Goal: Transaction & Acquisition: Purchase product/service

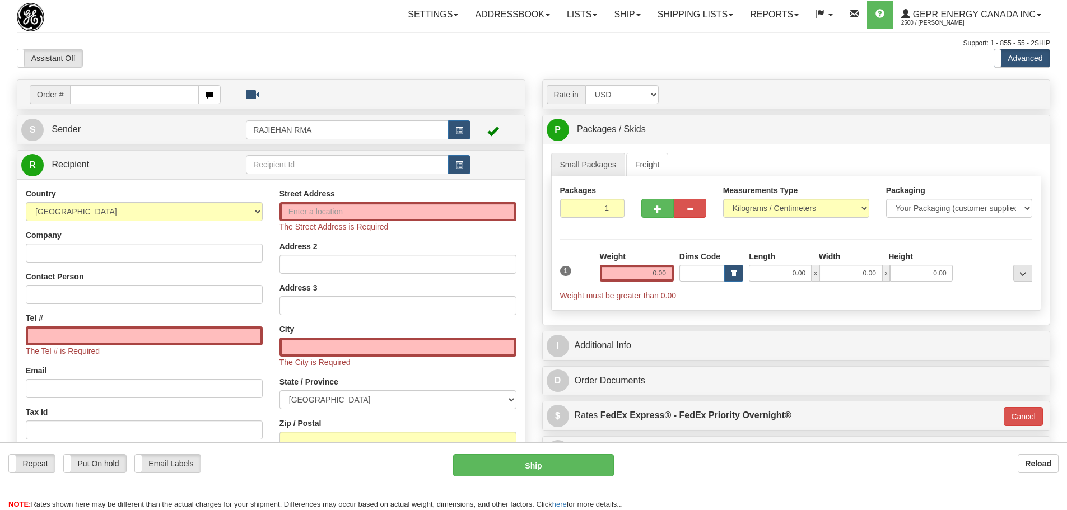
click at [162, 100] on input "text" at bounding box center [134, 94] width 129 height 19
type input "86694277"
click at [185, 48] on body "Training Course Close Toggle navigation Settings Shipping Preferences New Recip…" at bounding box center [533, 255] width 1067 height 510
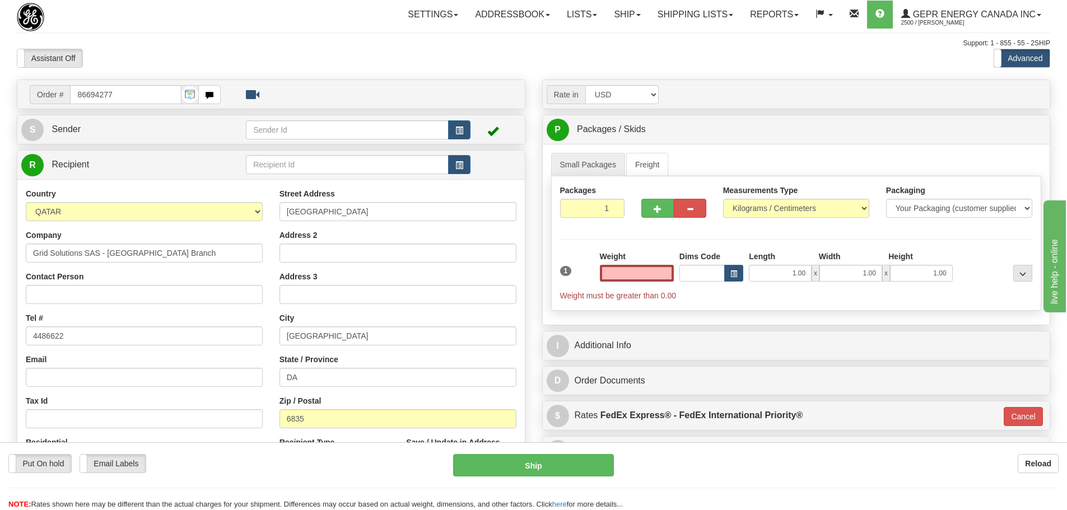
type input "0.00"
click at [458, 127] on span "button" at bounding box center [459, 130] width 8 height 7
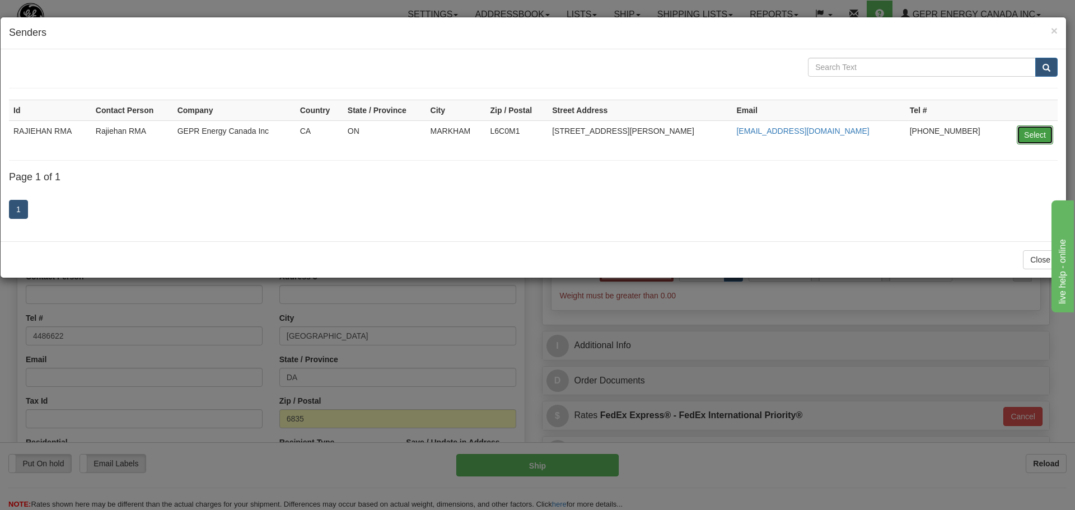
click at [1032, 135] on button "Select" at bounding box center [1035, 134] width 36 height 19
type input "RAJIEHAN RMA"
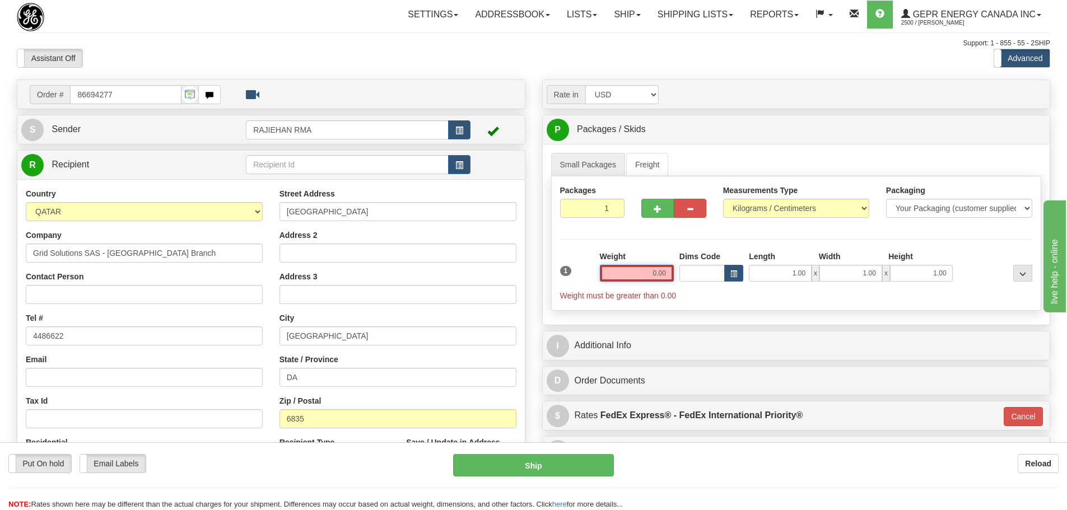
click at [635, 276] on input "0.00" at bounding box center [637, 273] width 74 height 17
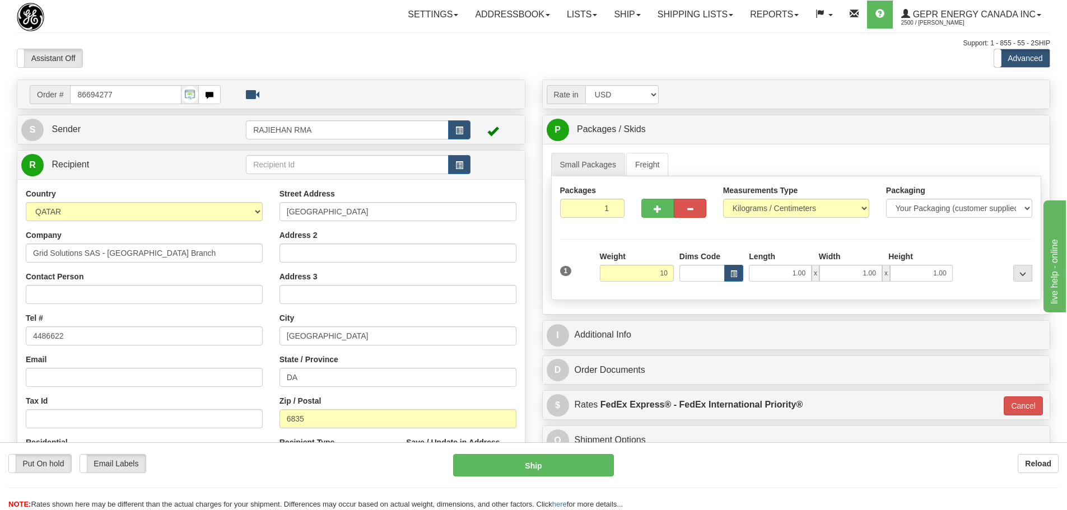
type input "10.00"
type input "01"
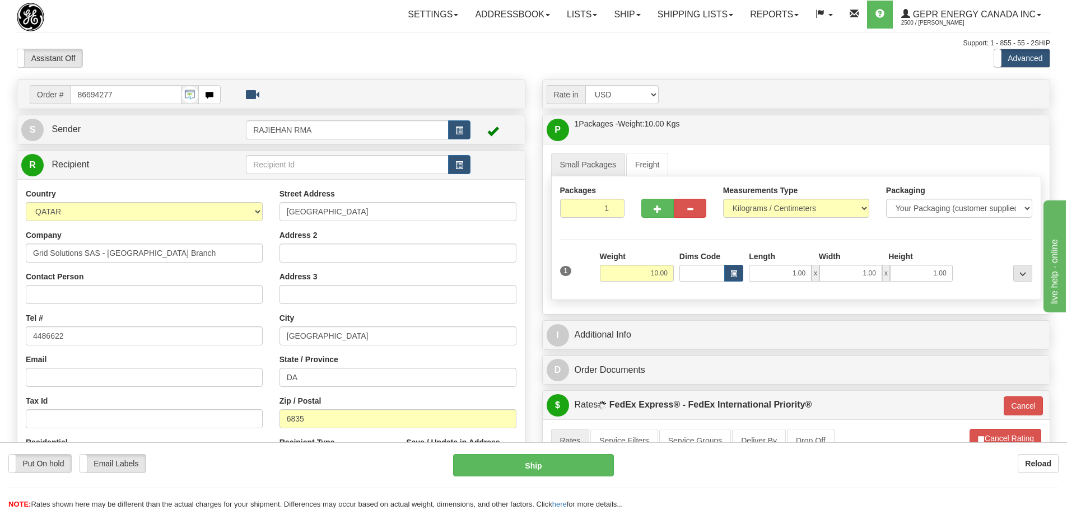
click at [645, 242] on div "Packages 1 1 Measurements Type" at bounding box center [796, 238] width 490 height 124
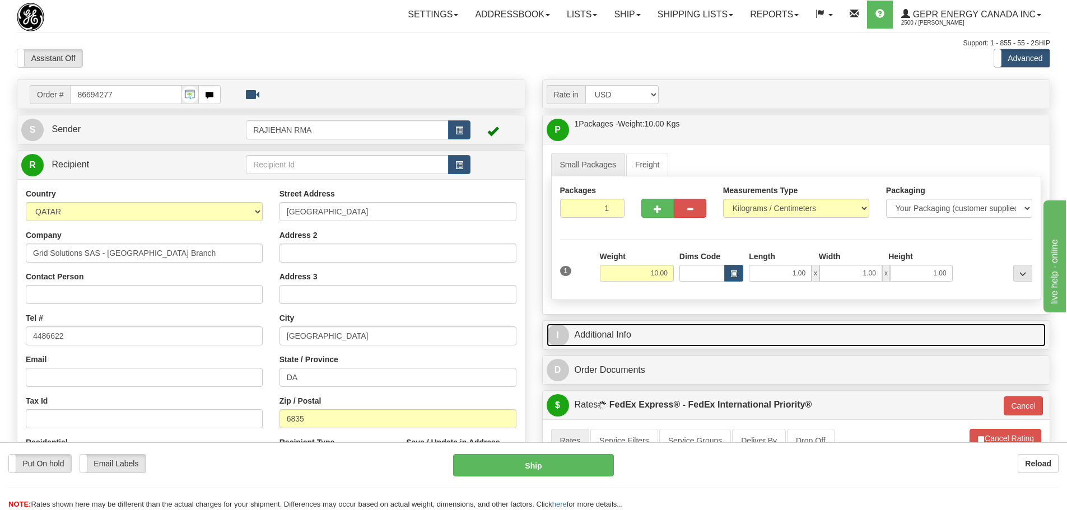
click at [626, 328] on link "I Additional Info" at bounding box center [795, 335] width 499 height 23
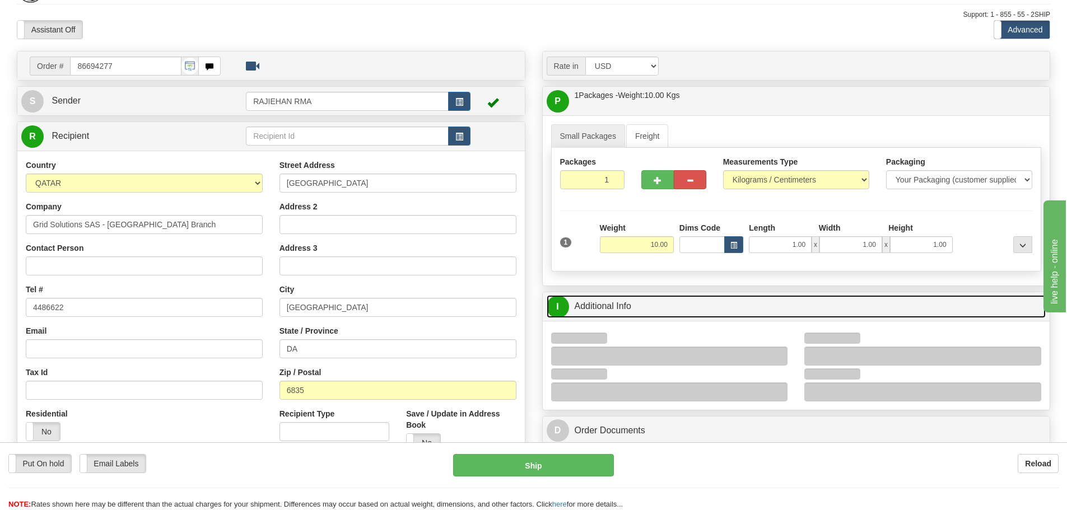
scroll to position [56, 0]
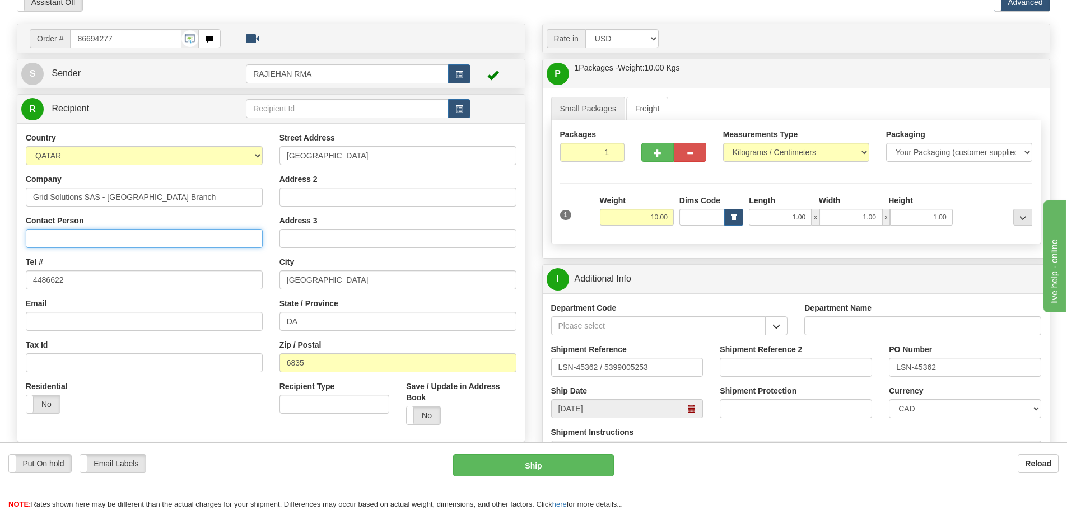
click at [39, 237] on input "Contact Person" at bounding box center [144, 238] width 237 height 19
paste input "[PERSON_NAME]"
type input "[PERSON_NAME]"
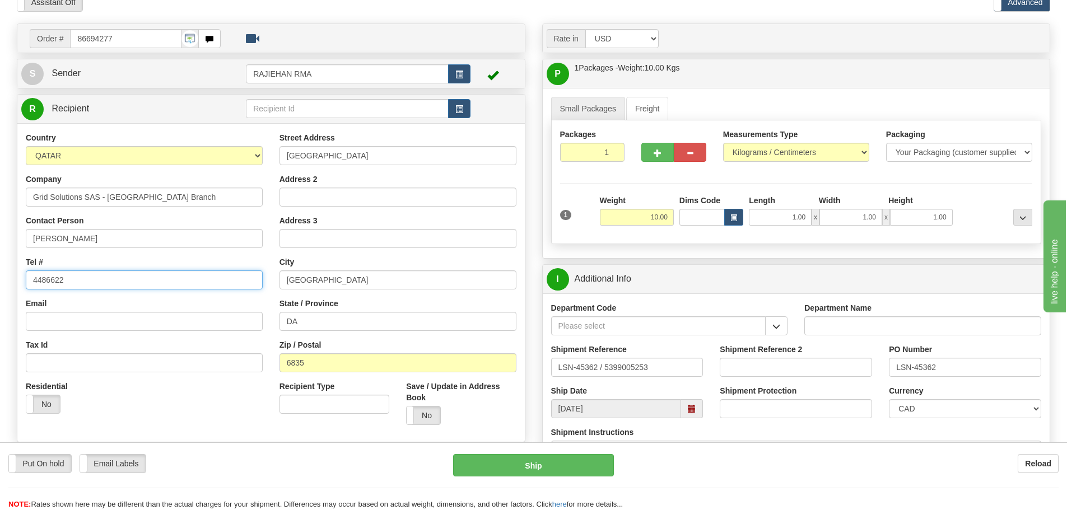
drag, startPoint x: 84, startPoint y: 281, endPoint x: -14, endPoint y: 278, distance: 98.0
click at [0, 278] on html "Training Course Close Toggle navigation Settings Shipping Preferences New Sende…" at bounding box center [533, 199] width 1067 height 510
paste input "+974 4498395"
type input "+974 44983952"
drag, startPoint x: 406, startPoint y: 149, endPoint x: 201, endPoint y: 137, distance: 205.3
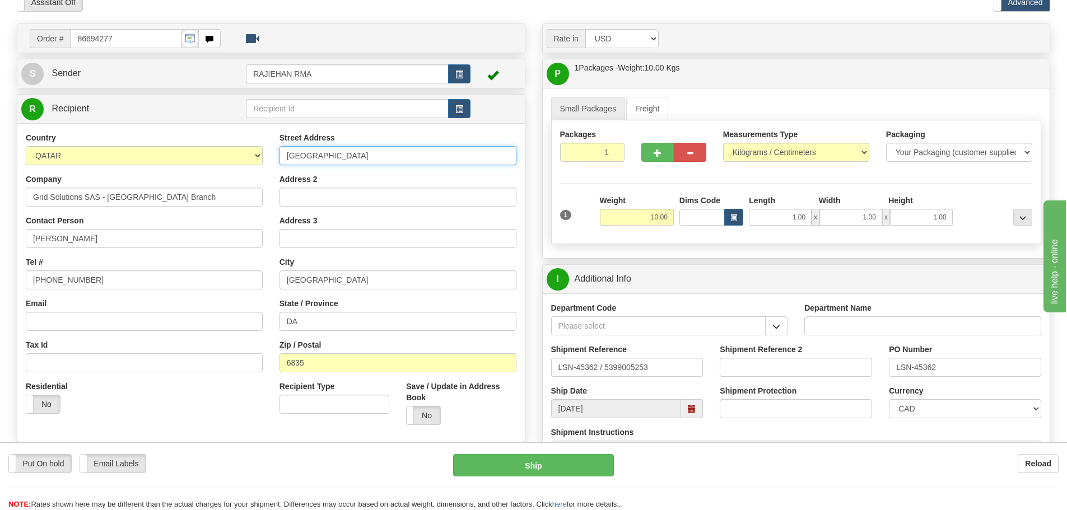
click at [201, 137] on div "Country AFGHANISTAN ALAND ISLANDS ALBANIA ALGERIA AMERICAN SAMOA ANDORRA ANGOLA…" at bounding box center [270, 282] width 507 height 301
paste input "Freej Bin Mahmoud south"
type input "Freej Bin Mahmoud south"
click at [308, 192] on input "Address 2" at bounding box center [397, 197] width 237 height 19
paste input "5th floor, Gath Building"
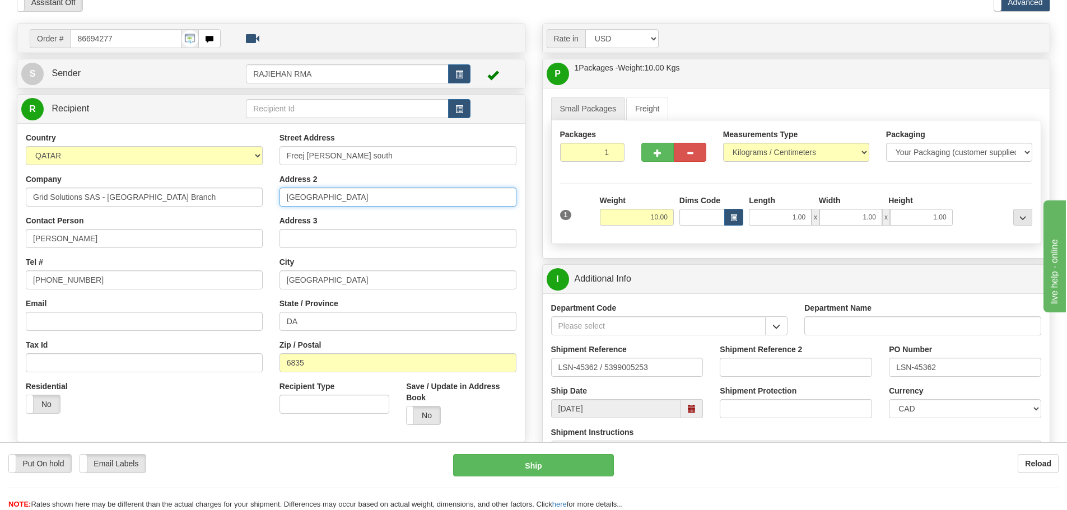
type input "5th floor, Gath Building"
drag, startPoint x: 309, startPoint y: 325, endPoint x: 261, endPoint y: 325, distance: 47.6
click at [261, 325] on div "Country AFGHANISTAN ALAND ISLANDS ALBANIA ALGERIA AMERICAN SAMOA ANDORRA ANGOLA…" at bounding box center [270, 282] width 507 height 301
paste input "oha"
type input "Doha"
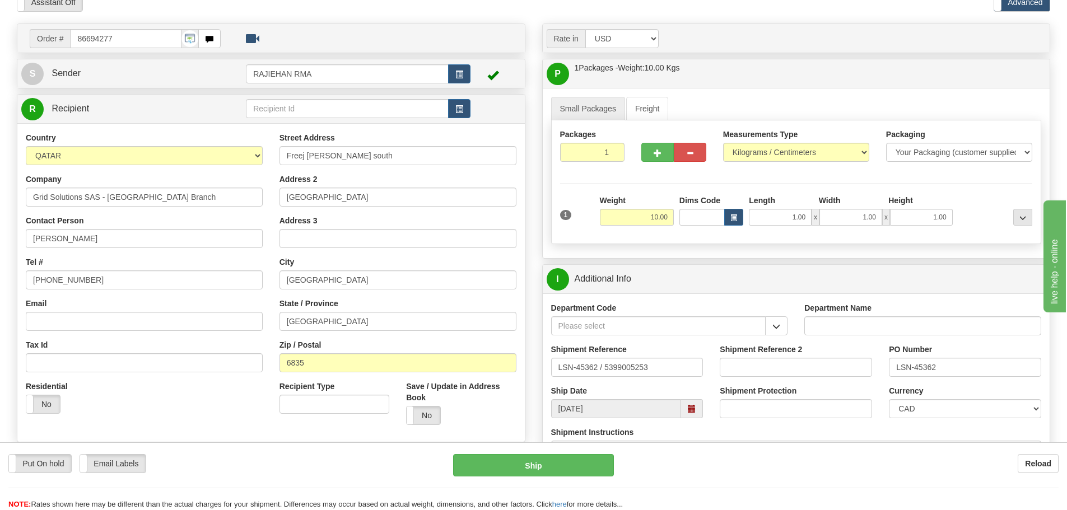
click at [279, 298] on label "State / Province" at bounding box center [308, 303] width 59 height 11
click at [279, 312] on input "Doha" at bounding box center [397, 321] width 237 height 19
click at [629, 215] on input "10.00" at bounding box center [637, 217] width 74 height 17
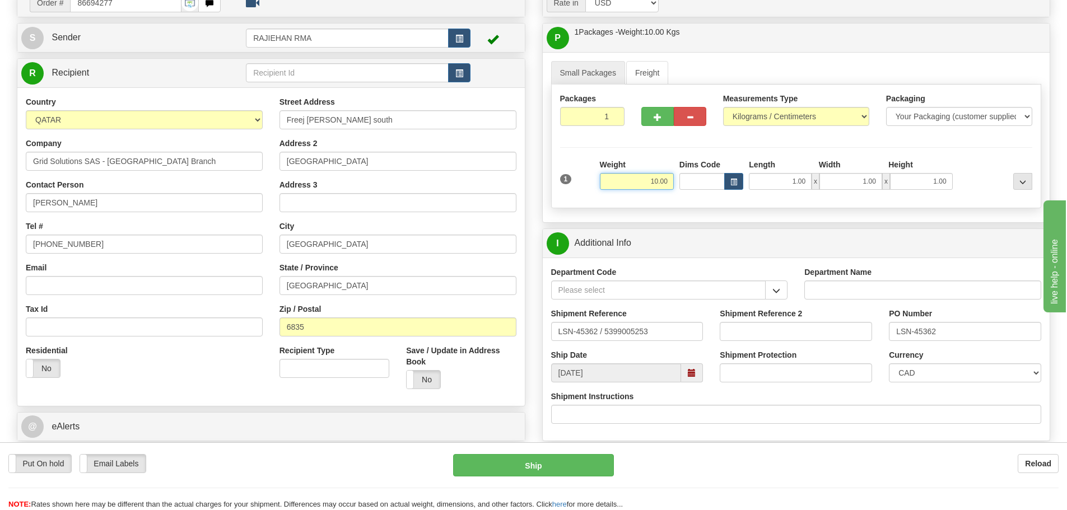
scroll to position [112, 0]
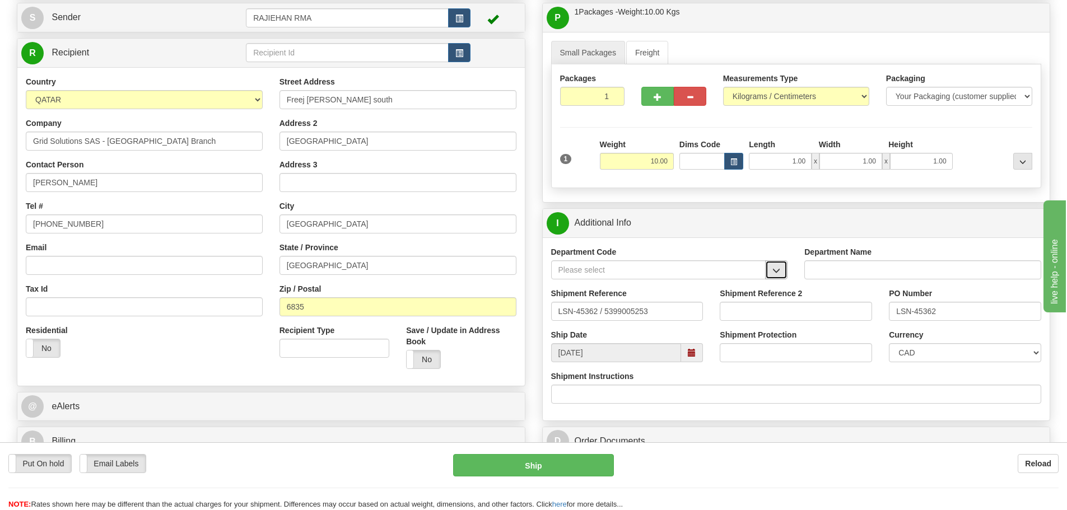
click at [775, 261] on button "button" at bounding box center [776, 269] width 22 height 19
click at [677, 288] on div "SER" at bounding box center [656, 287] width 204 height 12
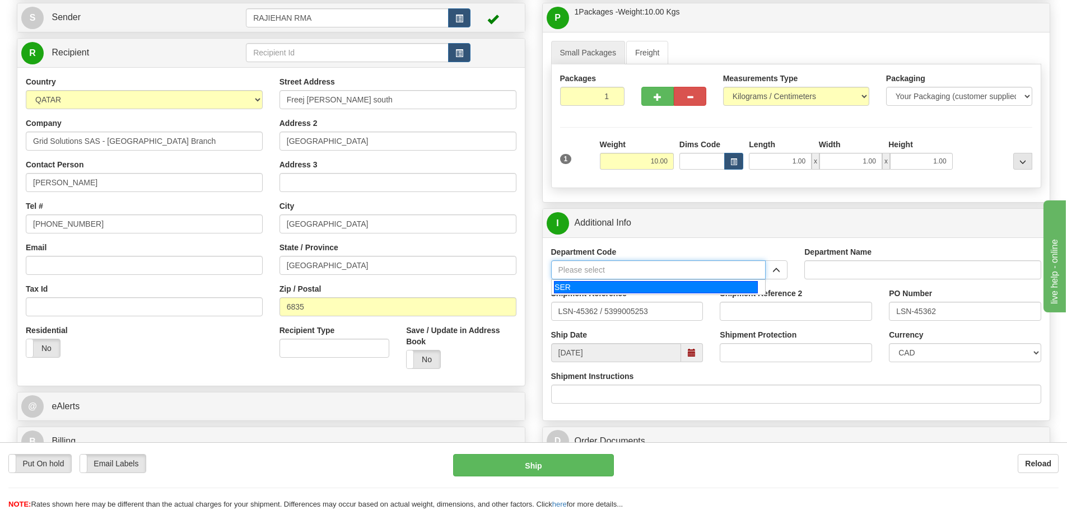
type input "SER"
type input "SERVICE DEPARTMENT"
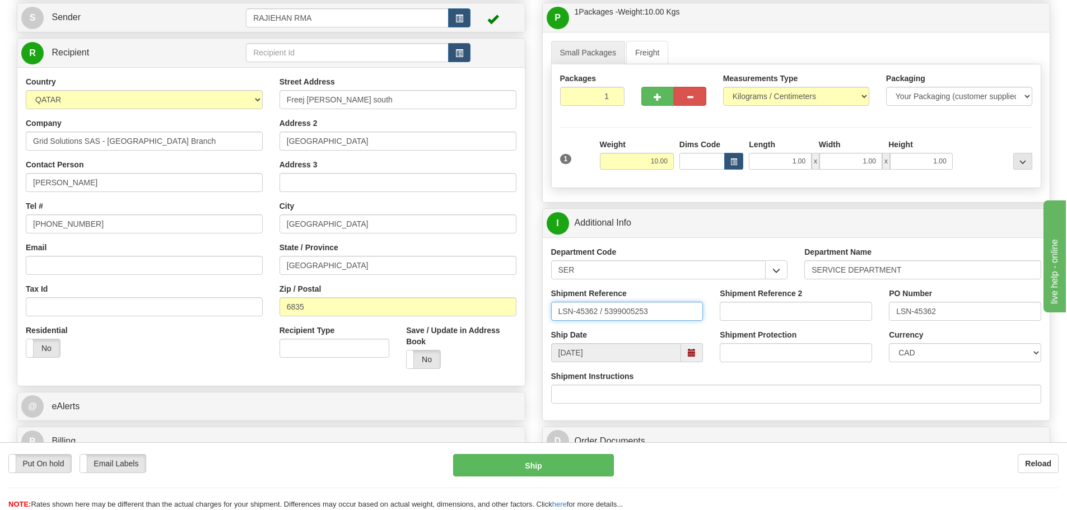
click at [604, 313] on input "LSN-45362 / 5399005253" at bounding box center [627, 311] width 152 height 19
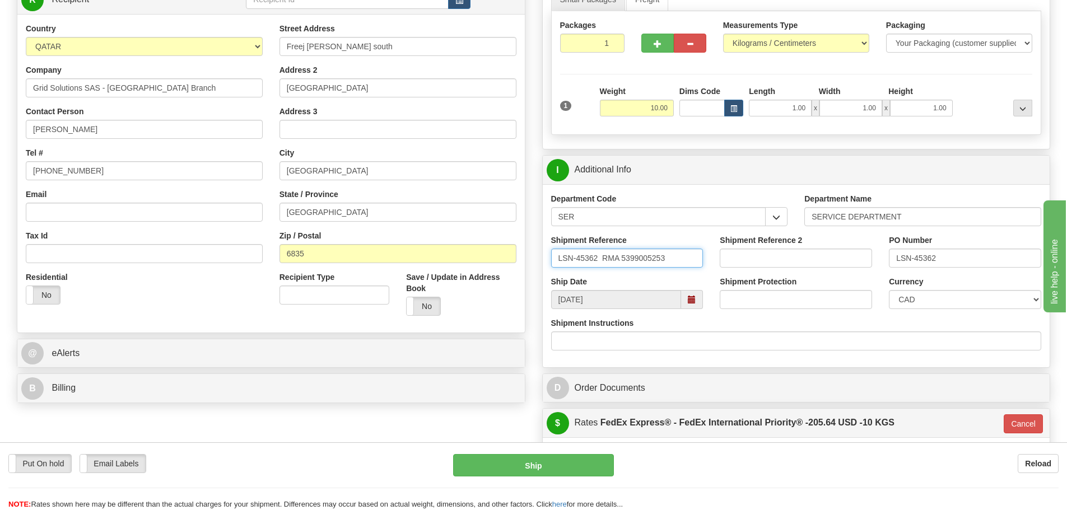
scroll to position [224, 0]
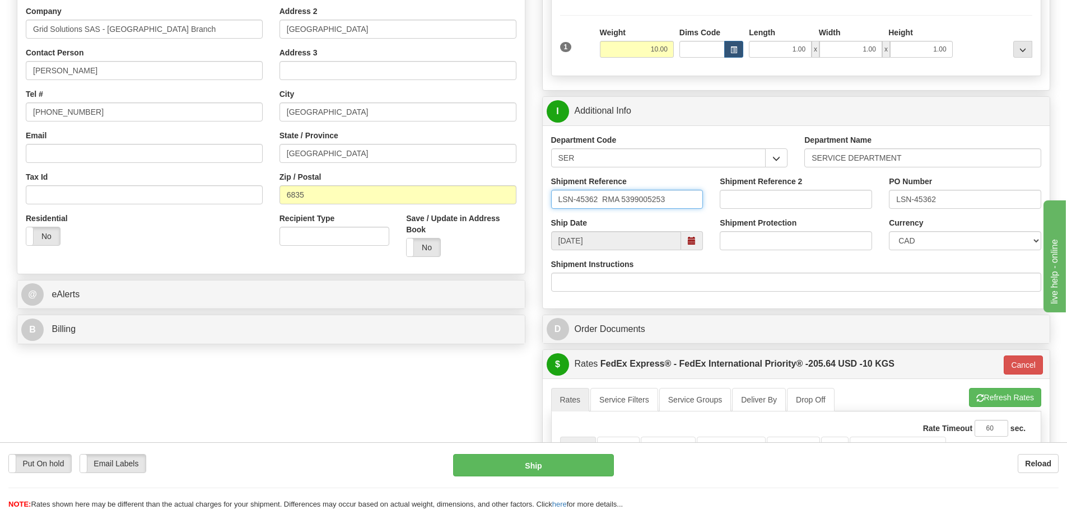
type input "LSN-45362 RMA 5399005253"
click at [915, 241] on select "CAD USD EUR ZAR RON ANG ARN AUD AUS AWG BBD BFR BGN BHD BMD BND BRC BRL CHP CKZ…" at bounding box center [964, 240] width 152 height 19
select select "1"
click at [888, 231] on select "CAD USD EUR ZAR RON ANG ARN AUD AUS AWG BBD BFR BGN BHD BMD BND BRC BRL CHP CKZ…" at bounding box center [964, 240] width 152 height 19
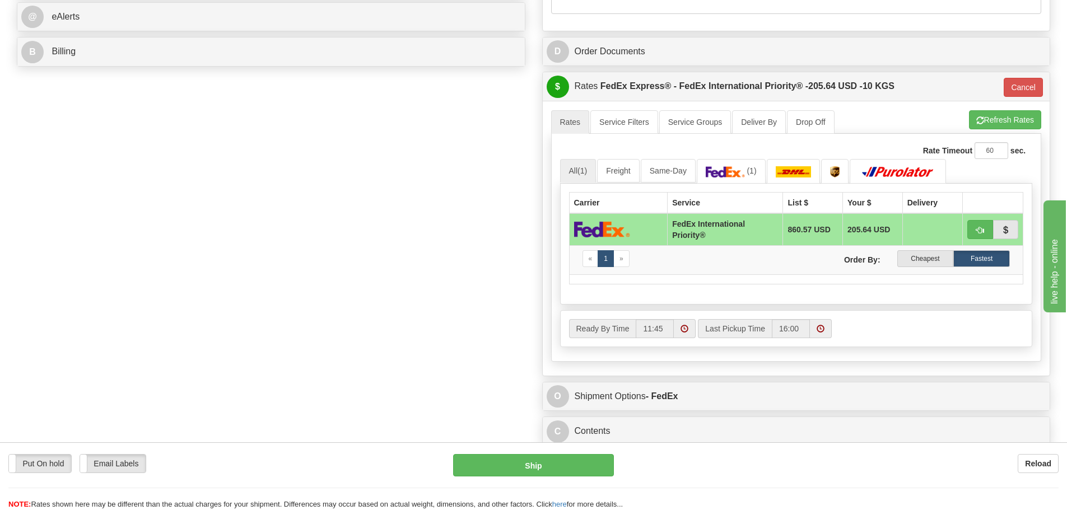
scroll to position [504, 0]
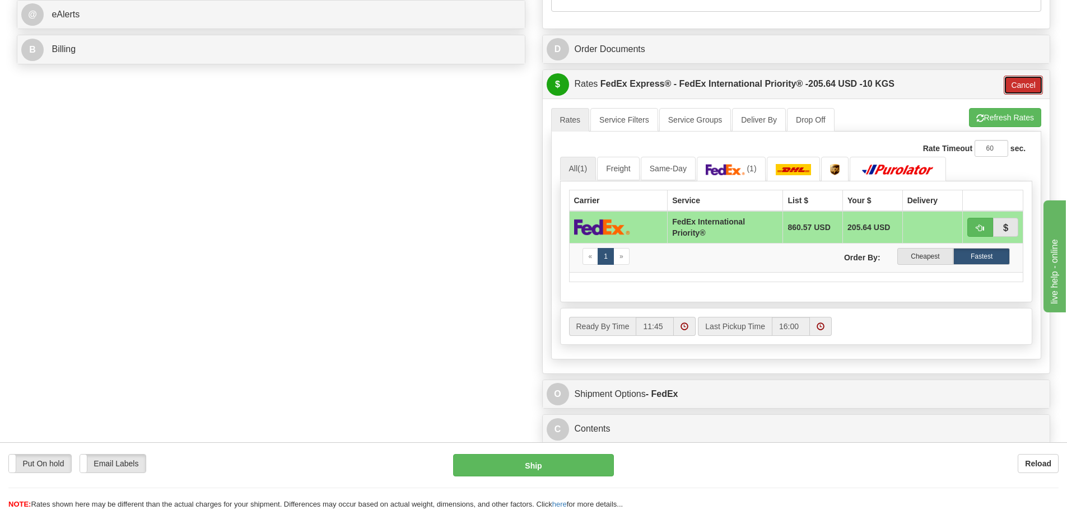
click at [1008, 81] on button "Cancel" at bounding box center [1022, 85] width 39 height 19
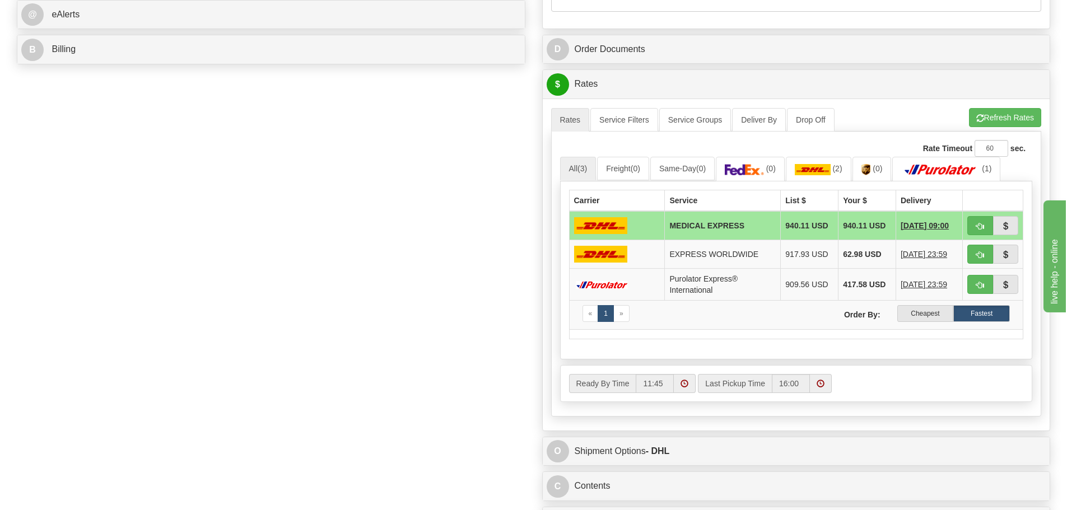
click at [834, 155] on div "Rate Timeout 60 sec." at bounding box center [796, 148] width 473 height 17
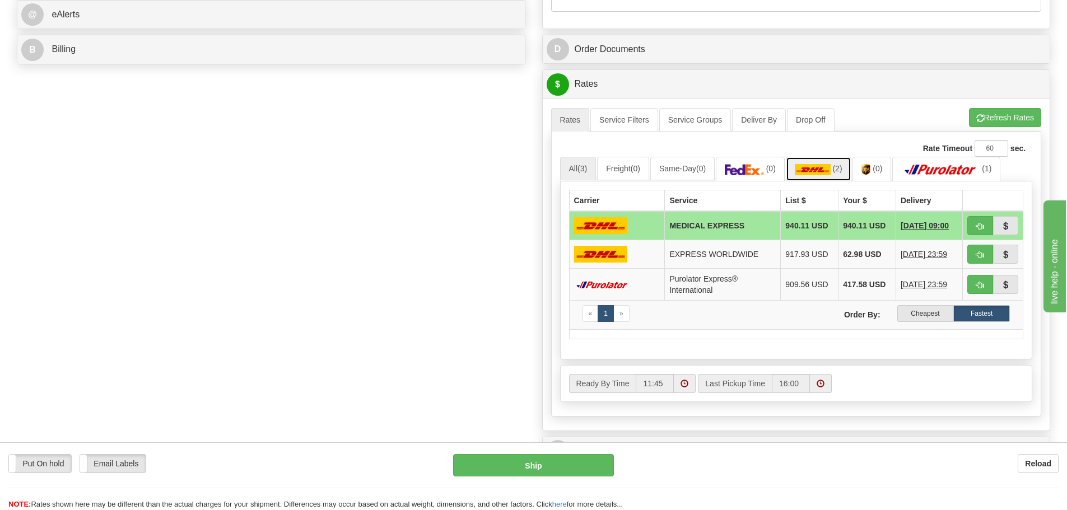
click at [834, 158] on link "(2)" at bounding box center [818, 169] width 66 height 24
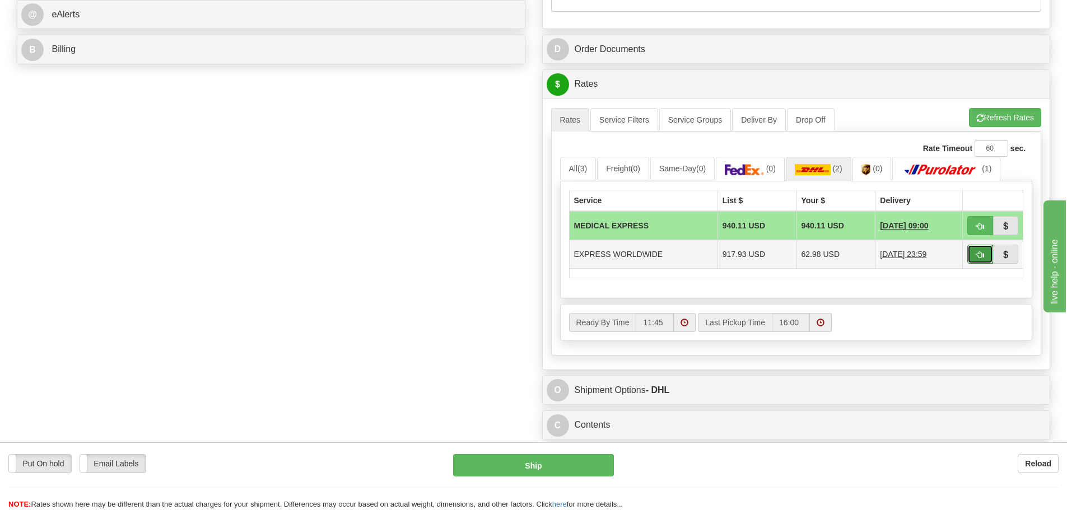
click at [984, 255] on button "button" at bounding box center [980, 254] width 26 height 19
type input "P"
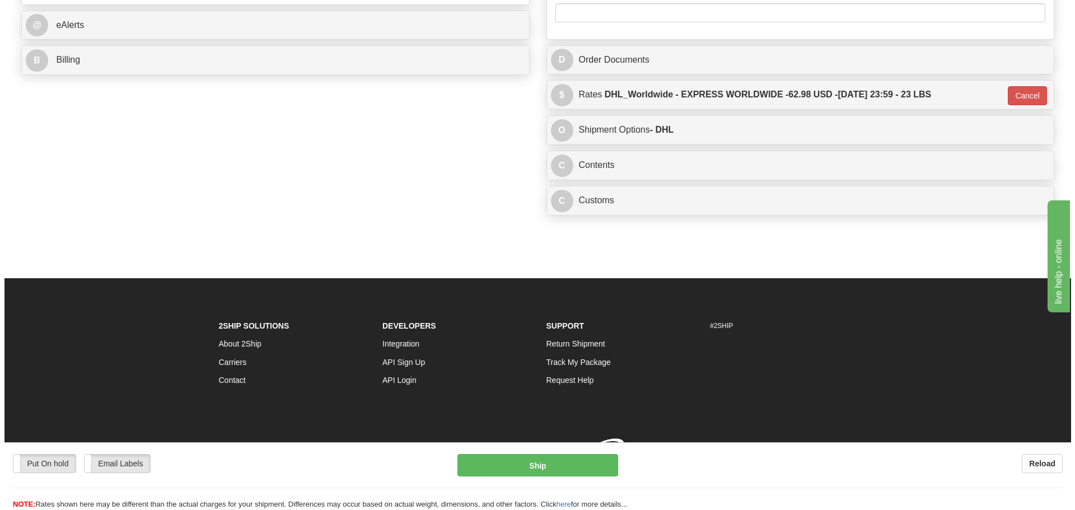
scroll to position [503, 0]
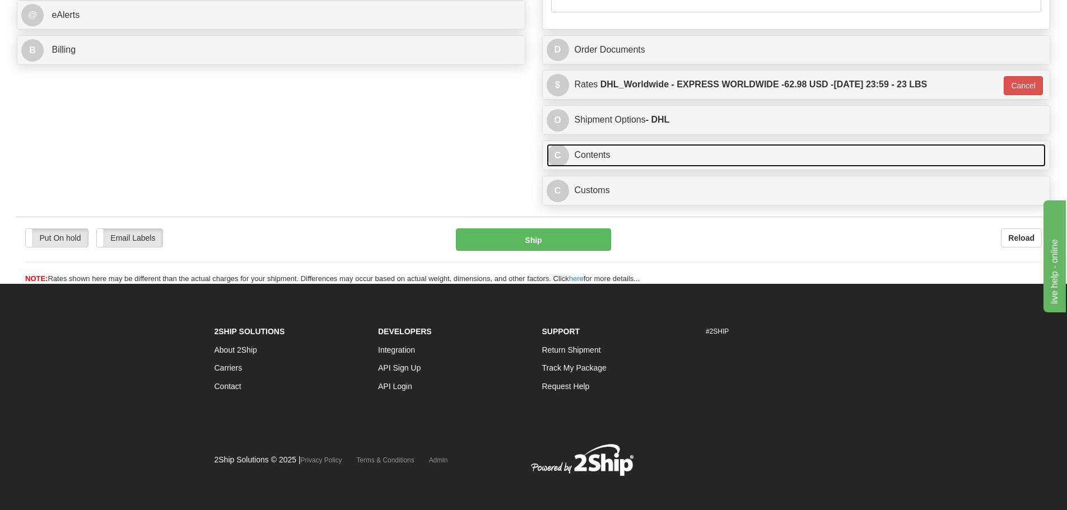
click at [616, 161] on link "C Contents" at bounding box center [795, 155] width 499 height 23
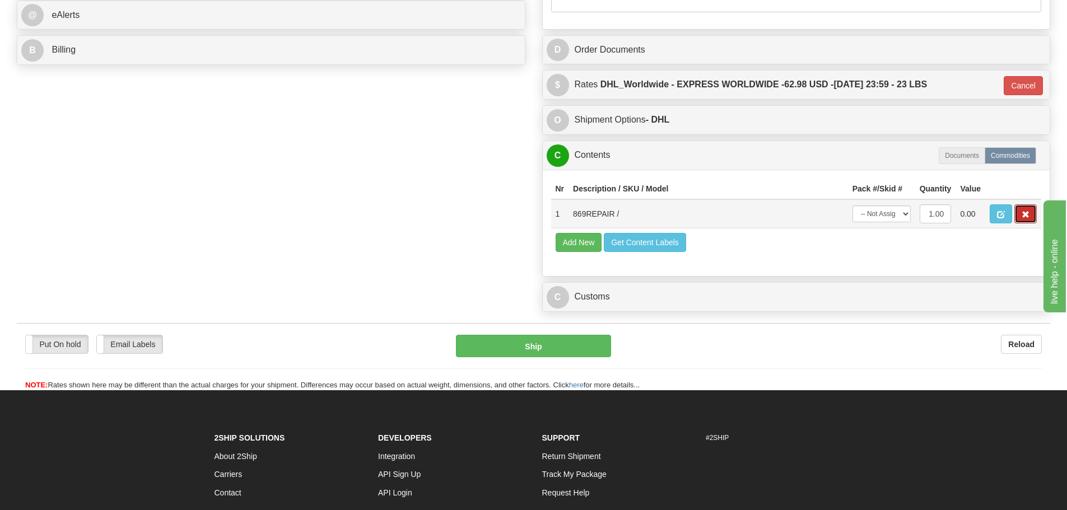
click at [1025, 216] on span "button" at bounding box center [1025, 214] width 8 height 7
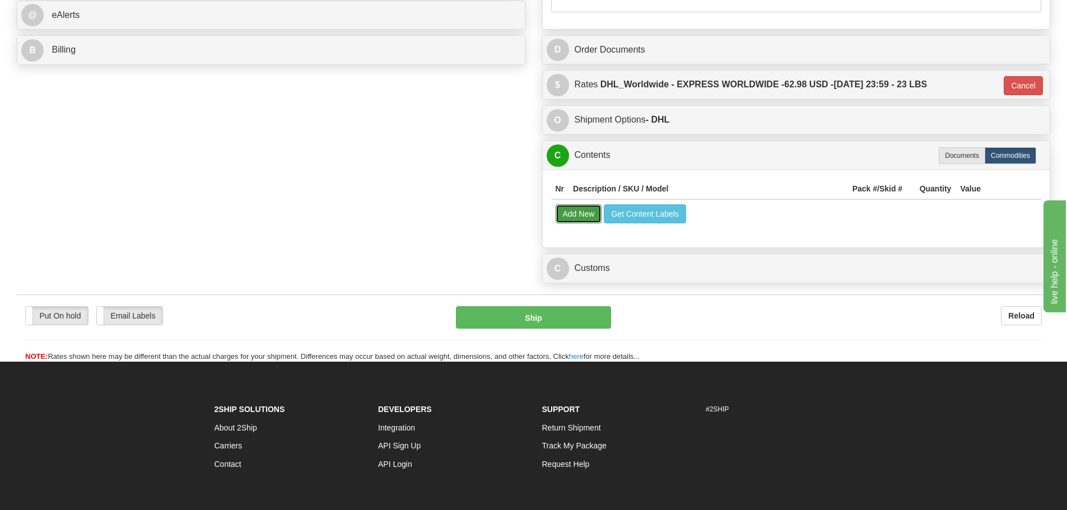
click at [592, 214] on button "Add New" at bounding box center [578, 213] width 46 height 19
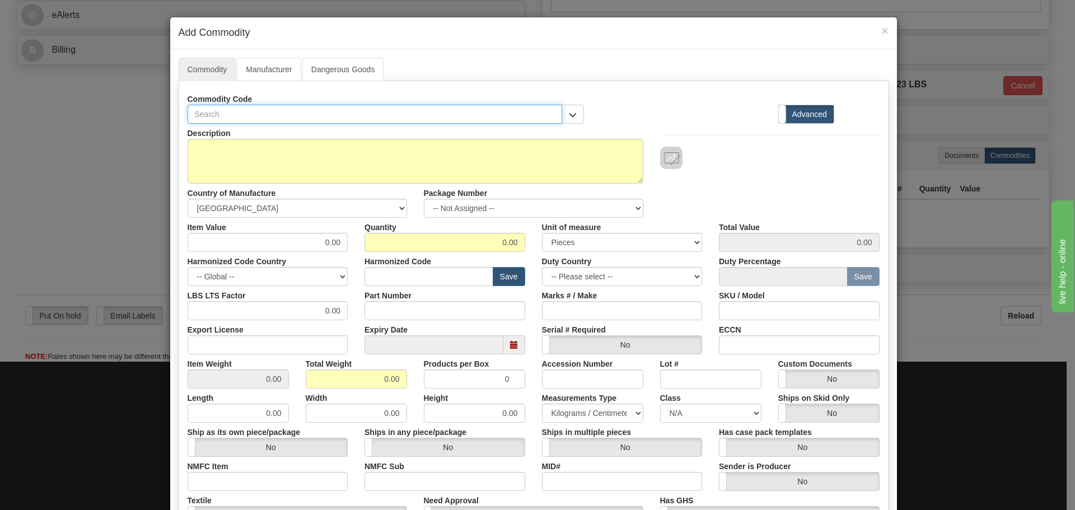
click at [212, 114] on input "text" at bounding box center [375, 114] width 375 height 19
paste input "850-E-P1-NN-S1-H-N-N-A-L-A-M-A-P-H-B-1E-T-N-B-4-1"
type input "850-E-P1-NN-S1-H-N-N-A-L-A-M-A-P-H-B-1E-T-N-B-4-1"
click at [421, 310] on input "Part Number" at bounding box center [444, 310] width 161 height 19
paste input "850-E-P1-NN-S1-H-N-N-A-L-A-M-A-P-H-B-1E-T-N-B-4-1"
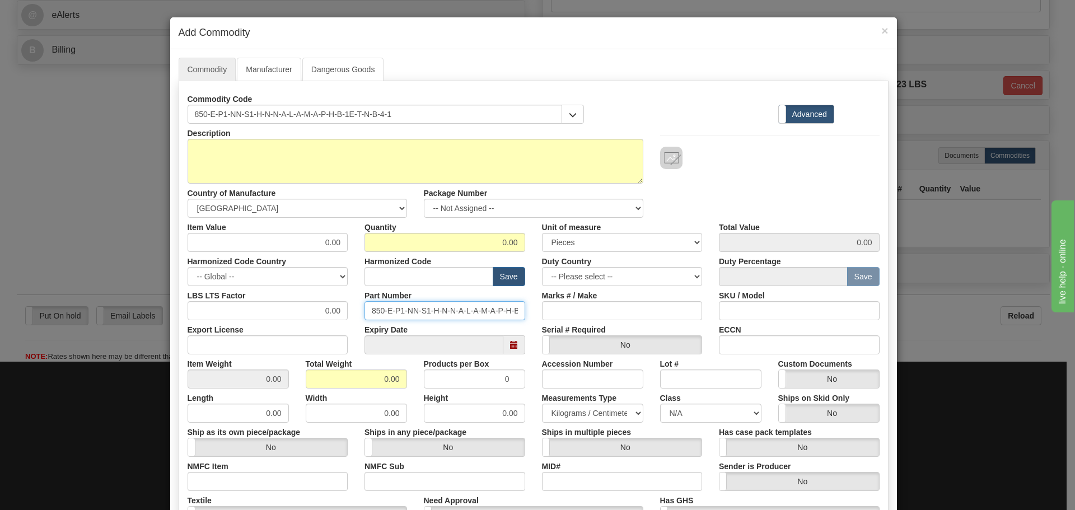
scroll to position [0, 51]
type input "850-E-P1-NN-S1-H-N-N-A-L-A-M-A-P-H-B-1E-T-N-B-4-1"
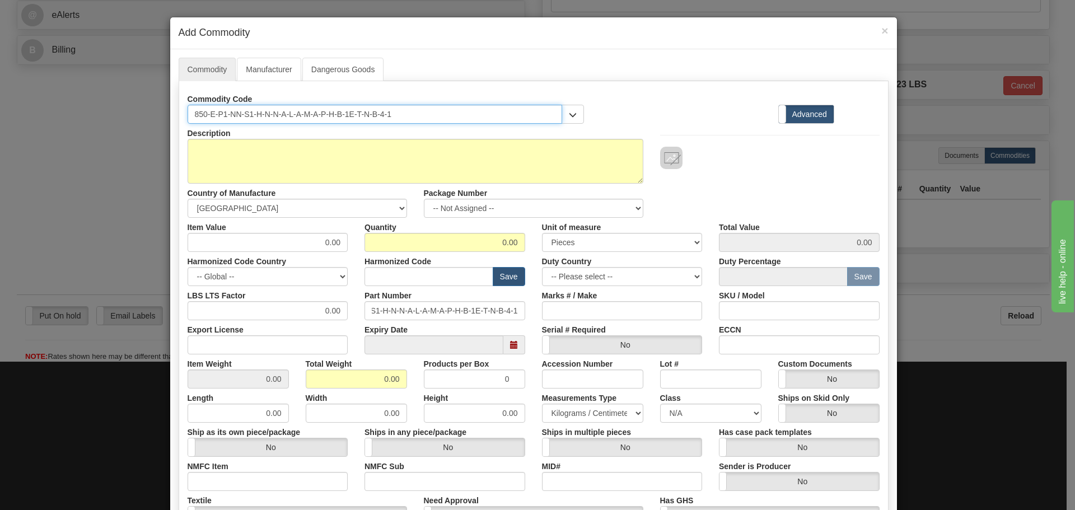
scroll to position [0, 0]
click at [203, 111] on input "850-E-P1-NN-S1-H-N-N-A-L-A-M-A-P-H-B-1E-T-N-B-4-1" at bounding box center [375, 114] width 375 height 19
click at [213, 116] on input "850E-P1-NN-S1-H-N-N-A-L-A-M-A-P-H-B-1E-T-N-B-4-1" at bounding box center [375, 114] width 375 height 19
drag, startPoint x: 213, startPoint y: 116, endPoint x: 221, endPoint y: 115, distance: 7.9
click at [221, 115] on input "850EP1-NN-S1-H-N-N-A-L-A-M-A-P-H-B-1E-T-N-B-4-1" at bounding box center [375, 114] width 375 height 19
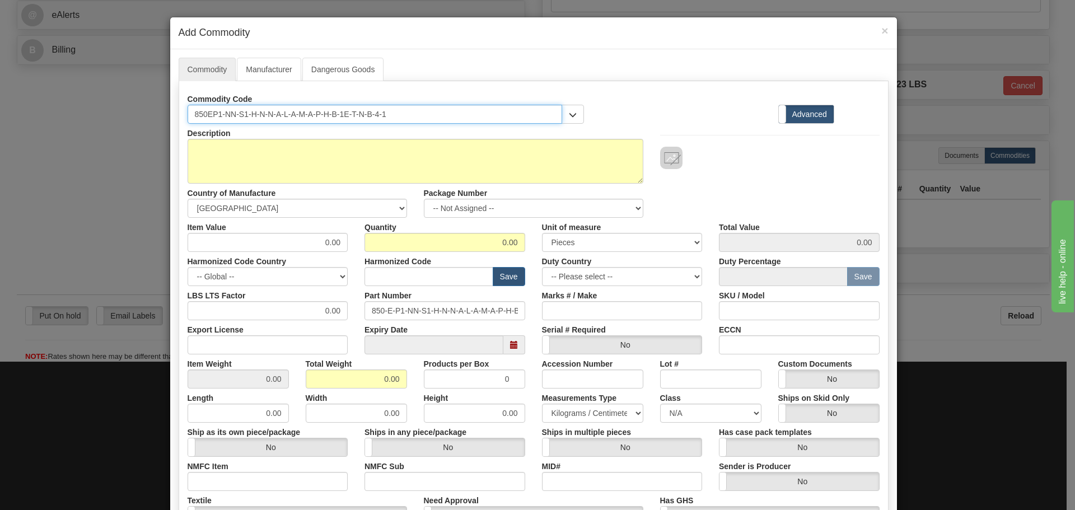
click at [224, 116] on input "850EP1-NN-S1-H-N-N-A-L-A-M-A-P-H-B-1E-T-N-B-4-1" at bounding box center [375, 114] width 375 height 19
click at [223, 115] on input "850EP1-NN-S1-H-N-N-A-L-A-M-A-P-H-B-1E-T-N-B-4-1" at bounding box center [375, 114] width 375 height 19
drag, startPoint x: 232, startPoint y: 115, endPoint x: 269, endPoint y: 119, distance: 36.6
drag, startPoint x: 269, startPoint y: 119, endPoint x: 386, endPoint y: 118, distance: 117.0
click at [386, 118] on input "850EP1-N-S1-H-N-N-A-L-A-M-A-P-H-B-1E-T-N-B-4-1" at bounding box center [375, 114] width 375 height 19
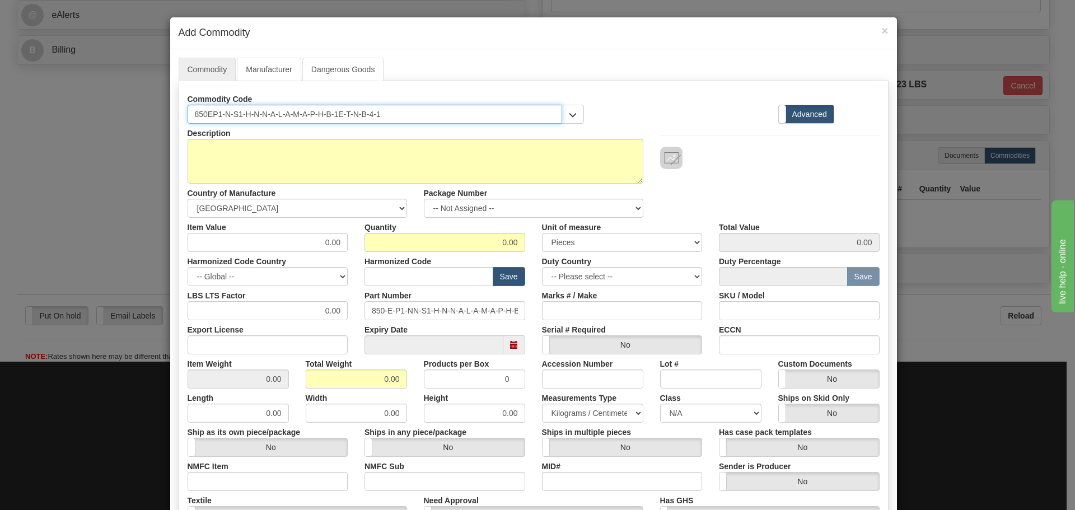
drag, startPoint x: 386, startPoint y: 118, endPoint x: 15, endPoint y: 141, distance: 371.3
click at [15, 141] on div "× Add Commodity Commodity Manufacturer Dangerous Goods Commodity Code 850EP1-N-…" at bounding box center [537, 255] width 1075 height 510
paste input "-E-P1-N"
paste input "850-E-P1-NN-S1-H-N-N-A-L-A-M-A-P-H-B-1E-T-N-B-4-1"
type input "850-E-P1-NN-S1-H-N-N-A-L-A-M-A-P-H-B-1E-T-N-B-4-1850-E-P1-NN-S1-H-N-N-A-L-A-M-A…"
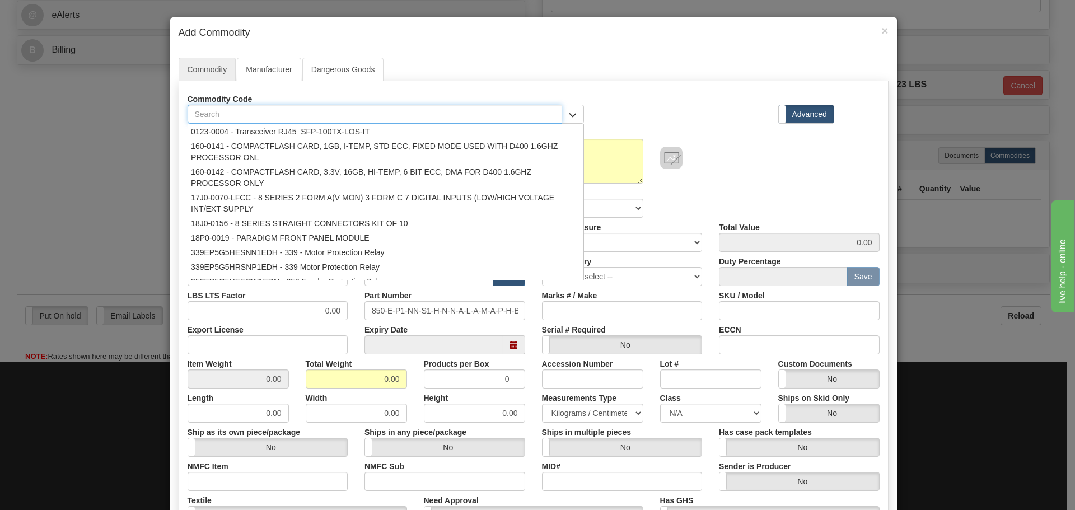
paste input "850-E-P1-NN-S1-H-N-N-A-L-A-M-A-P-H-B-1E-T-N-B-4-1"
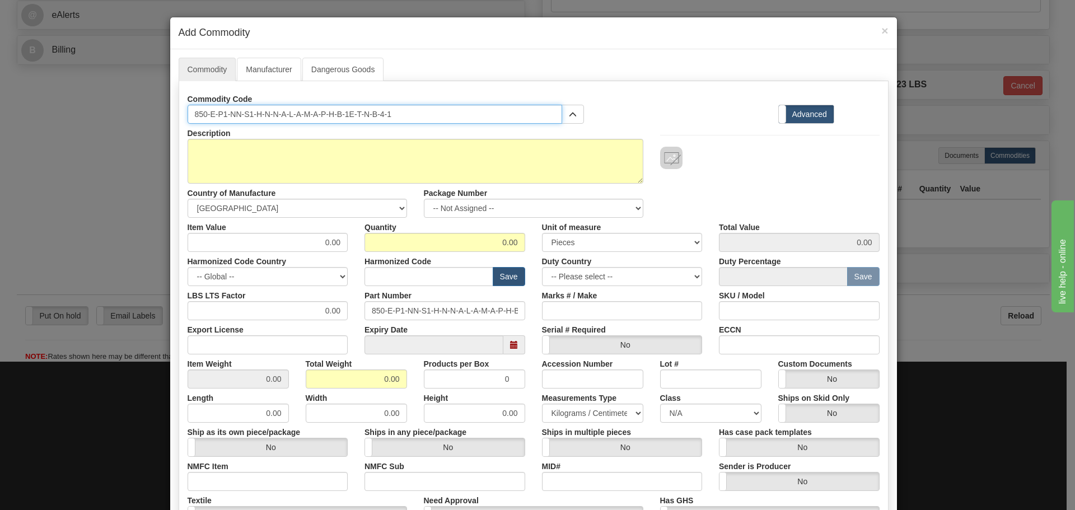
click at [207, 113] on input "850-E-P1-NN-S1-H-N-N-A-L-A-M-A-P-H-B-1E-T-N-B-4-1" at bounding box center [375, 114] width 375 height 19
click at [212, 116] on input "850E-P1-NN-S1-H-N-N-A-L-A-M-A-P-H-B-1E-T-N-B-4-1" at bounding box center [375, 114] width 375 height 19
click at [222, 113] on input "850EP1-NN-S1-H-N-N-A-L-A-M-A-P-H-B-1E-T-N-B-4-1" at bounding box center [375, 114] width 375 height 19
click at [233, 114] on input "850EP1NN-S1-H-N-N-A-L-A-M-A-P-H-B-1E-T-N-B-4-1" at bounding box center [375, 114] width 375 height 19
click at [241, 118] on input "850EP1NNS1-H-N-N-A-L-A-M-A-P-H-B-1E-T-N-B-4-1" at bounding box center [375, 114] width 375 height 19
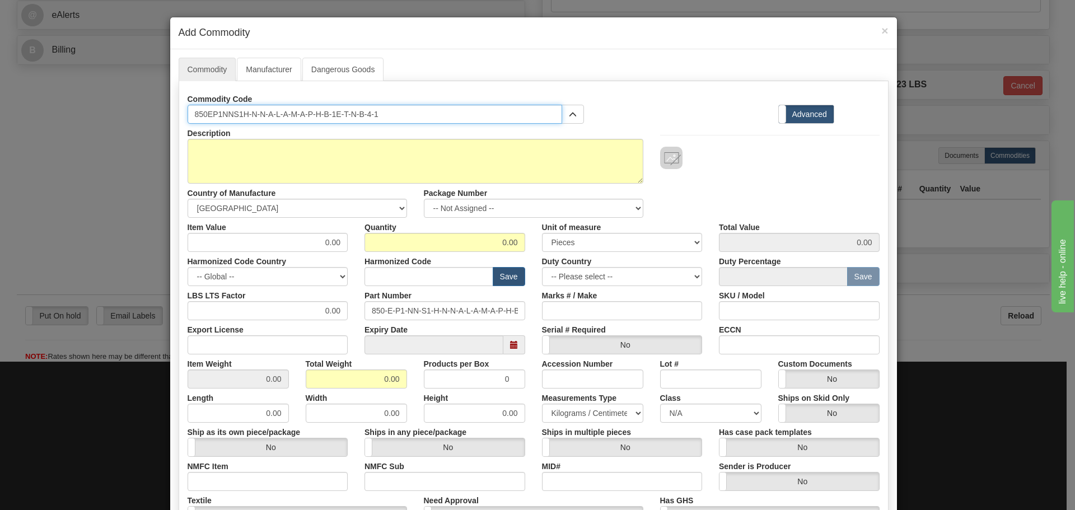
click at [249, 116] on input "850EP1NNS1H-N-N-A-L-A-M-A-P-H-B-1E-T-N-B-4-1" at bounding box center [375, 114] width 375 height 19
click at [254, 111] on input "850EP1NNS1HN-N-A-L-A-M-A-P-H-B-1E-T-N-B-4-1" at bounding box center [375, 114] width 375 height 19
click at [260, 110] on input "850EP1NNS1HNN-A-L-A-M-A-P-H-B-1E-T-N-B-4-1" at bounding box center [375, 114] width 375 height 19
click at [266, 114] on input "850EP1NNS1HNNA-L-A-M-A-P-H-B-1E-T-N-B-4-1" at bounding box center [375, 114] width 375 height 19
click at [269, 114] on input "850EP1NNS1HNNAL-A-M-A-P-H-B-1E-T-N-B-4-1" at bounding box center [375, 114] width 375 height 19
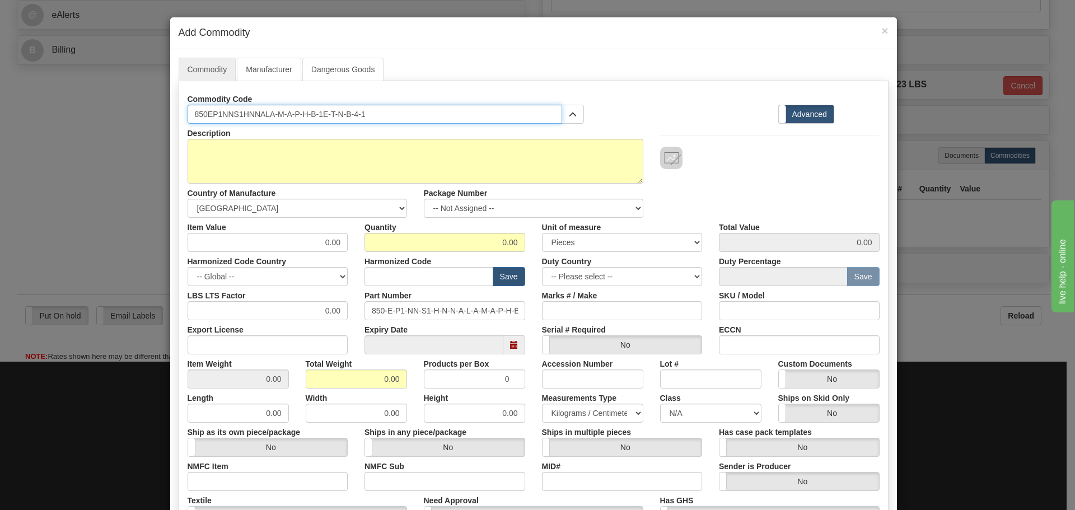
click at [277, 113] on input "850EP1NNS1HNNALA-M-A-P-H-B-1E-T-N-B-4-1" at bounding box center [375, 114] width 375 height 19
click at [276, 113] on input "850EP1NNS1HNNALA-M-A-P-H-B-1E-T-N-B-4-1" at bounding box center [375, 114] width 375 height 19
click at [283, 114] on input "850EP1NNS1HNNALAM-A-P-H-B-1E-T-N-B-4-1" at bounding box center [375, 114] width 375 height 19
click at [280, 110] on input "850EP1NNS1HNNALAM-A-P-H-B-1E-T-N-B-4-1" at bounding box center [375, 114] width 375 height 19
click at [285, 114] on input "850EP1NNS1HNNALAMA-P-H-B-1E-T-N-B-4-1" at bounding box center [375, 114] width 375 height 19
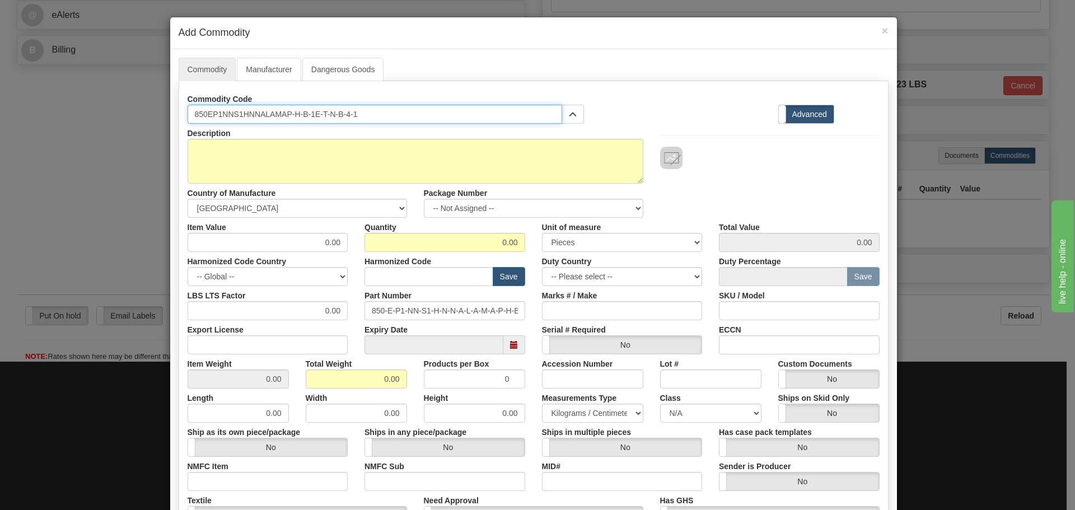
click at [292, 116] on input "850EP1NNS1HNNALAMAP-H-B-1E-T-N-B-4-1" at bounding box center [375, 114] width 375 height 19
click at [297, 111] on input "850EP1NNS1HNNALAMAPH-B-1E-T-N-B-4-1" at bounding box center [375, 114] width 375 height 19
click at [303, 114] on input "850EP1NNS1HNNALAMAPHB-1E-T-N-B-4-1" at bounding box center [375, 114] width 375 height 19
click at [313, 114] on input "850EP1NNS1HNNALAMAPHB1E-T-N-B-4-1" at bounding box center [375, 114] width 375 height 19
click at [317, 115] on input "850EP1NNS1HNNALAMAPHB1ET-N-B-4-1" at bounding box center [375, 114] width 375 height 19
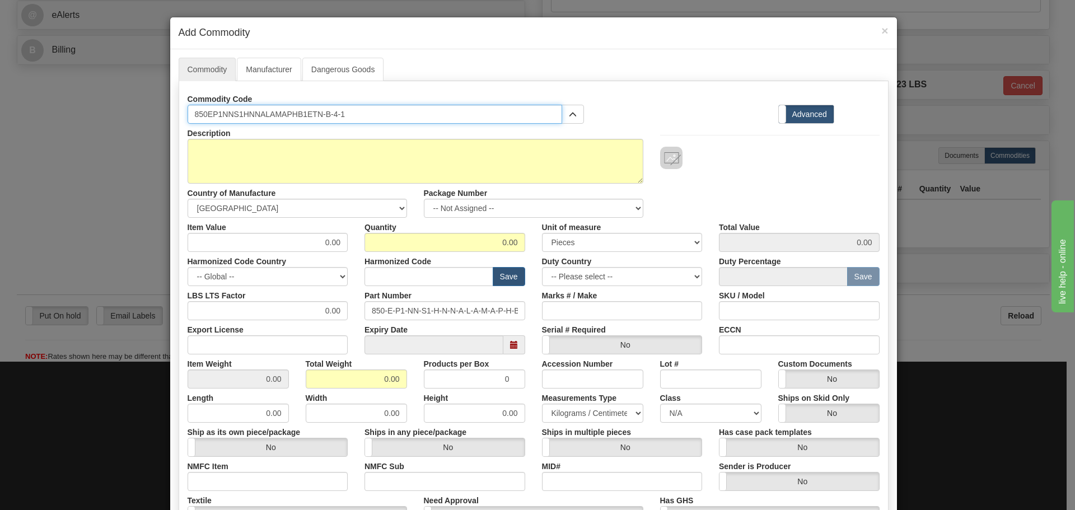
click at [322, 116] on input "850EP1NNS1HNNALAMAPHB1ETN-B-4-1" at bounding box center [375, 114] width 375 height 19
click at [328, 113] on input "850EP1NNS1HNNALAMAPHB1ETNB-4-1" at bounding box center [375, 114] width 375 height 19
click at [330, 115] on input "850EP1NNS1HNNALAMAPHB1ETNB-4-1" at bounding box center [375, 114] width 375 height 19
click at [330, 114] on input "850EP1NNS1HNNALAMAPHB1ETNB-4-1" at bounding box center [375, 114] width 375 height 19
click at [329, 114] on input "850EP1NNS1HNNALAMAPHB1ETNB-4-1" at bounding box center [375, 114] width 375 height 19
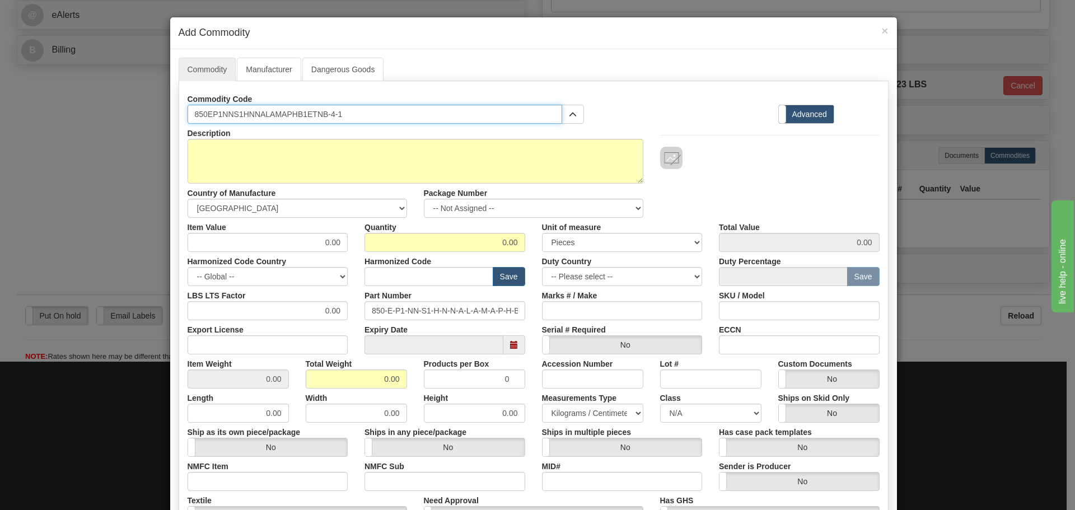
click at [328, 114] on input "850EP1NNS1HNNALAMAPHB1ETNB-4-1" at bounding box center [375, 114] width 375 height 19
click at [333, 113] on input "850EP1NNS1HNNALAMAPHB1ETNB4-1" at bounding box center [375, 114] width 375 height 19
click at [339, 114] on input "850EP1NNS1HNNALAMAPHB1ETNB41" at bounding box center [375, 114] width 375 height 19
drag, startPoint x: 339, startPoint y: 114, endPoint x: 185, endPoint y: 119, distance: 154.6
click at [188, 119] on input "850EP1NNS1HNNALAMAPHB1ETNB41" at bounding box center [375, 114] width 375 height 19
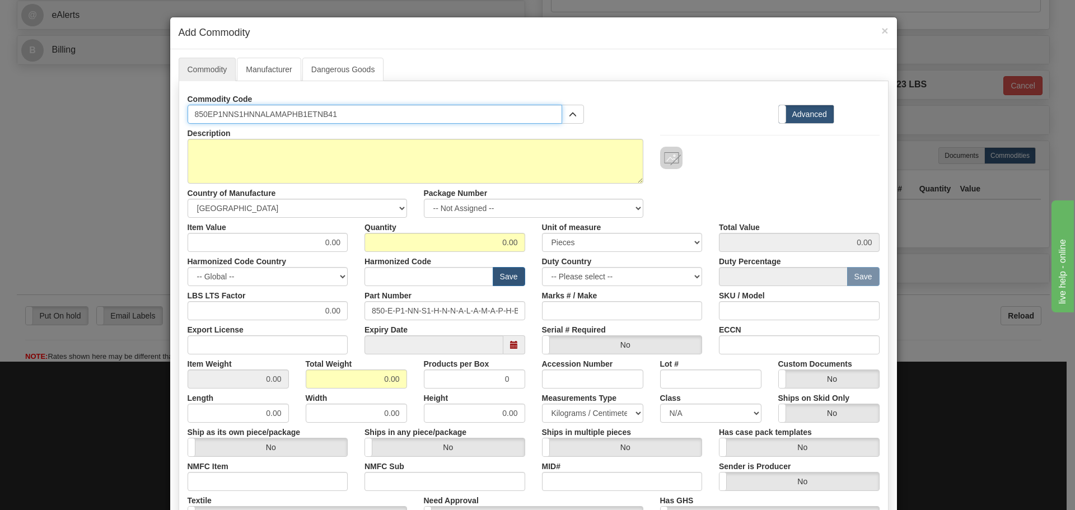
type input "850EP1NNS1HNNALAMAPHB1ETNB41"
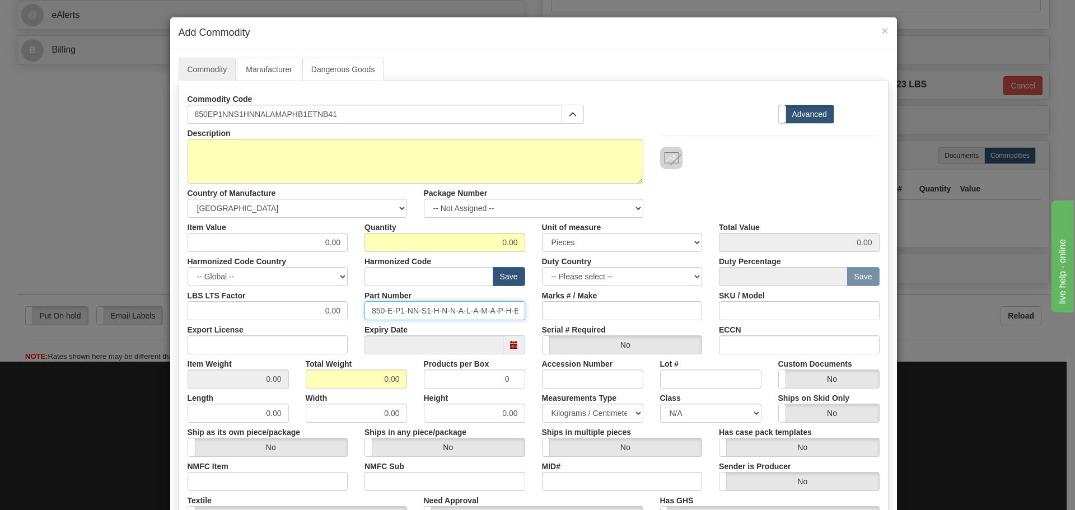
click at [426, 308] on input "850-E-P1-NN-S1-H-N-N-A-L-A-M-A-P-H-B-1E-T-N-B-4-1" at bounding box center [444, 310] width 161 height 19
paste input "850EP1NNS1HNNALAMAPHB1ETNB41"
type input "850EP1NNS1HNNALAMAPHB1ETNB41"
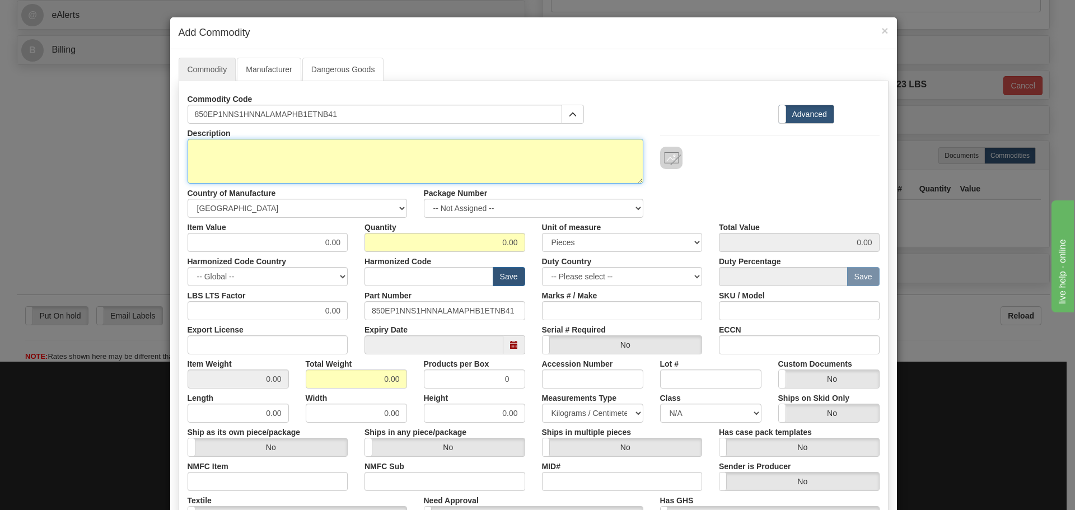
click at [266, 152] on textarea "Description" at bounding box center [416, 161] width 456 height 45
paste textarea "850 Feeder Protection Syste"
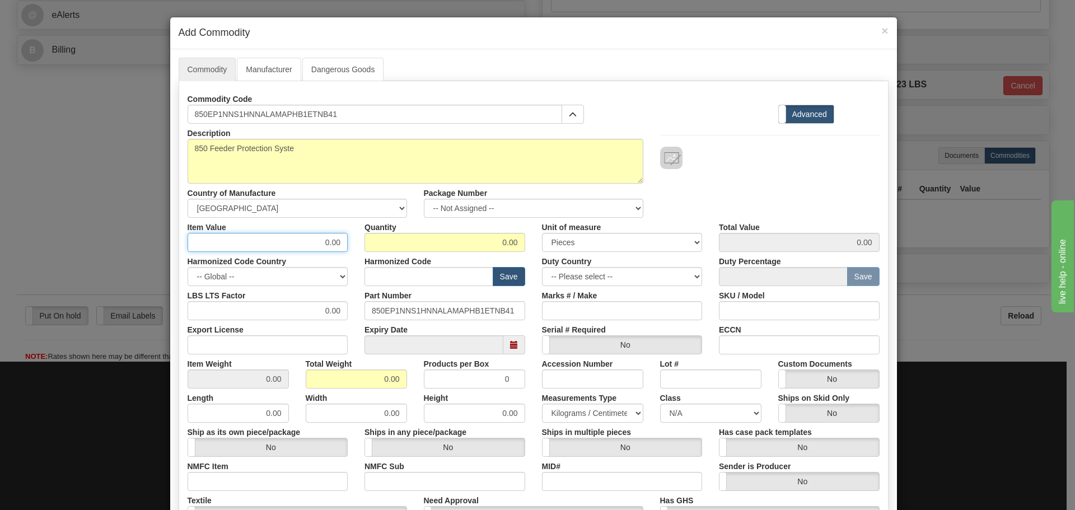
drag, startPoint x: 296, startPoint y: 236, endPoint x: 358, endPoint y: 238, distance: 62.2
click at [358, 238] on div "Item Value 0.00 Quantity 0.00 Unit of measure 3 Thousand Square Inches Adjustme…" at bounding box center [533, 235] width 709 height 34
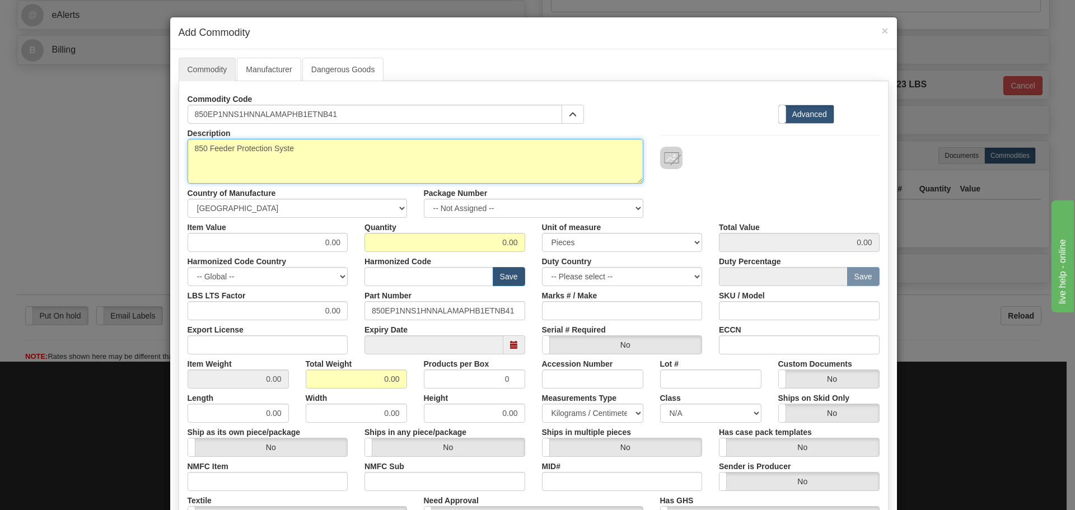
click at [319, 144] on textarea "850 Feeder Protection Syste" at bounding box center [416, 161] width 456 height 45
type textarea "850 Feeder Protection System"
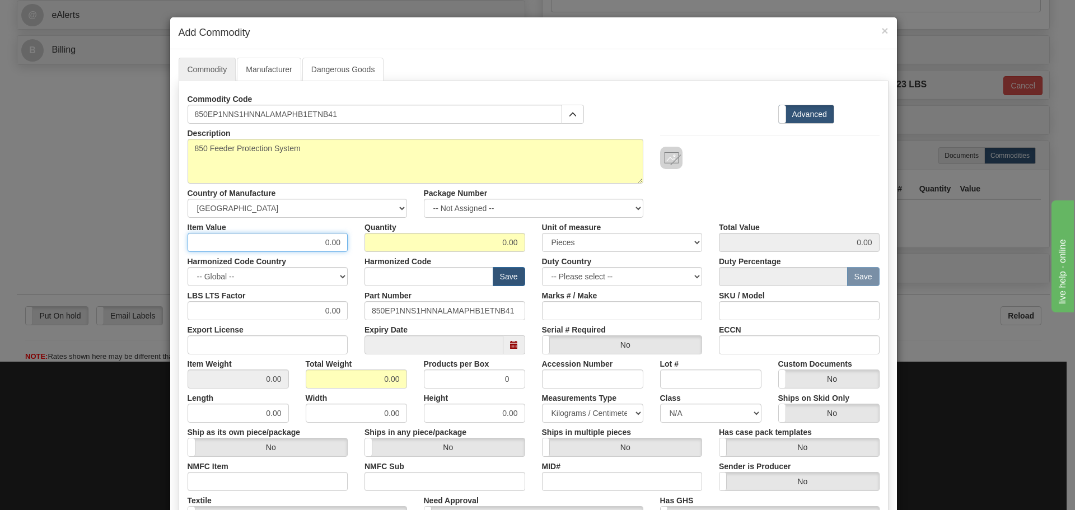
click at [314, 236] on input "0.00" at bounding box center [268, 242] width 161 height 19
drag, startPoint x: 313, startPoint y: 236, endPoint x: 362, endPoint y: 241, distance: 49.0
click at [362, 241] on div "Item Value 0.00 Quantity 0.00 Unit of measure 3 Thousand Square Inches Adjustme…" at bounding box center [533, 235] width 709 height 34
type input "75"
type input "1"
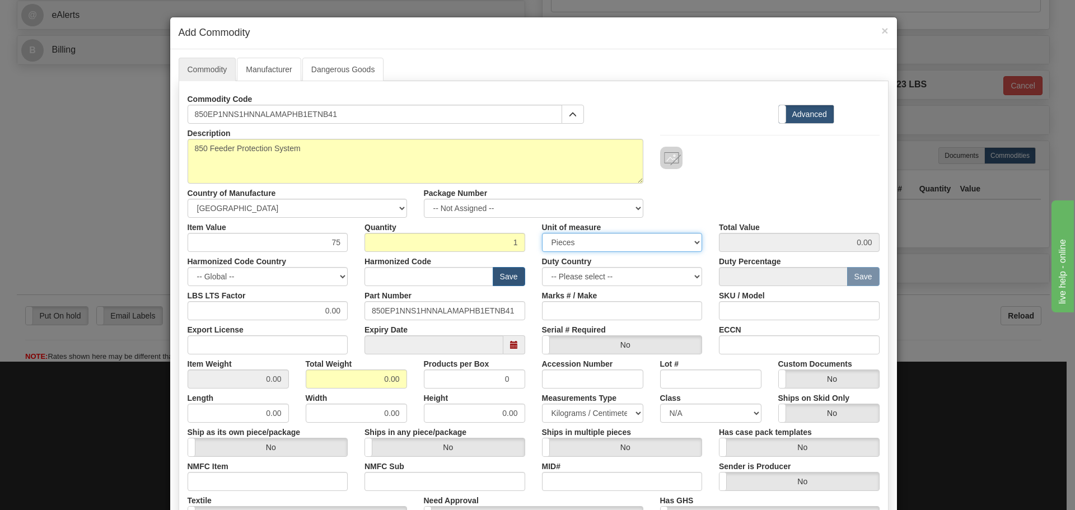
type input "75.00"
click at [408, 268] on input "text" at bounding box center [428, 276] width 129 height 19
type input "8536.49.0080"
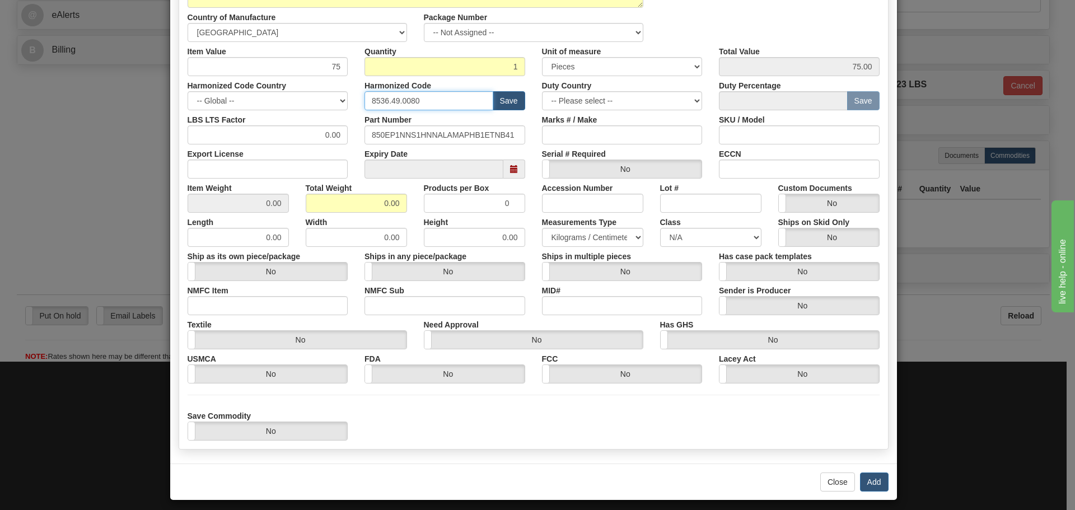
scroll to position [183, 0]
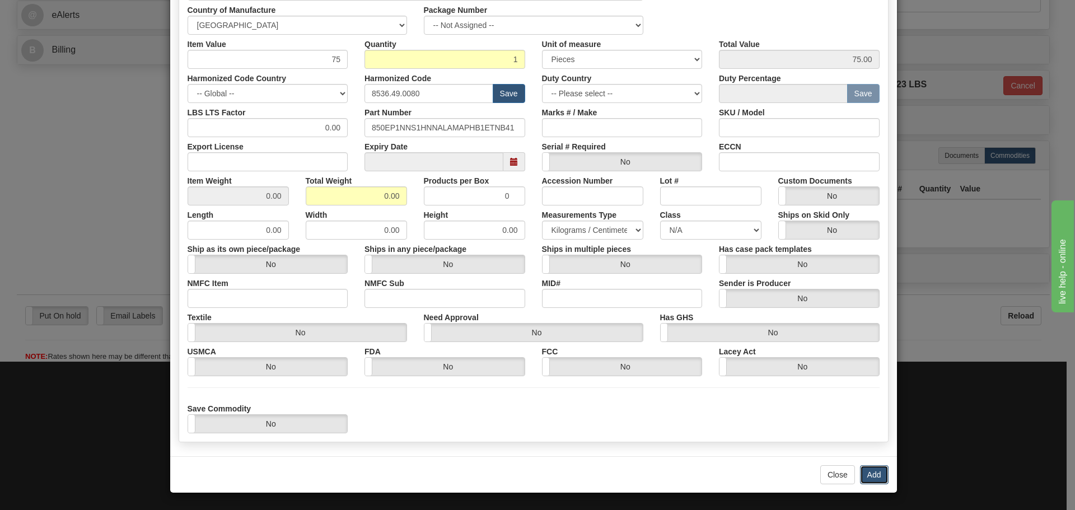
click at [875, 471] on button "Add" at bounding box center [874, 474] width 29 height 19
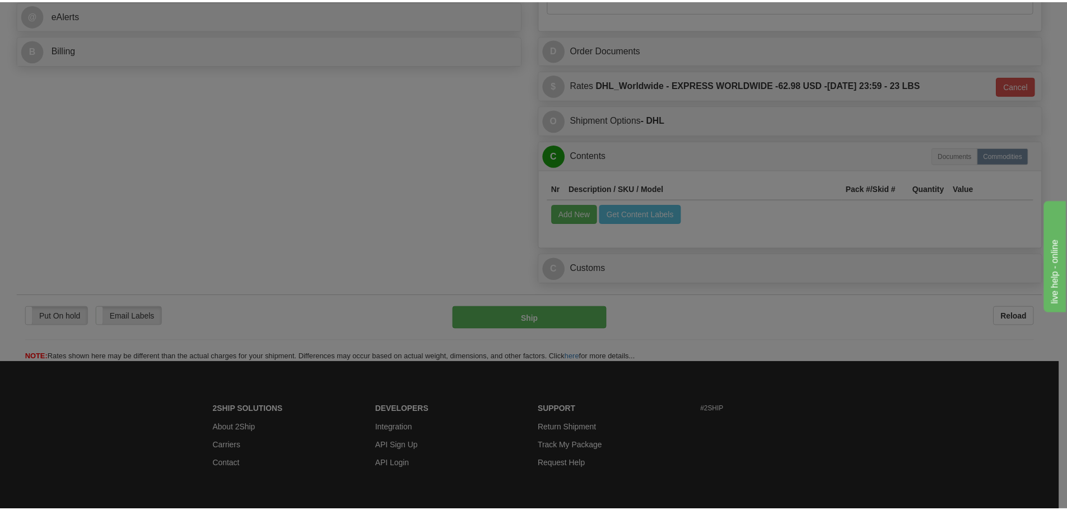
scroll to position [0, 0]
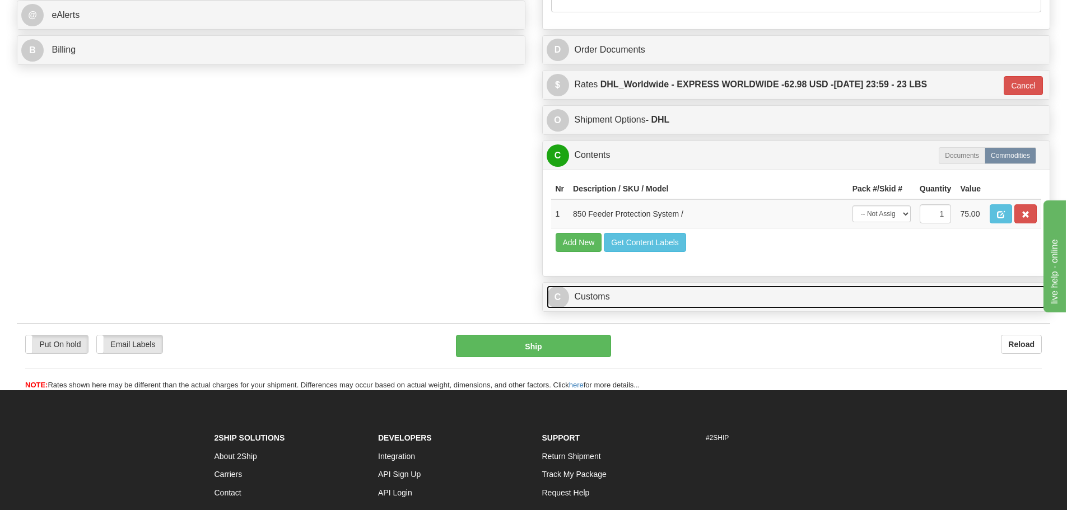
click at [633, 292] on link "C Customs" at bounding box center [795, 297] width 499 height 23
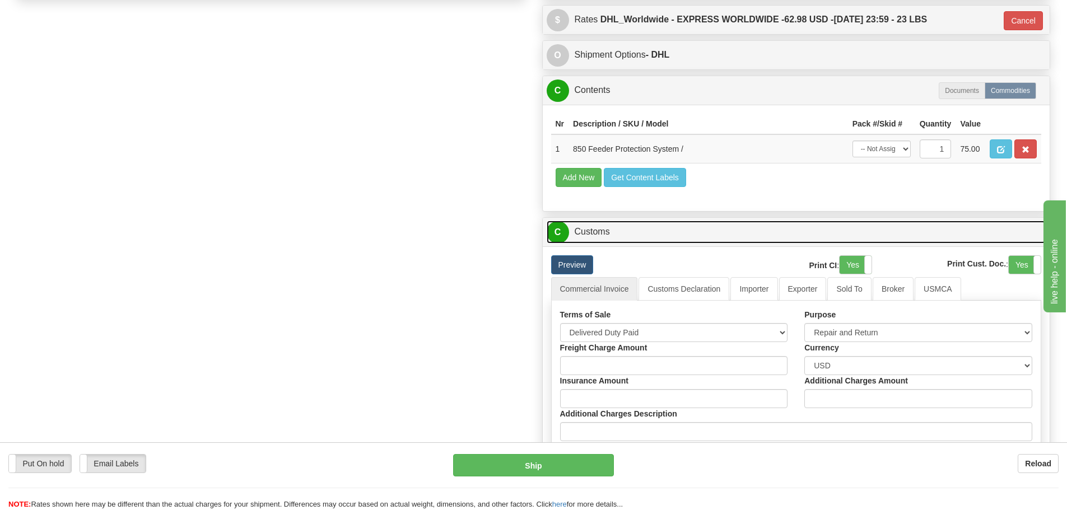
scroll to position [615, 0]
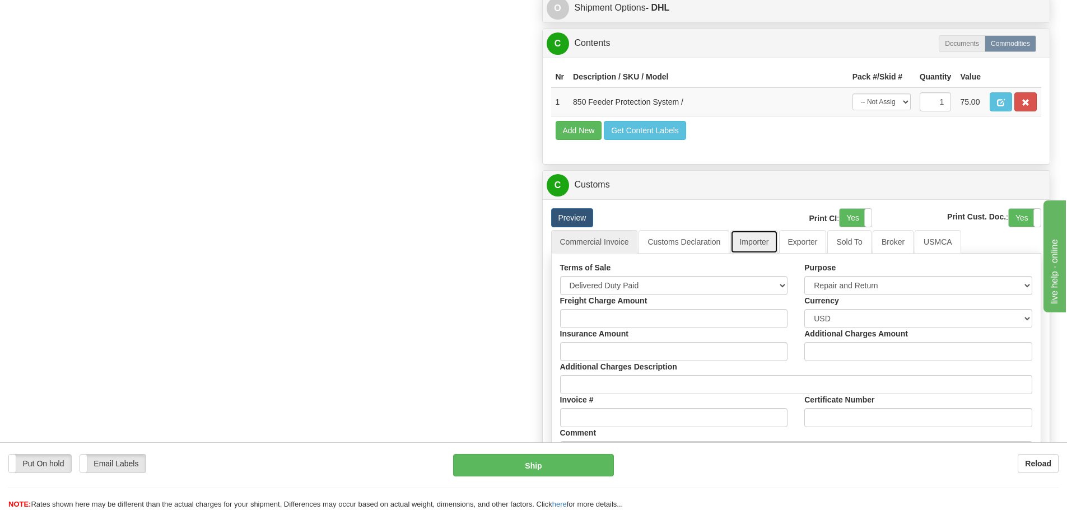
click at [773, 233] on link "Importer" at bounding box center [753, 242] width 47 height 24
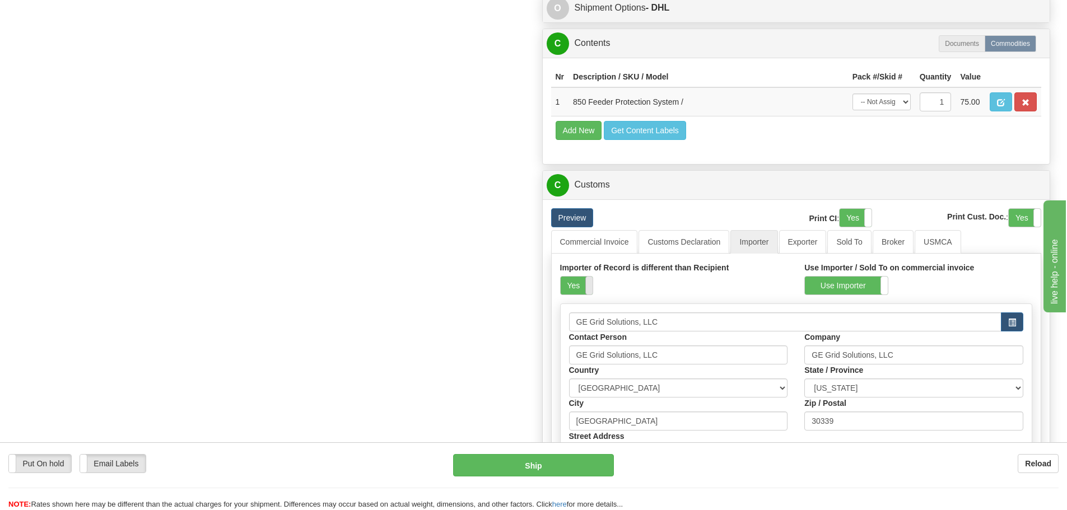
click at [588, 283] on span at bounding box center [592, 286] width 15 height 18
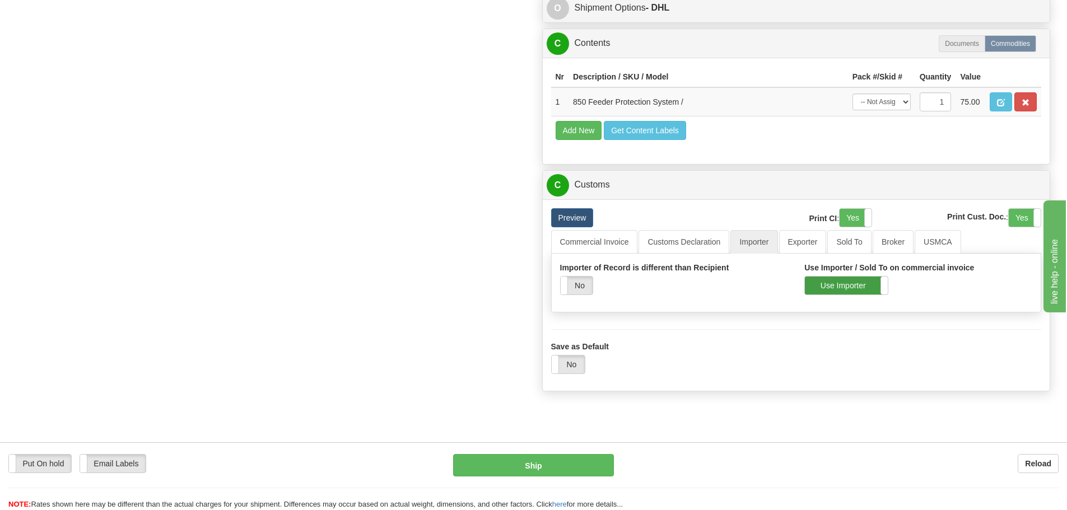
click at [841, 292] on label "Use Importer" at bounding box center [846, 286] width 83 height 18
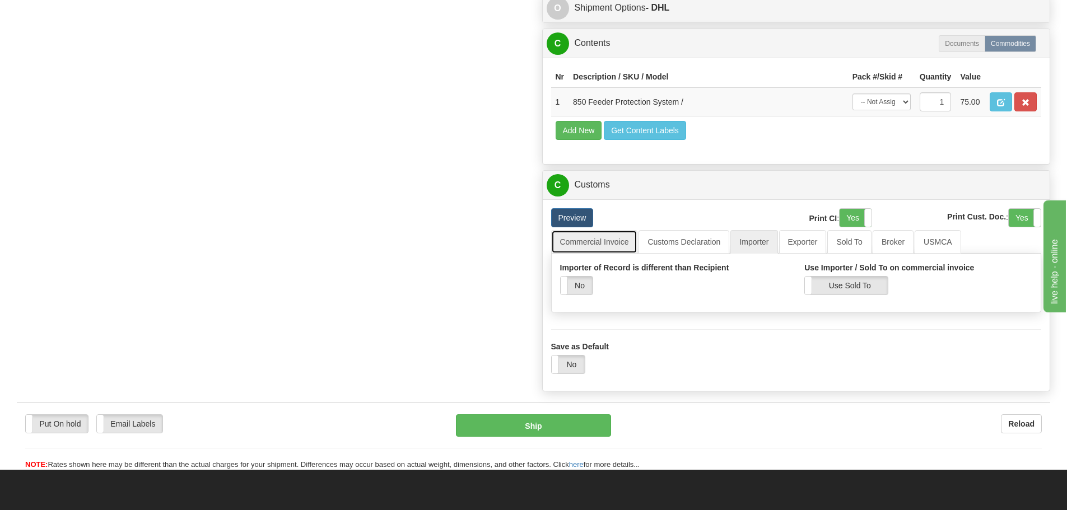
click at [615, 240] on link "Commercial Invoice" at bounding box center [594, 242] width 87 height 24
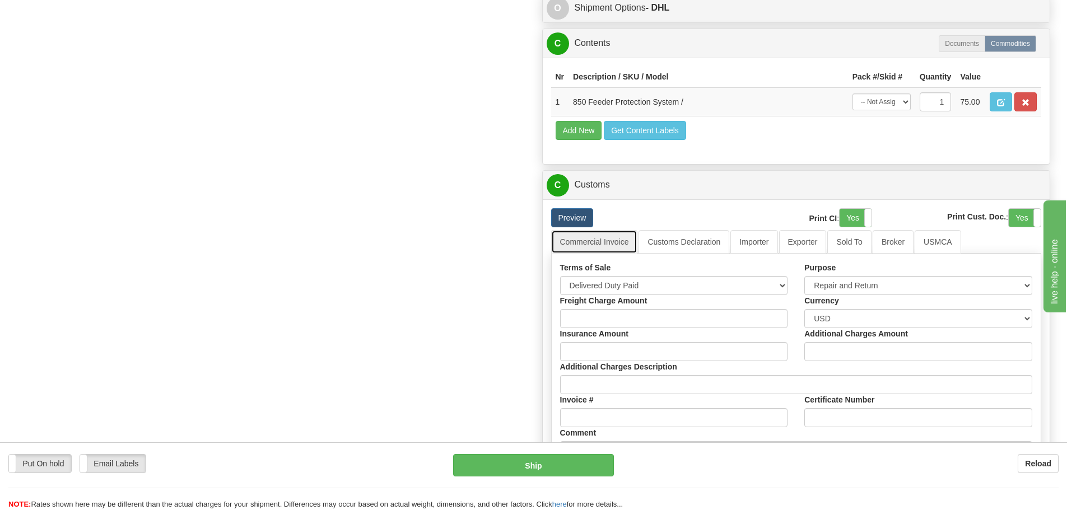
scroll to position [727, 0]
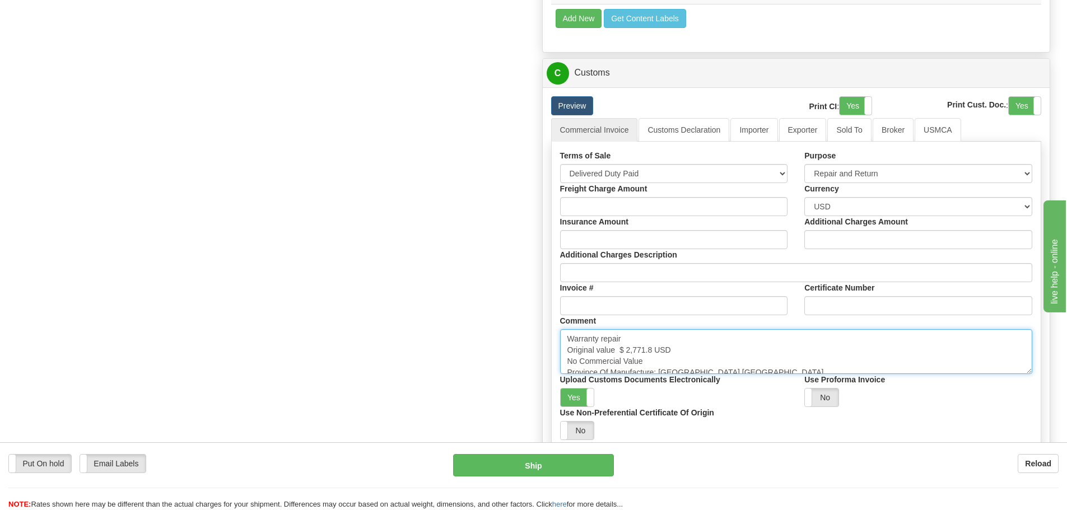
click at [675, 350] on textarea "Warranty repair Original value $ 2,771.8 USD No Commercial Value Province Of Ma…" at bounding box center [796, 351] width 473 height 45
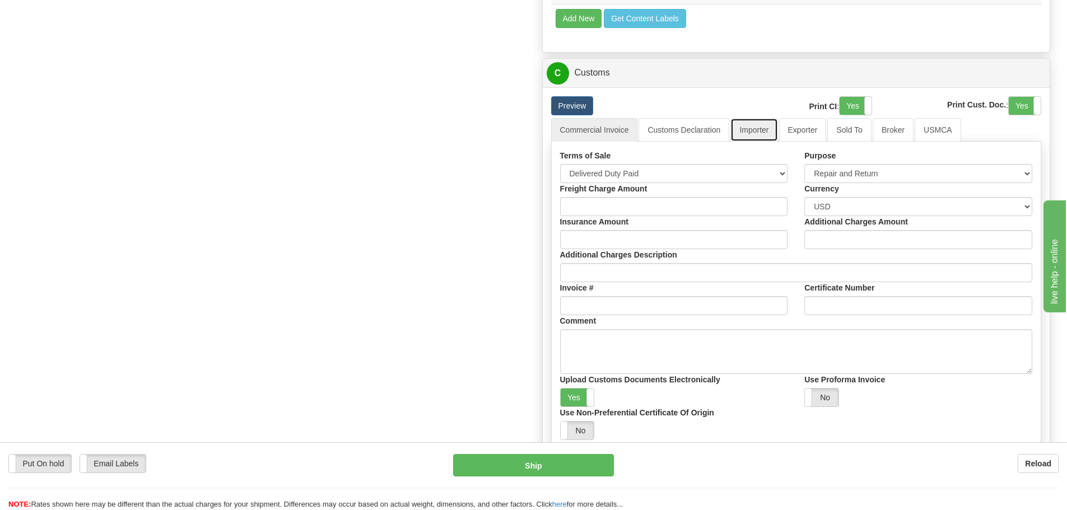
click at [747, 121] on link "Importer" at bounding box center [753, 130] width 47 height 24
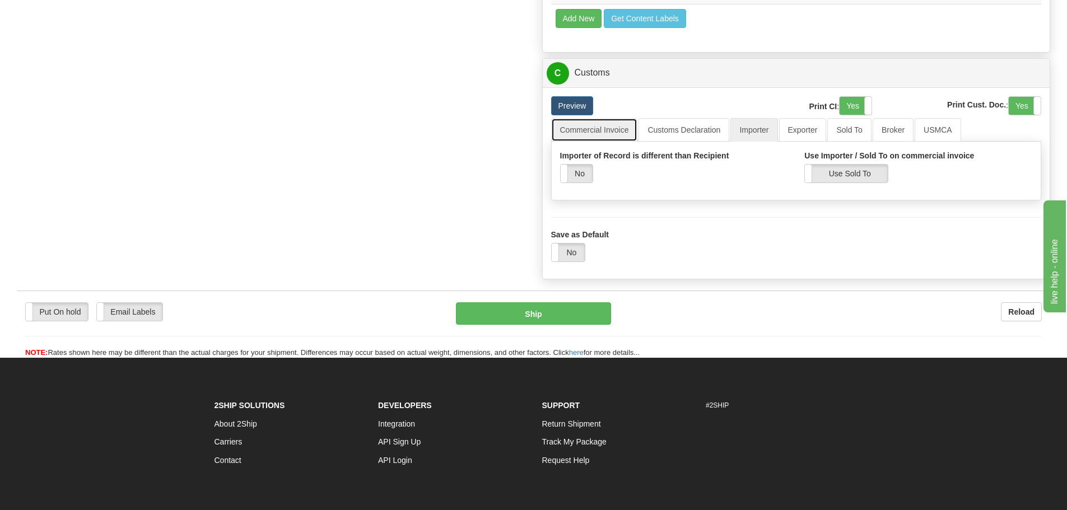
click at [573, 138] on link "Commercial Invoice" at bounding box center [594, 130] width 87 height 24
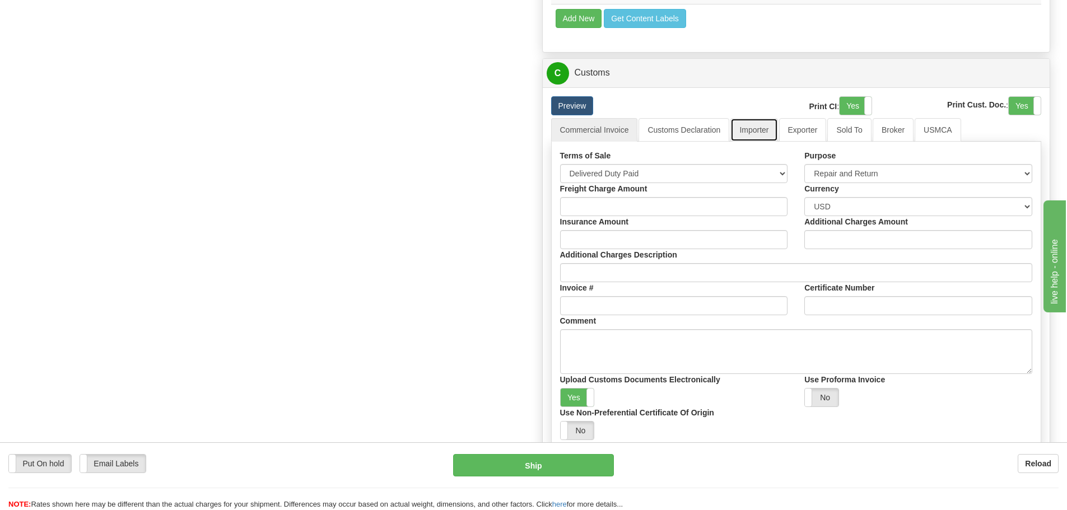
click at [747, 124] on link "Importer" at bounding box center [753, 130] width 47 height 24
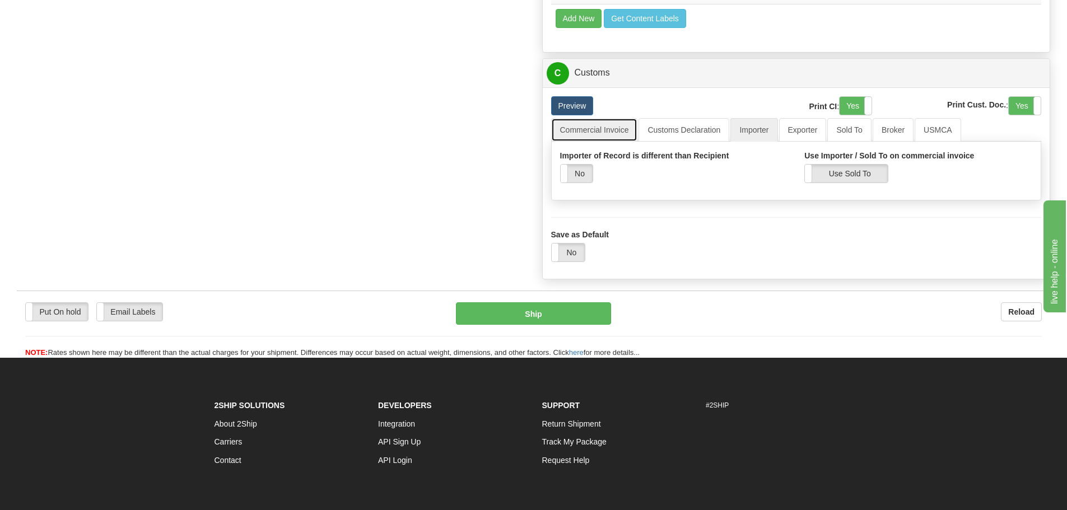
click at [562, 140] on link "Commercial Invoice" at bounding box center [594, 130] width 87 height 24
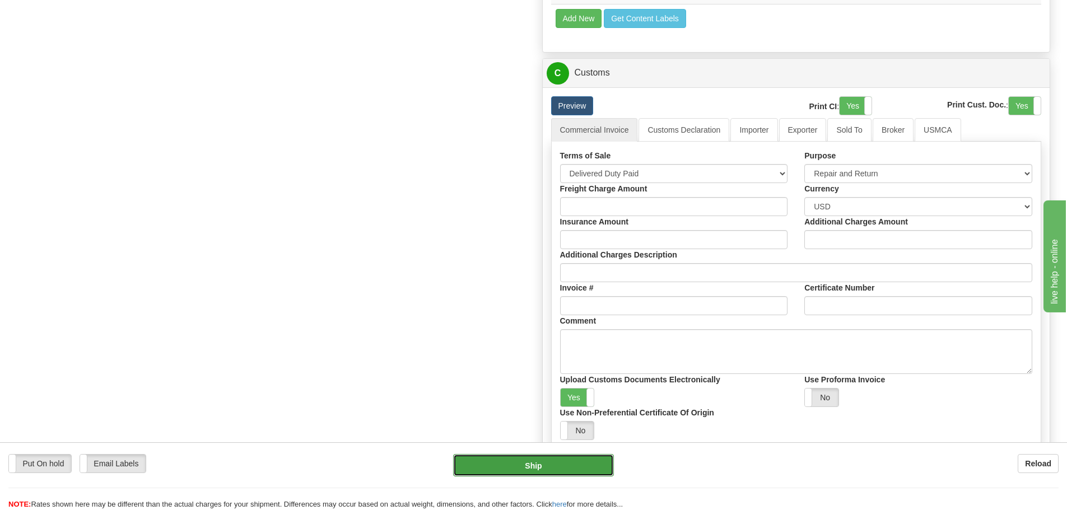
click at [534, 461] on button "Ship" at bounding box center [533, 465] width 161 height 22
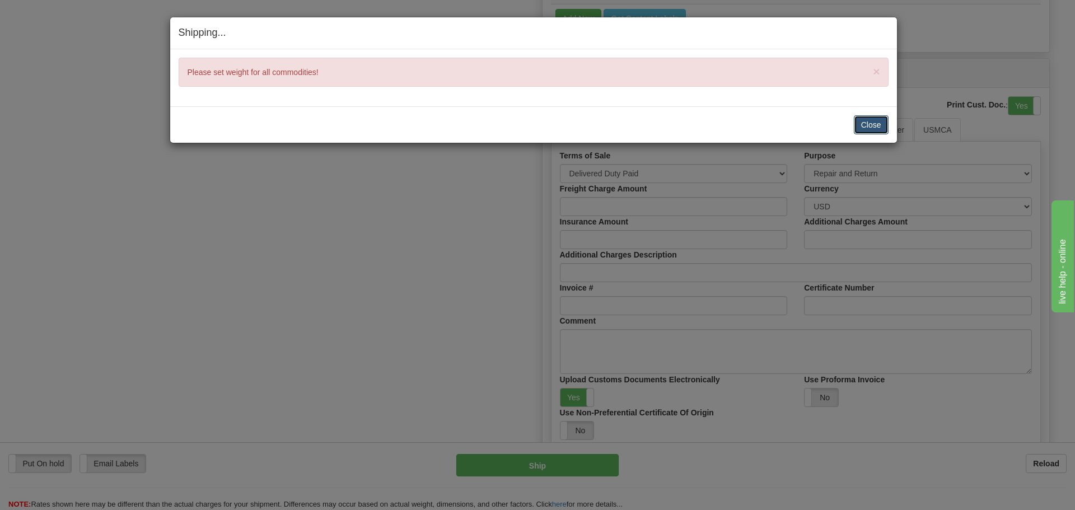
click at [878, 128] on button "Close" at bounding box center [871, 124] width 35 height 19
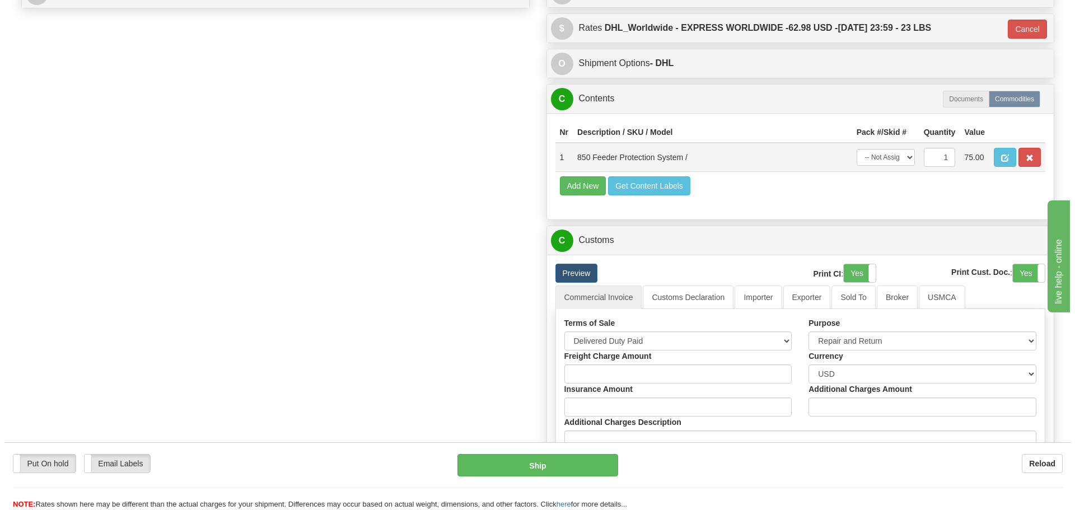
scroll to position [559, 0]
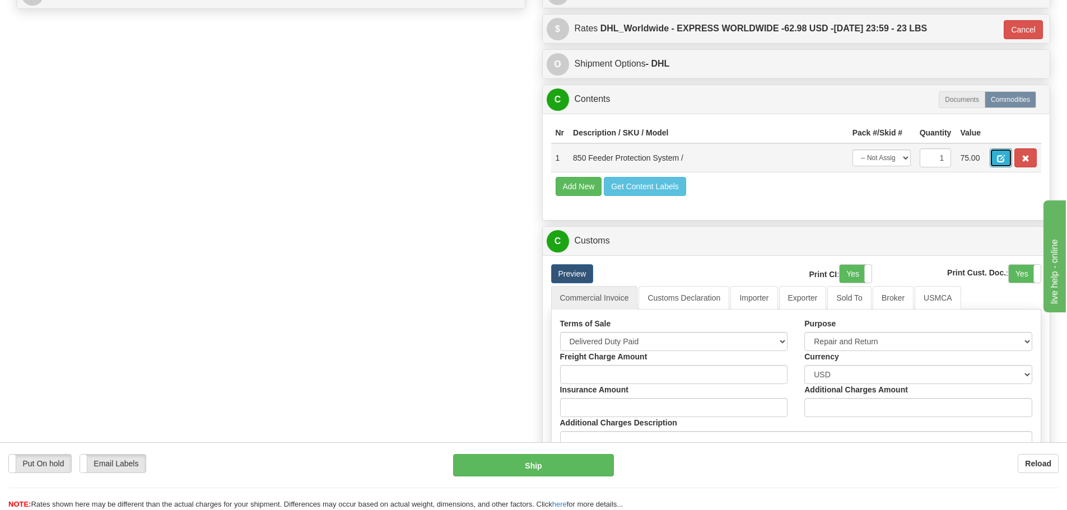
click at [997, 159] on button "button" at bounding box center [1000, 157] width 22 height 19
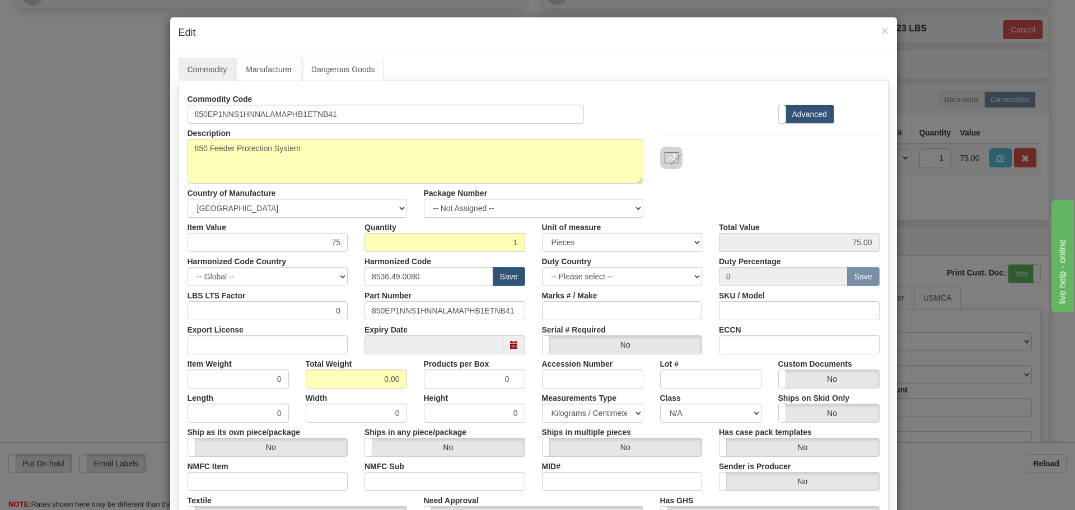
scroll to position [112, 0]
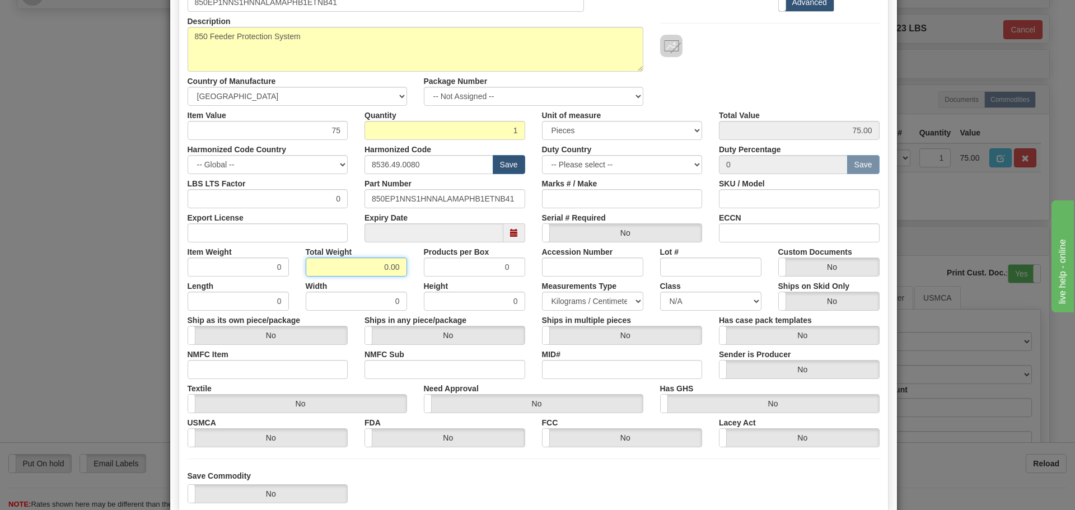
click at [359, 274] on input "0.00" at bounding box center [356, 267] width 101 height 19
drag, startPoint x: 359, startPoint y: 274, endPoint x: 414, endPoint y: 274, distance: 54.9
click at [414, 274] on div "Item Weight 0 Total Weight 0.00 Products per Box 0 Accession Number Lot # Custo…" at bounding box center [533, 259] width 709 height 34
type input "10"
type input "10.0000"
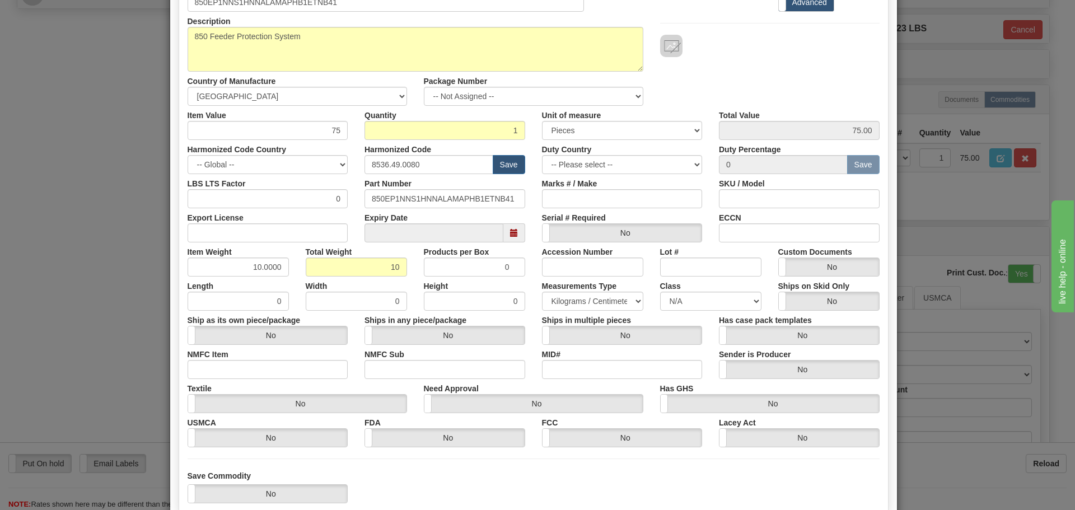
click at [415, 269] on div "Products per Box 0" at bounding box center [474, 259] width 118 height 34
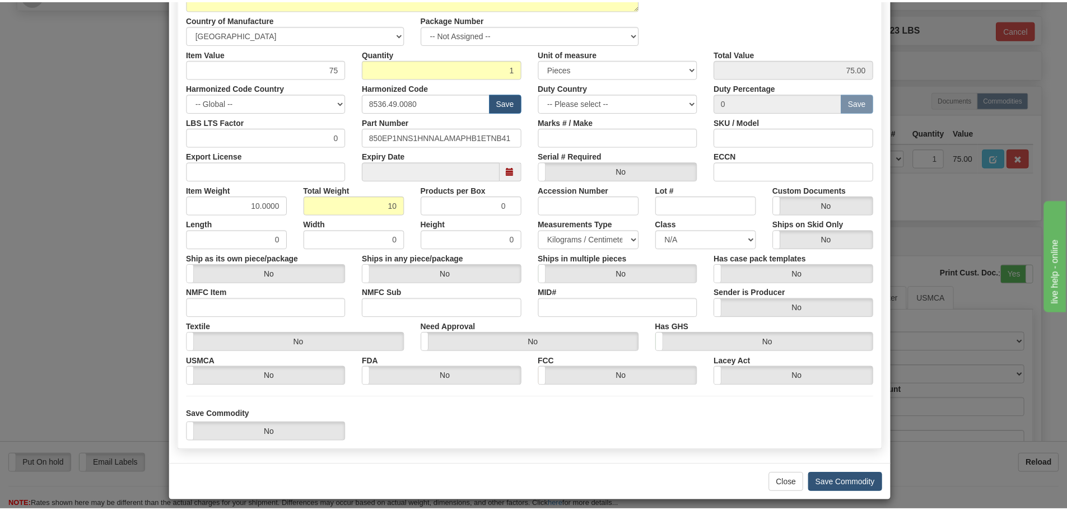
scroll to position [182, 0]
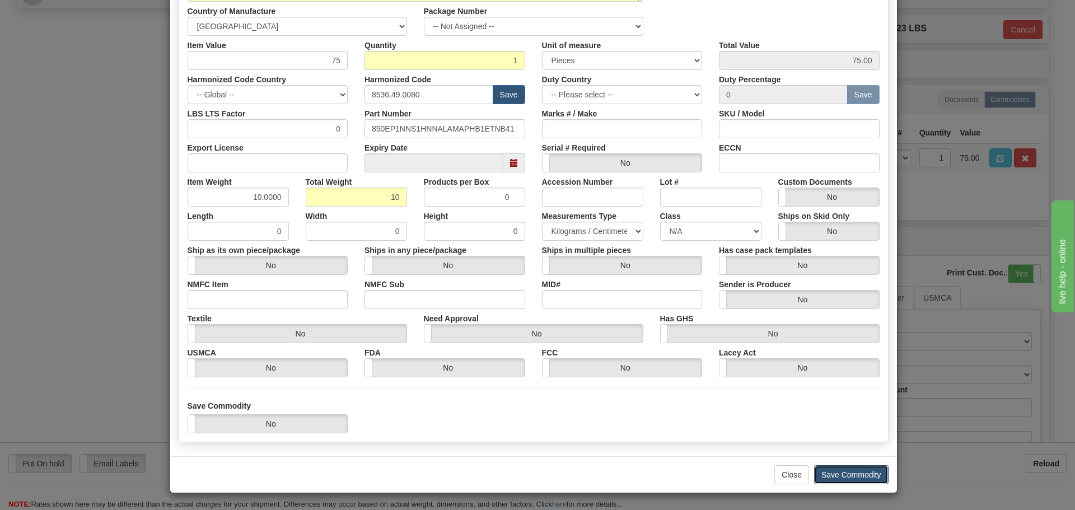
click at [857, 467] on button "Save Commodity" at bounding box center [851, 474] width 74 height 19
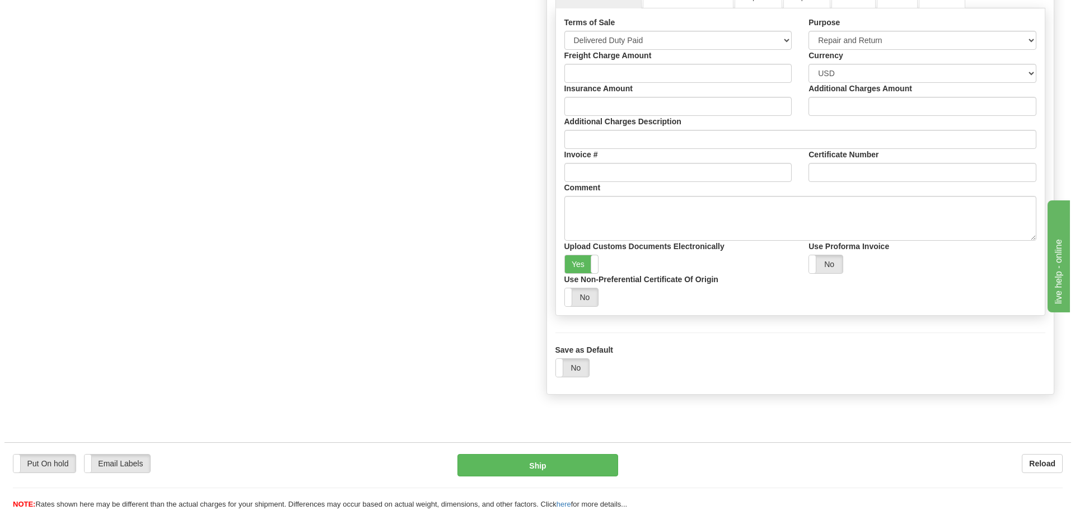
scroll to position [895, 0]
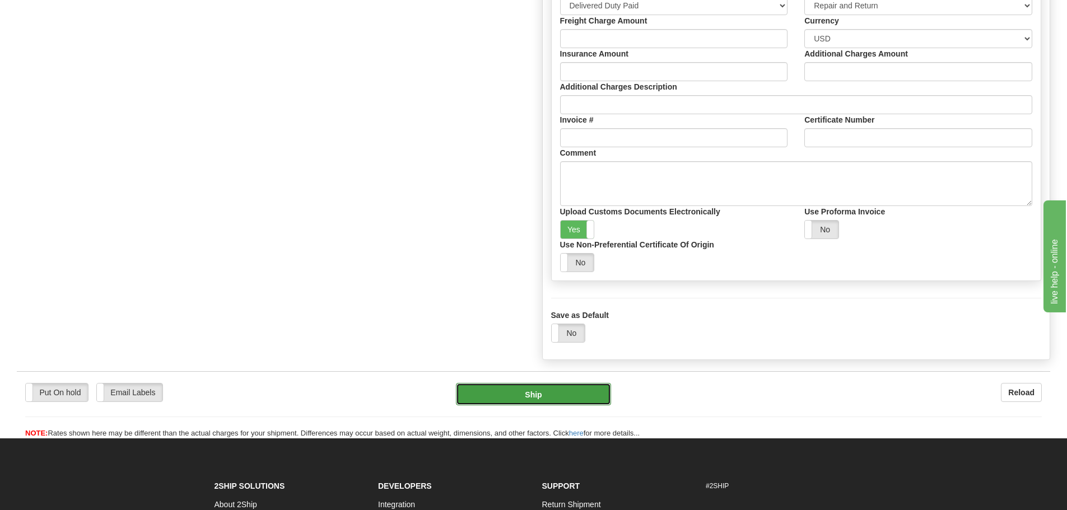
click at [512, 397] on button "Ship" at bounding box center [533, 394] width 155 height 22
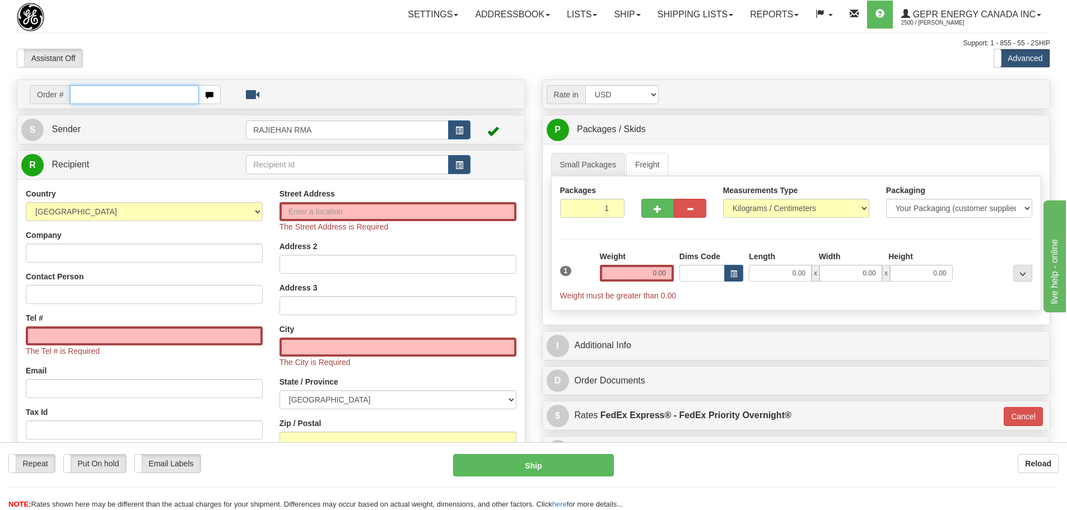
click at [130, 99] on input "text" at bounding box center [134, 94] width 129 height 19
paste input "86694286"
type input "86694286"
click at [155, 31] on body "Training Course Close Toggle navigation Settings Shipping Preferences New Recip…" at bounding box center [533, 255] width 1067 height 510
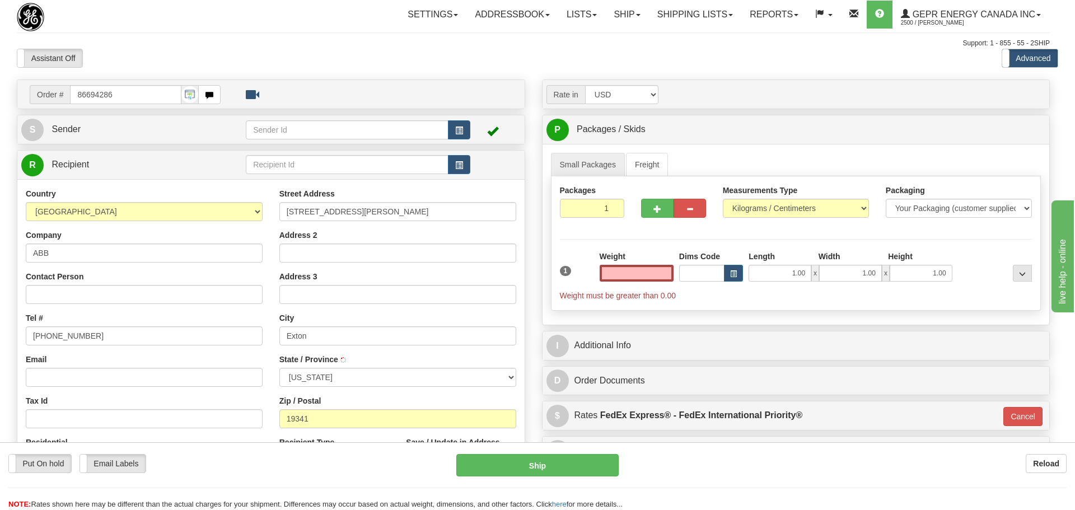
type input "EXTON"
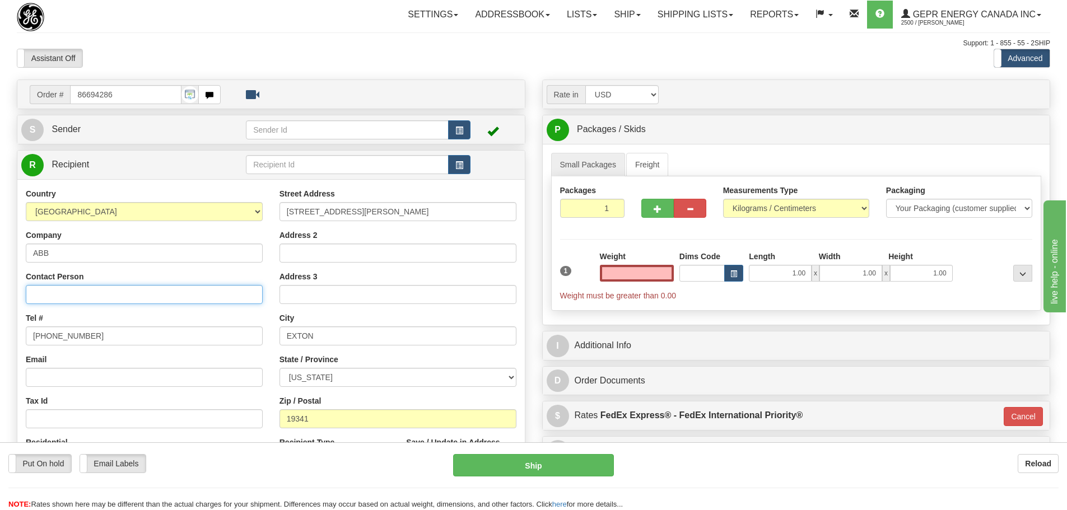
type input "0.00"
click at [125, 289] on input "Contact Person" at bounding box center [144, 294] width 237 height 19
click at [62, 298] on input "Contact Person" at bounding box center [144, 294] width 237 height 19
paste input "Duane Bruno"
type input "Duane Bruno"
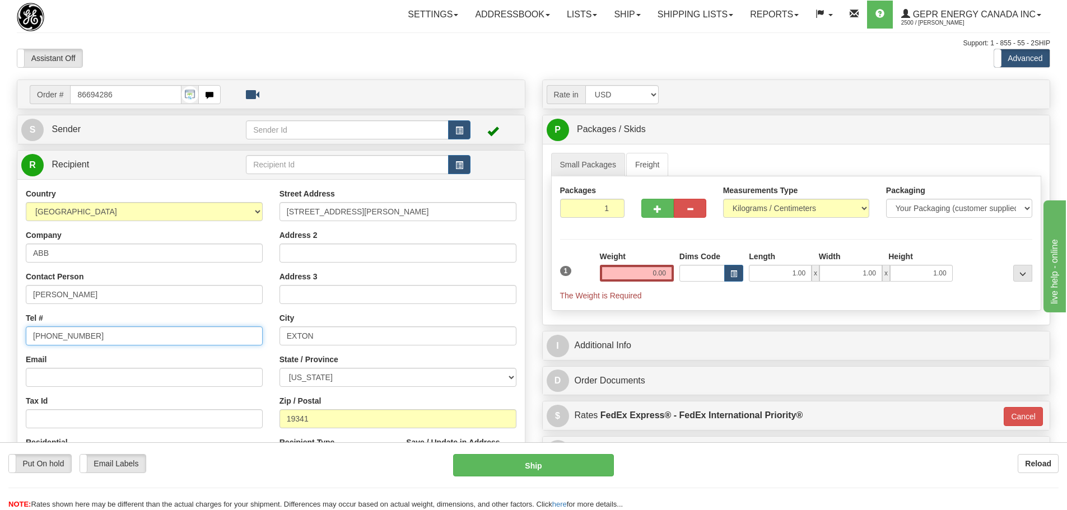
click at [106, 326] on input "(779)7960565" at bounding box center [144, 335] width 237 height 19
drag, startPoint x: 111, startPoint y: 333, endPoint x: -80, endPoint y: 334, distance: 190.9
click at [0, 334] on html "Training Course Close Toggle navigation Settings Shipping Preferences New Sende…" at bounding box center [533, 255] width 1067 height 510
paste input "6147463827"
type input "6147463827"
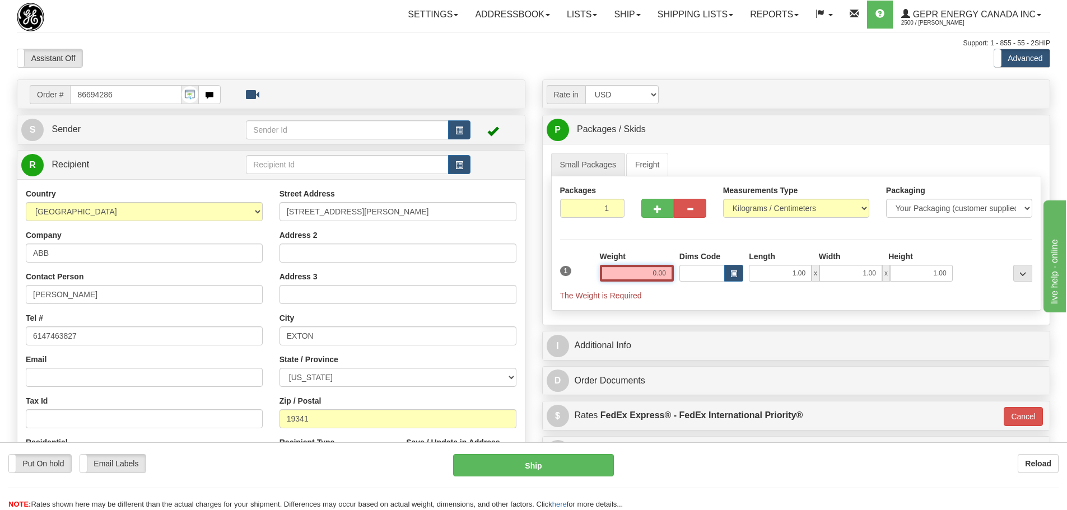
click at [626, 278] on input "0.00" at bounding box center [637, 273] width 74 height 17
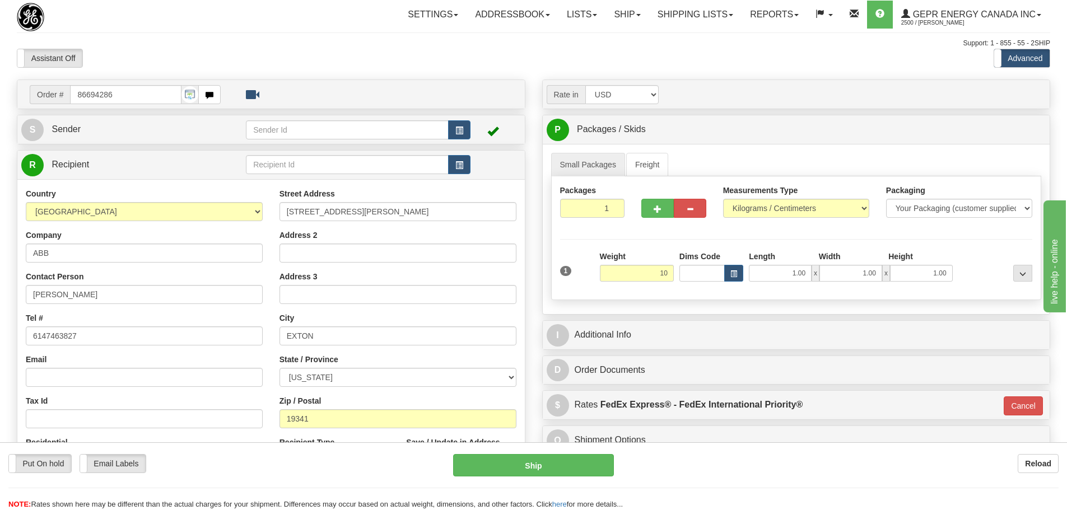
type input "10.00"
type input "01"
click at [635, 251] on div "Weight 10.00" at bounding box center [637, 266] width 74 height 31
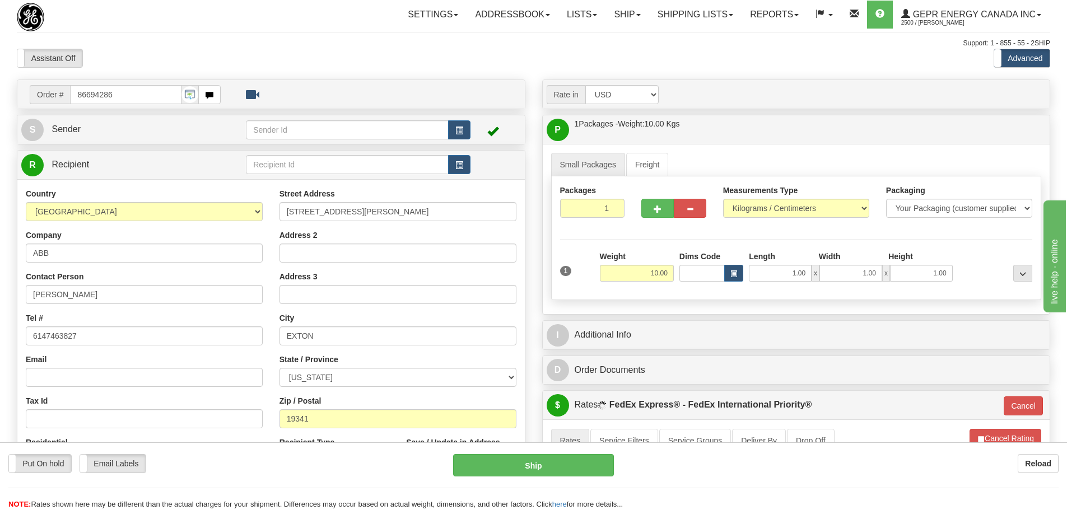
click at [630, 347] on div "I Additional Info" at bounding box center [795, 335] width 507 height 29
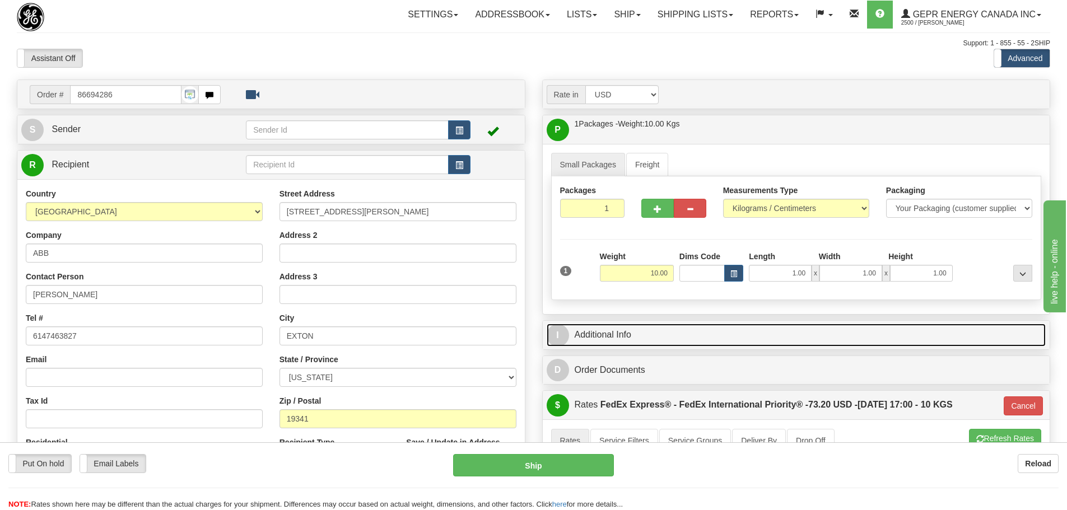
click at [630, 340] on link "I Additional Info" at bounding box center [795, 335] width 499 height 23
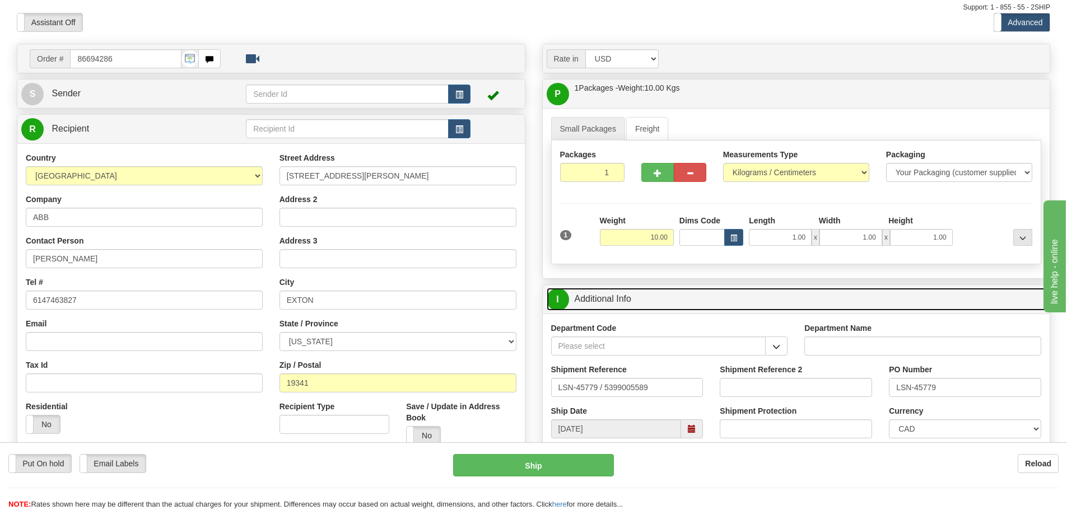
scroll to position [56, 0]
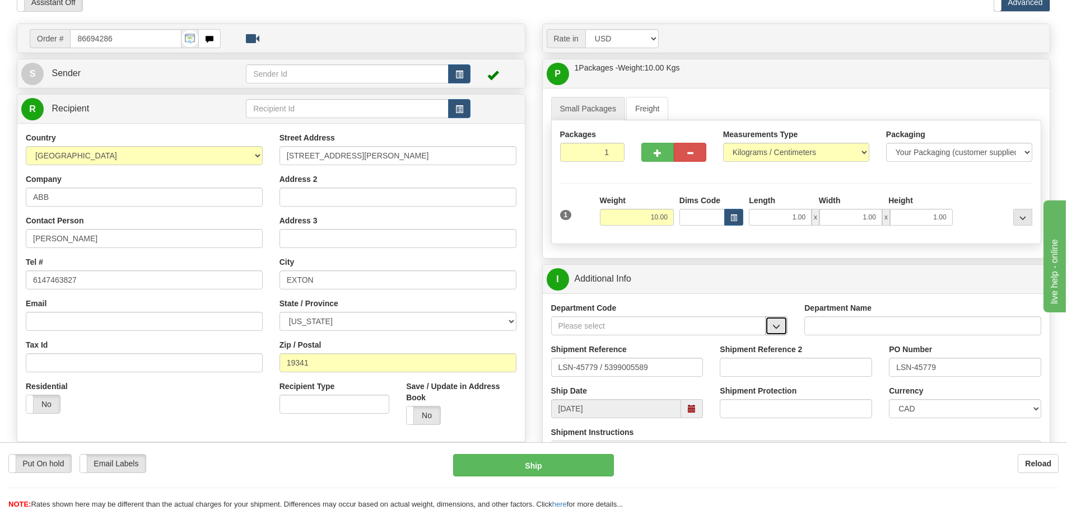
click at [768, 319] on button "button" at bounding box center [776, 325] width 22 height 19
click at [694, 338] on div "SER" at bounding box center [656, 343] width 204 height 12
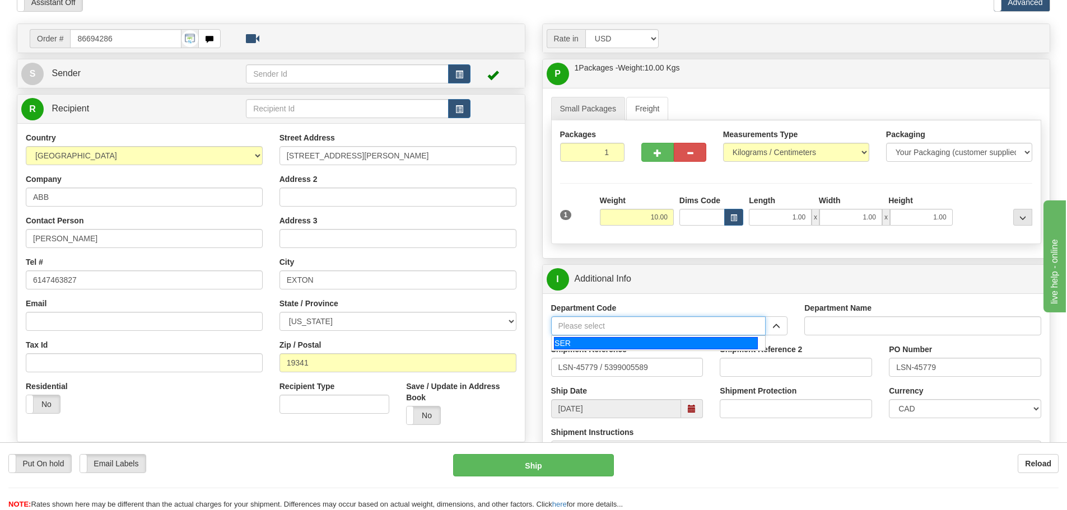
type input "SER"
type input "SERVICE DEPARTMENT"
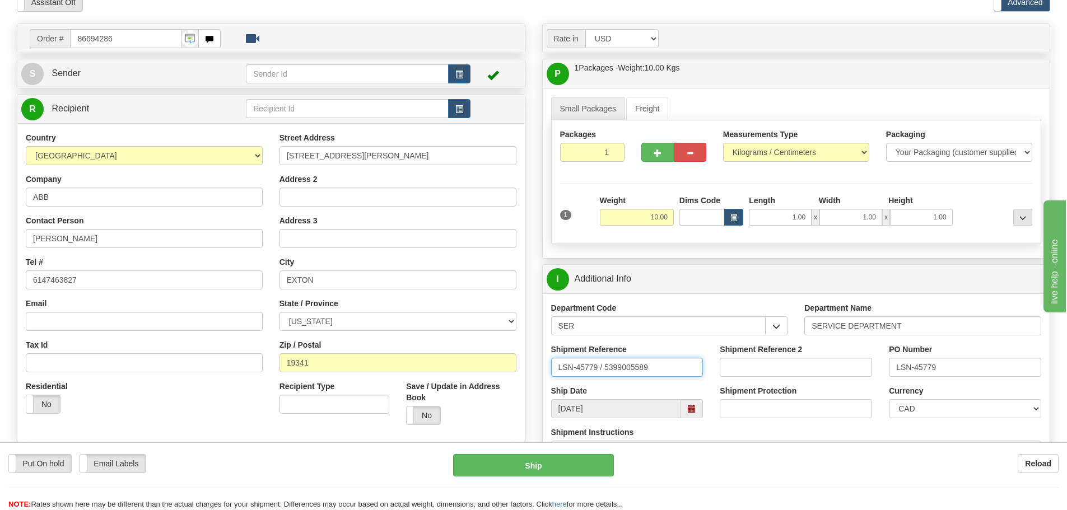
drag, startPoint x: 600, startPoint y: 367, endPoint x: 605, endPoint y: 378, distance: 12.5
click at [605, 378] on div "Shipment Reference LSN-45779 / 5399005589" at bounding box center [626, 364] width 169 height 41
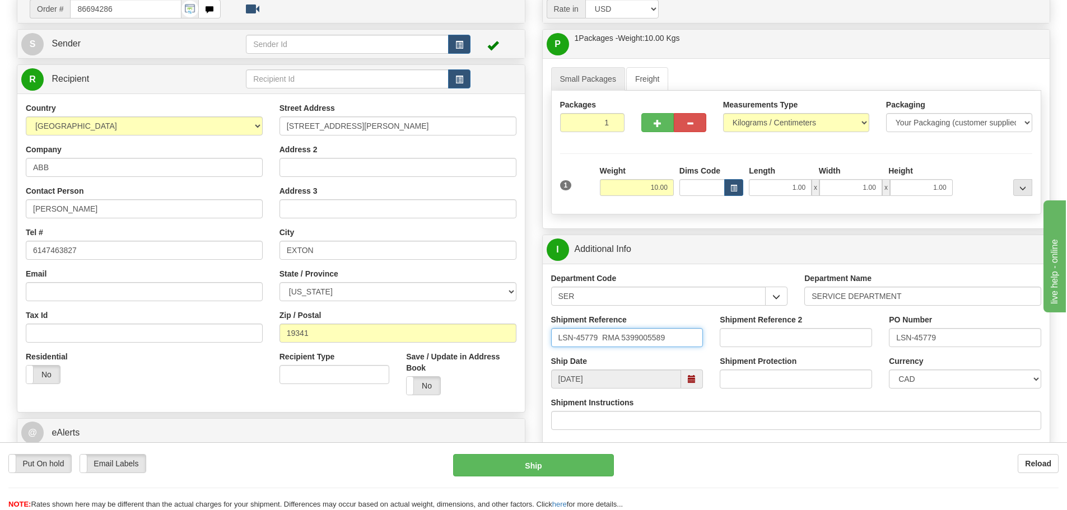
scroll to position [112, 0]
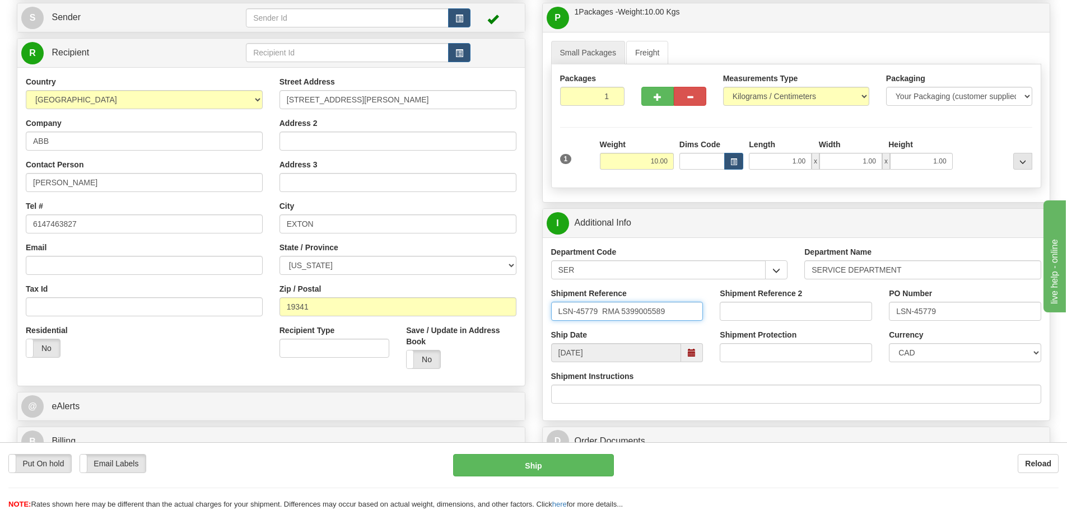
type input "LSN-45779 RMA 5399005589"
click at [904, 354] on select "CAD USD EUR ZAR [PERSON_NAME] ARN AUD AUS AWG BBD BFR BGN BHD BMD BND BRC BRL C…" at bounding box center [964, 352] width 152 height 19
click at [888, 343] on select "CAD USD EUR ZAR [PERSON_NAME] ARN AUD AUS AWG BBD BFR BGN BHD BMD BND BRC BRL C…" at bounding box center [964, 352] width 152 height 19
click at [938, 358] on select "CAD USD EUR ZAR [PERSON_NAME] ARN AUD AUS AWG BBD BFR BGN BHD BMD BND BRC BRL C…" at bounding box center [964, 352] width 152 height 19
select select "1"
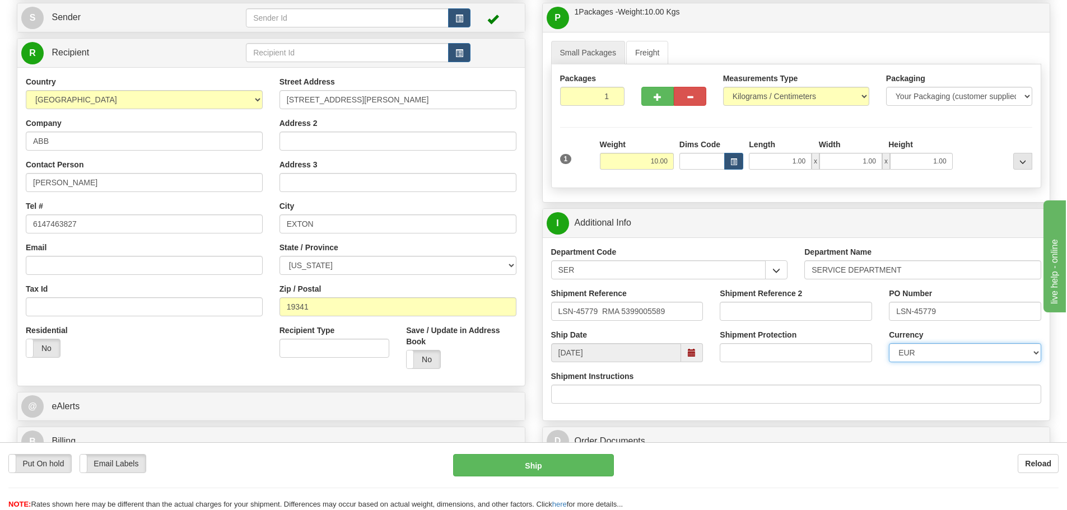
click at [888, 343] on select "CAD USD EUR ZAR [PERSON_NAME] ARN AUD AUS AWG BBD BFR BGN BHD BMD BND BRC BRL C…" at bounding box center [964, 352] width 152 height 19
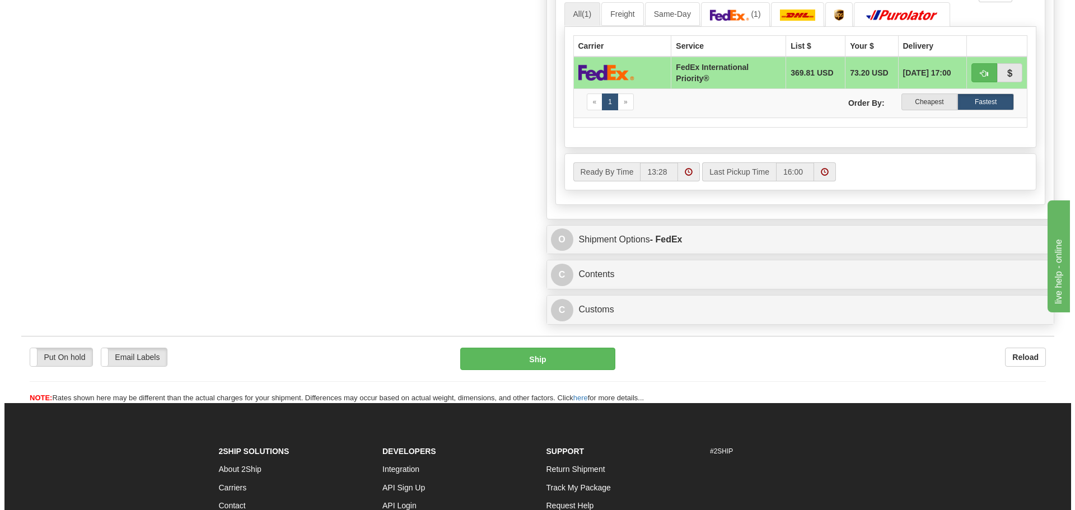
scroll to position [672, 0]
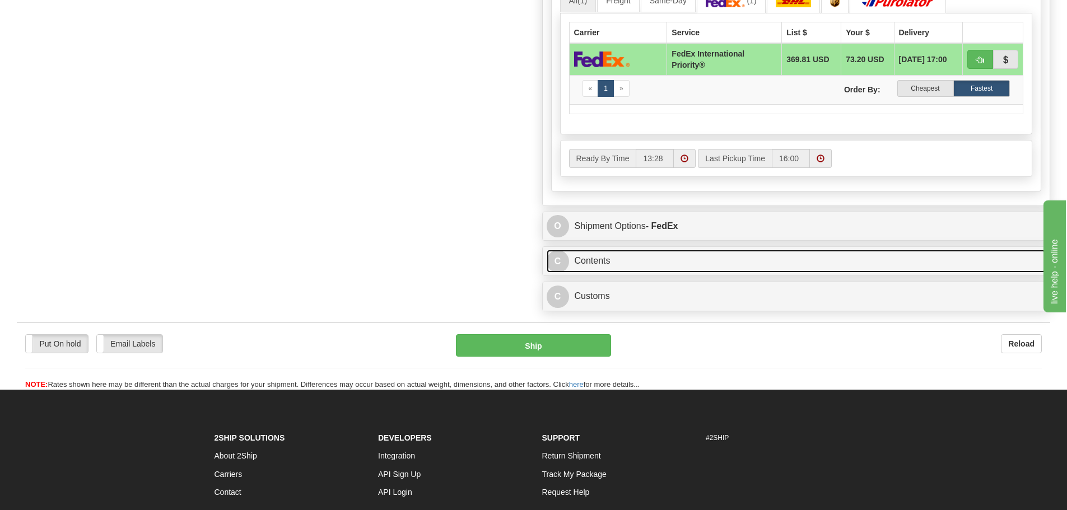
click at [641, 259] on link "C Contents" at bounding box center [795, 261] width 499 height 23
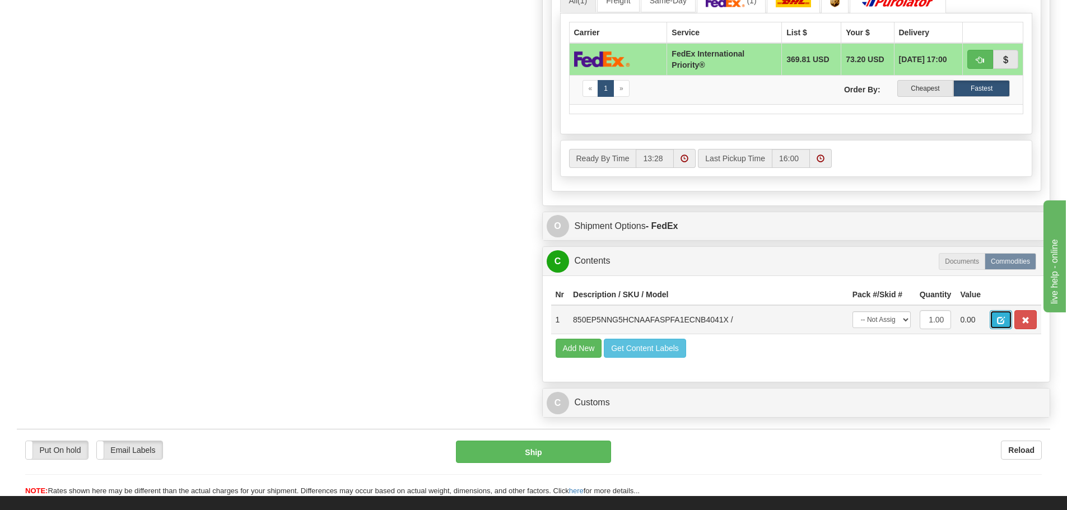
click at [997, 322] on span "button" at bounding box center [1001, 320] width 8 height 7
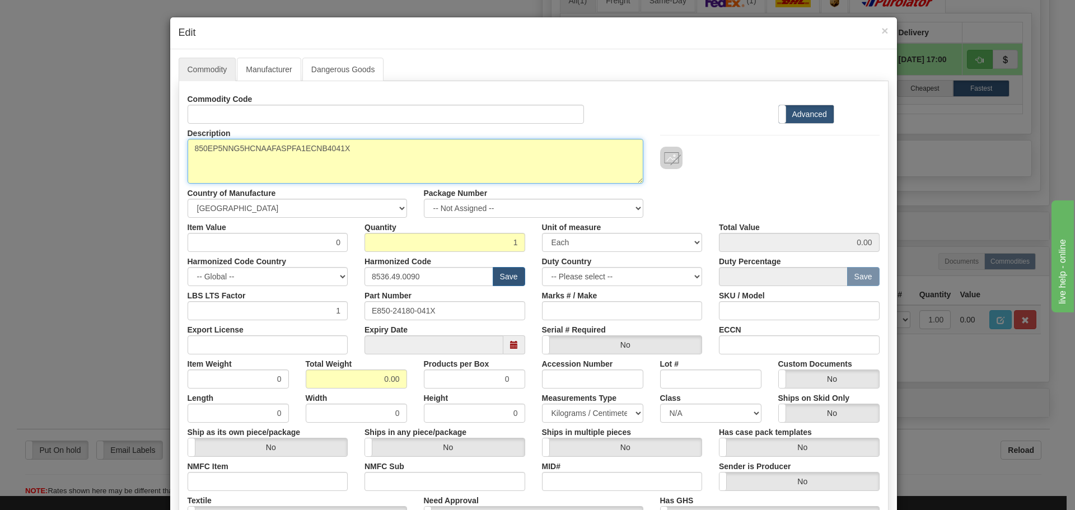
drag, startPoint x: 390, startPoint y: 160, endPoint x: 175, endPoint y: 180, distance: 216.5
click at [179, 180] on div "Description 850EP5NNG5HCNAAFASPFA1ECNB4041X" at bounding box center [415, 154] width 473 height 60
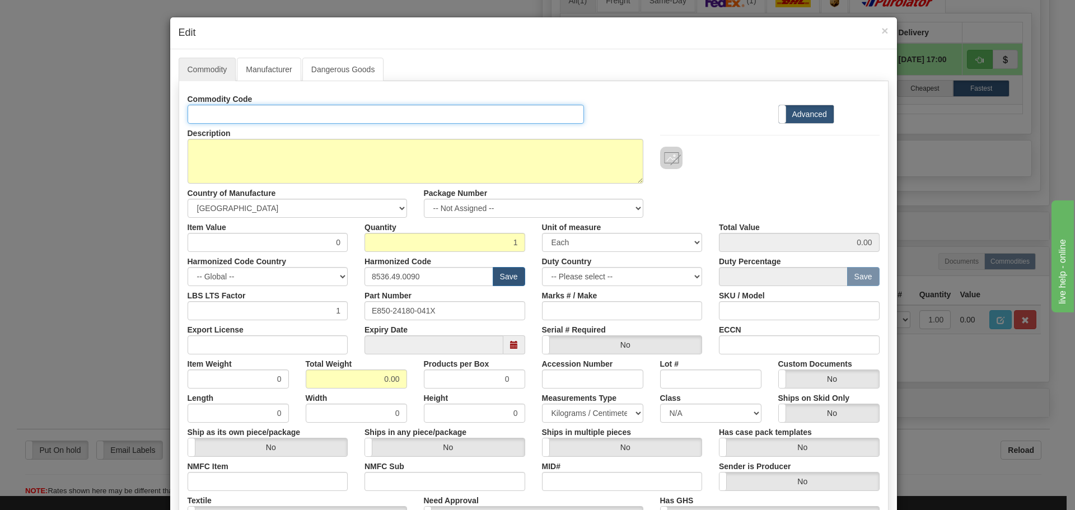
click at [215, 120] on input "Id" at bounding box center [386, 114] width 397 height 19
paste input "850EP5NNG5HCNAAFASPFA1ECNB4041X"
type input "850EP5NNG5HCNAAFASPFA1ECNB4041X"
drag, startPoint x: 461, startPoint y: 307, endPoint x: 300, endPoint y: 301, distance: 161.9
click at [300, 302] on div "LBS LTS Factor 1 Part Number E850-24180-041X Marks # / Make SKU / Model" at bounding box center [533, 303] width 709 height 34
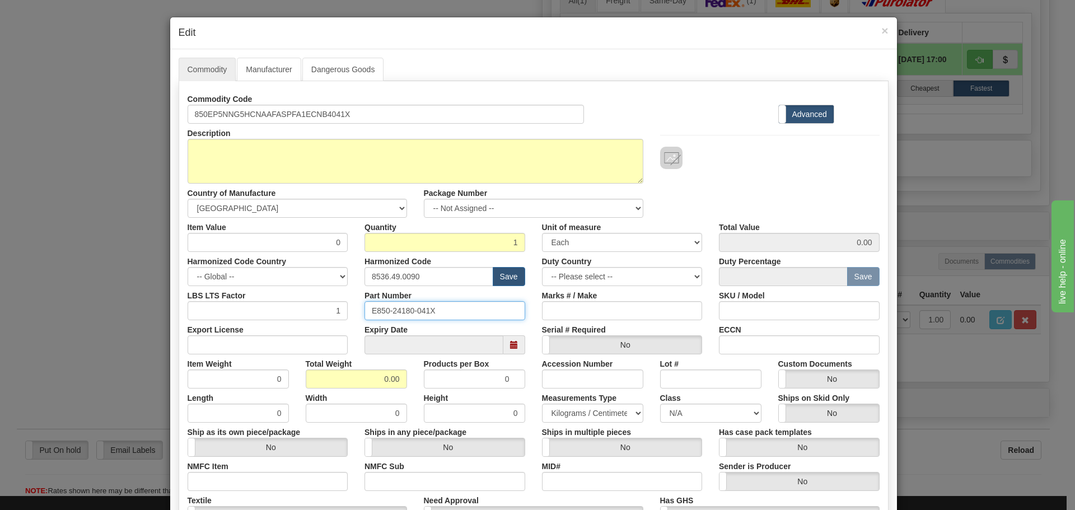
paste input "850EP5NNG5HCNAAFASPFA1ECNB4"
type input "850EP5NNG5HCNAAFASPFA1ECNB4041X"
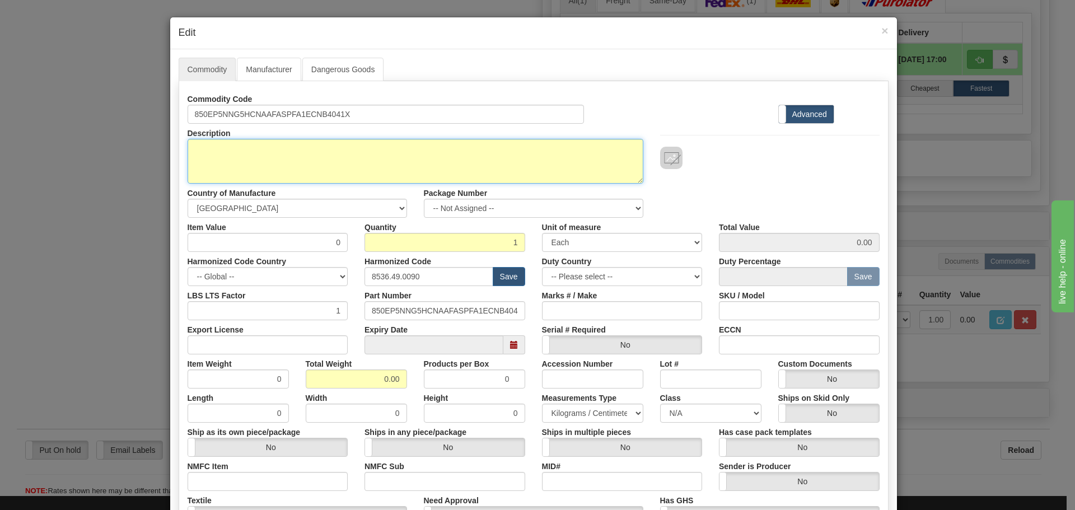
click at [193, 149] on textarea "850EP5NNG5HCNAAFASPFA1ECNB4041X" at bounding box center [416, 161] width 456 height 45
click at [255, 155] on textarea "850EP5NNG5HCNAAFASPFA1ECNB4041X" at bounding box center [416, 161] width 456 height 45
paste textarea "850 Feeder Protection System"
type textarea "850 Feeder Protection System"
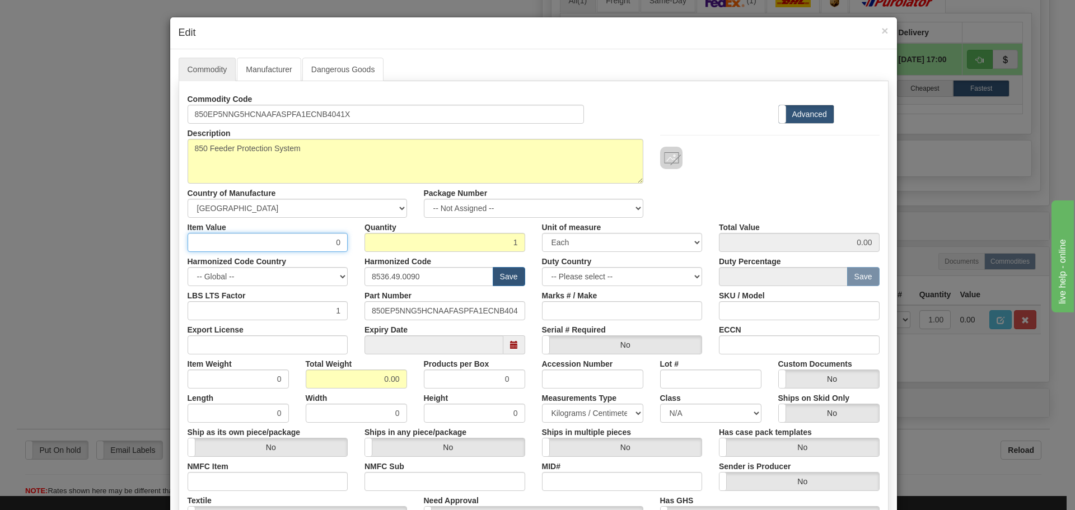
click at [339, 247] on input "0" at bounding box center [268, 242] width 161 height 19
type input "75"
type input "75.00"
click at [432, 280] on input "8536.49.0090" at bounding box center [428, 276] width 129 height 19
drag, startPoint x: 435, startPoint y: 280, endPoint x: 256, endPoint y: 303, distance: 180.1
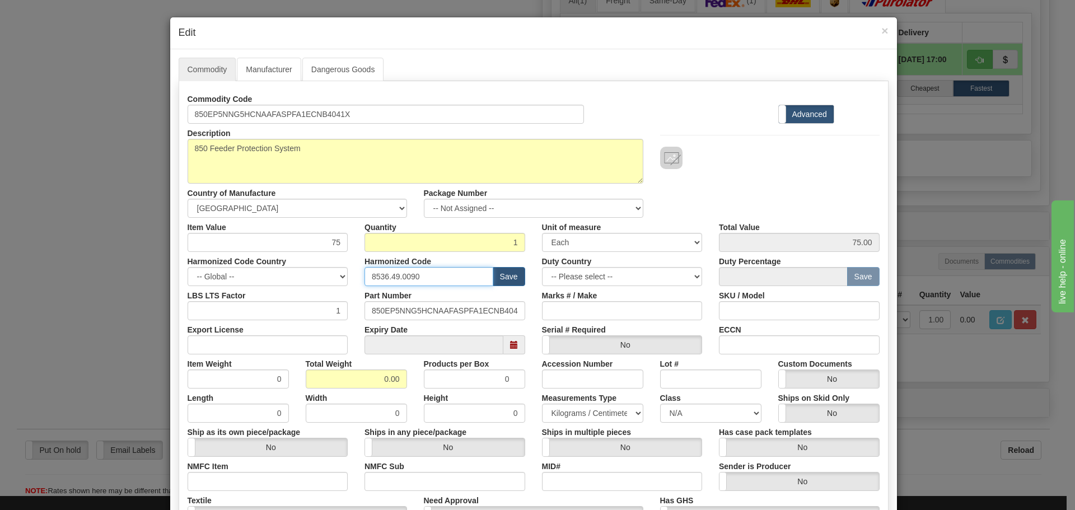
click at [256, 297] on div "Commodity Code 850EP5NNG5HCNAAFASPFA1ECNB4041X Standard Advanced Description 85…" at bounding box center [534, 325] width 692 height 470
click at [406, 284] on input "text" at bounding box center [428, 276] width 129 height 19
type input "8536.49.0080"
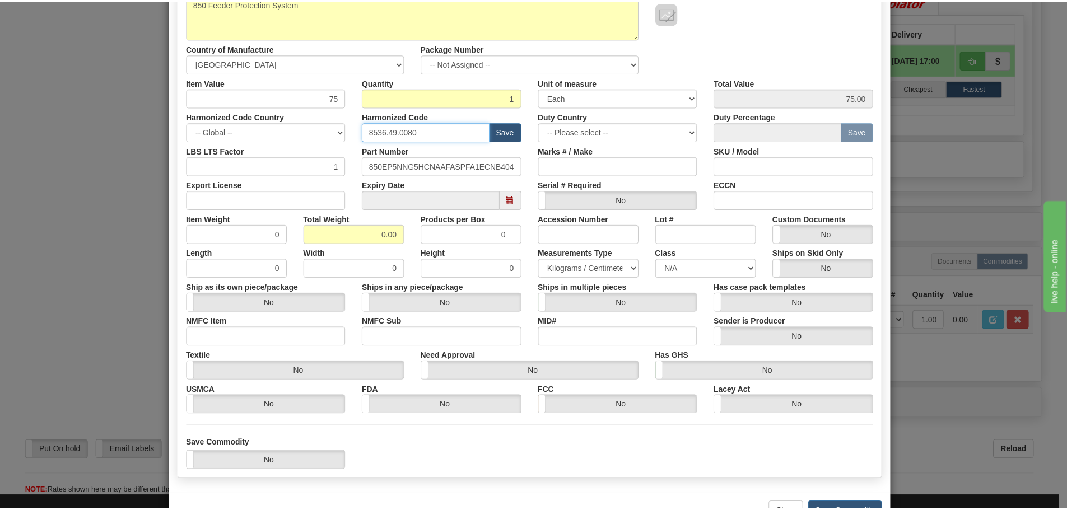
scroll to position [182, 0]
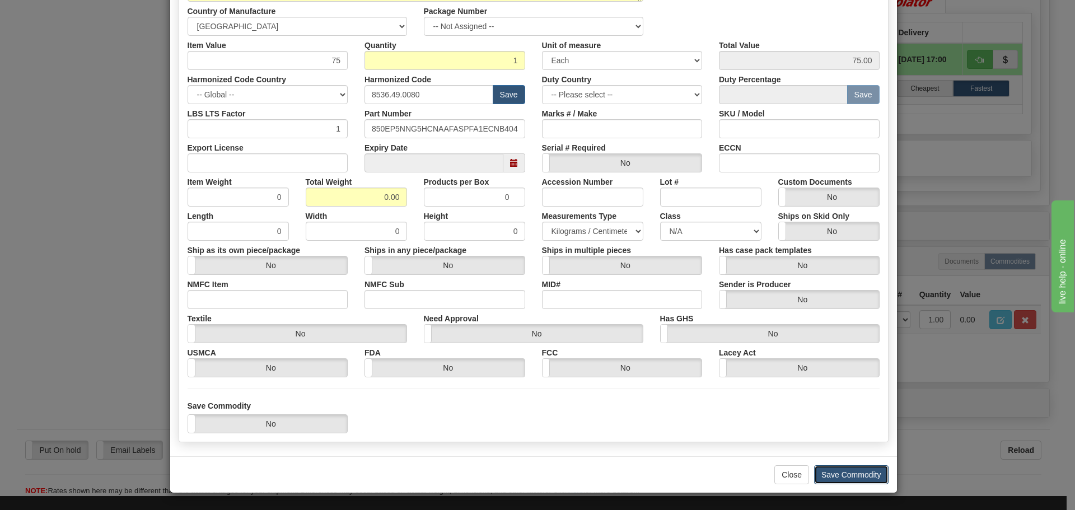
click at [840, 473] on button "Save Commodity" at bounding box center [851, 474] width 74 height 19
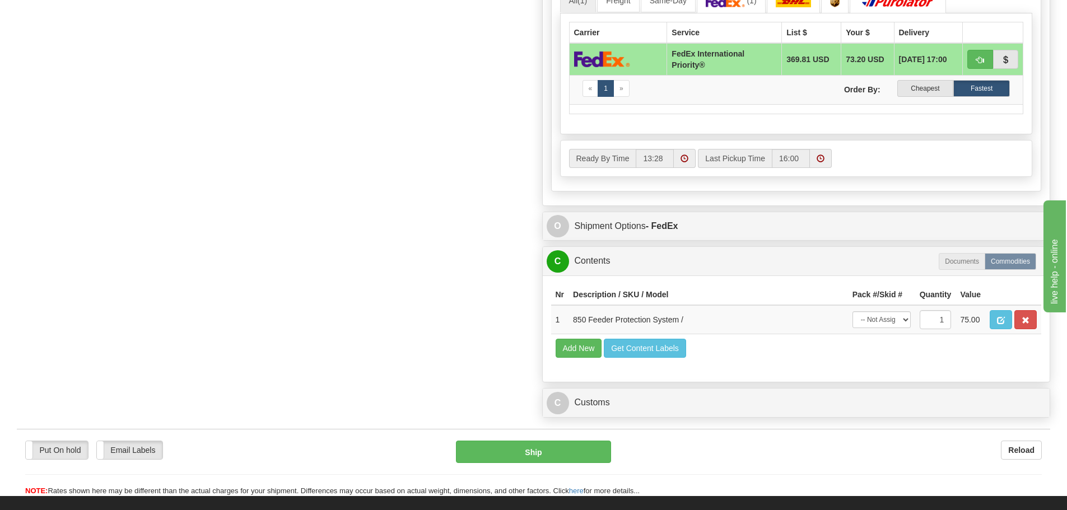
click at [710, 391] on div "C Customs Duties / Taxes" at bounding box center [795, 403] width 507 height 29
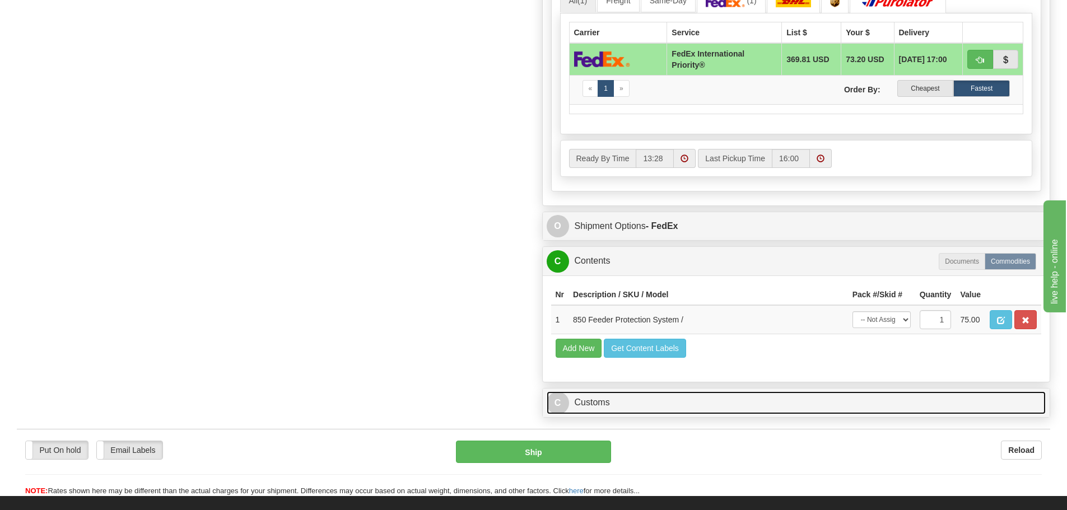
click at [710, 392] on link "C Customs" at bounding box center [795, 402] width 499 height 23
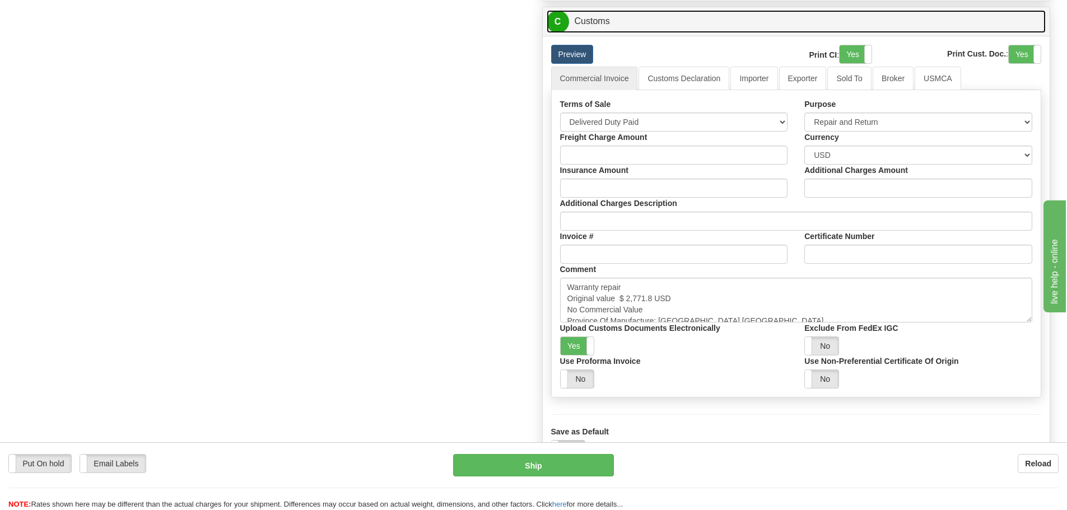
scroll to position [1008, 0]
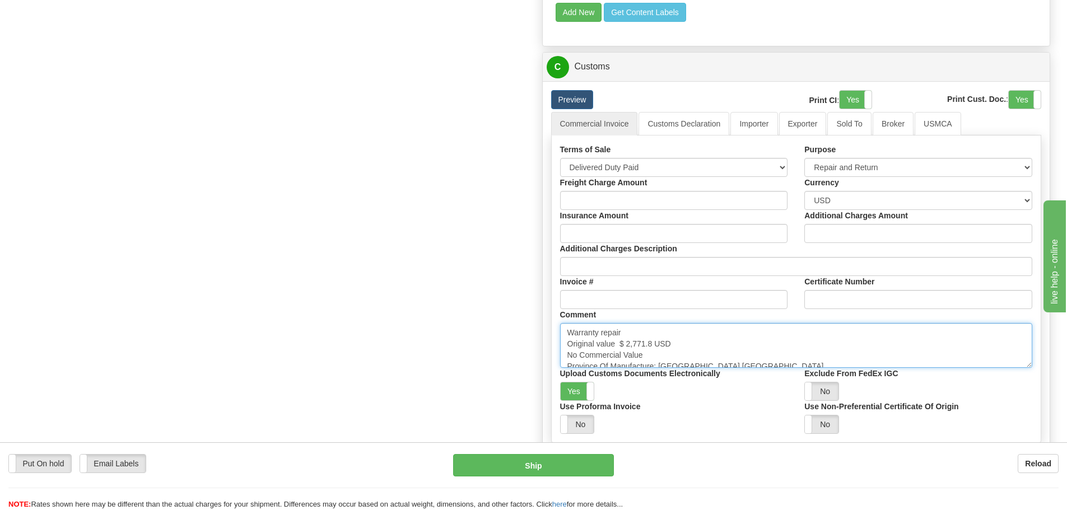
drag, startPoint x: 618, startPoint y: 343, endPoint x: 654, endPoint y: 340, distance: 36.5
click at [654, 340] on textarea "Warranty repair Original value $ 2,771.8 USD No Commercial Value Province Of Ma…" at bounding box center [796, 345] width 473 height 45
paste textarea "$ 10,558.14"
click at [729, 353] on textarea "Warranty repair Original value $ 2,771.8 USD No Commercial Value Province Of Ma…" at bounding box center [796, 345] width 473 height 45
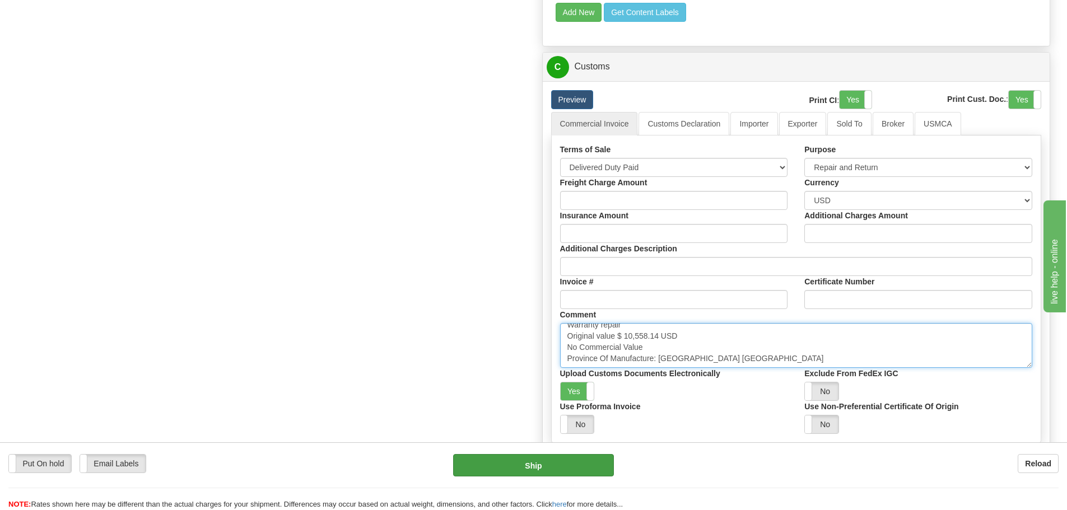
type textarea "Warranty repair Original value $ 10,558.14 USD No Commercial Value Province Of …"
click at [544, 464] on button "Ship" at bounding box center [533, 465] width 161 height 22
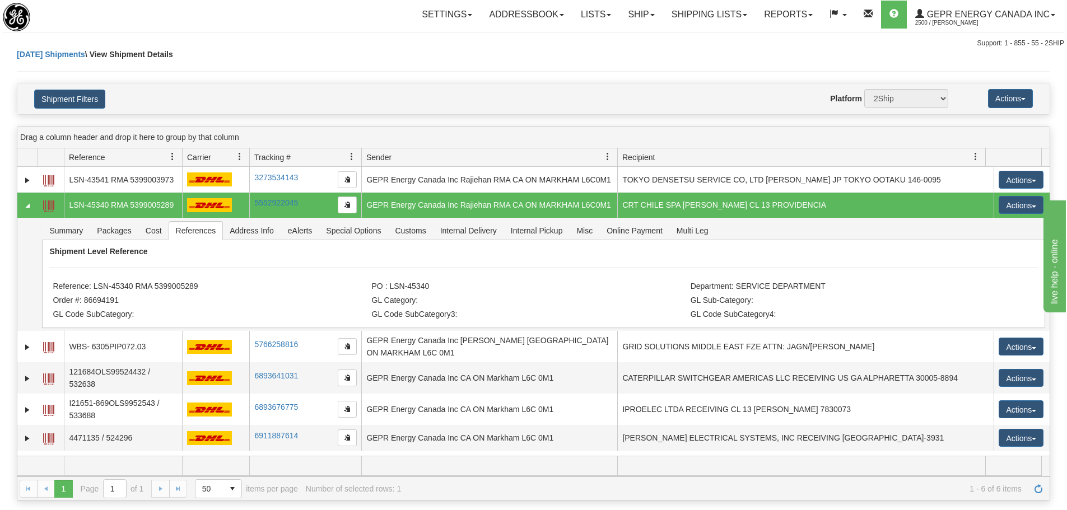
click at [305, 44] on div "Support: 1 - 855 - 55 - 2SHIP" at bounding box center [533, 44] width 1061 height 10
click at [1039, 485] on span "Refresh" at bounding box center [1037, 488] width 9 height 9
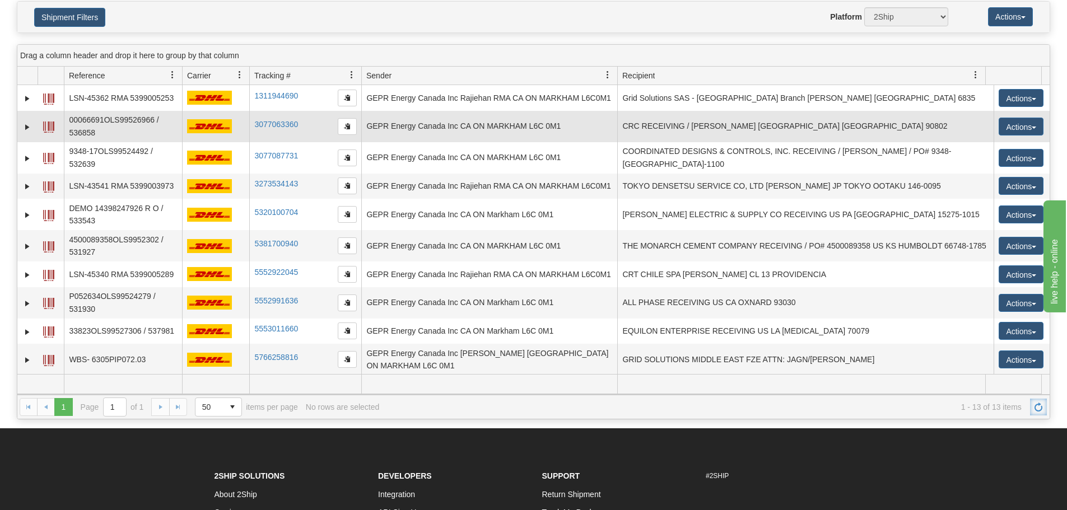
scroll to position [56, 0]
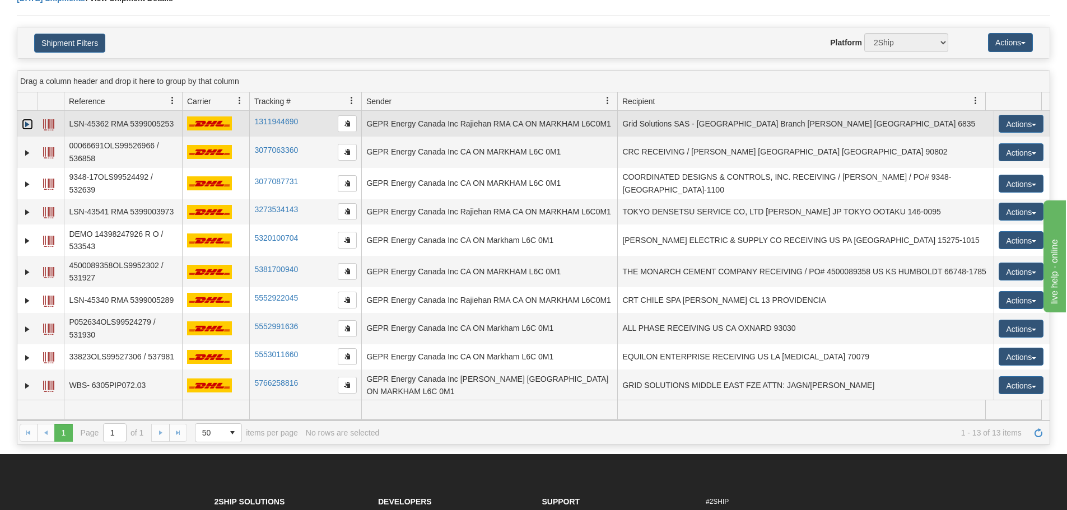
click at [31, 127] on link "Expand" at bounding box center [27, 124] width 11 height 11
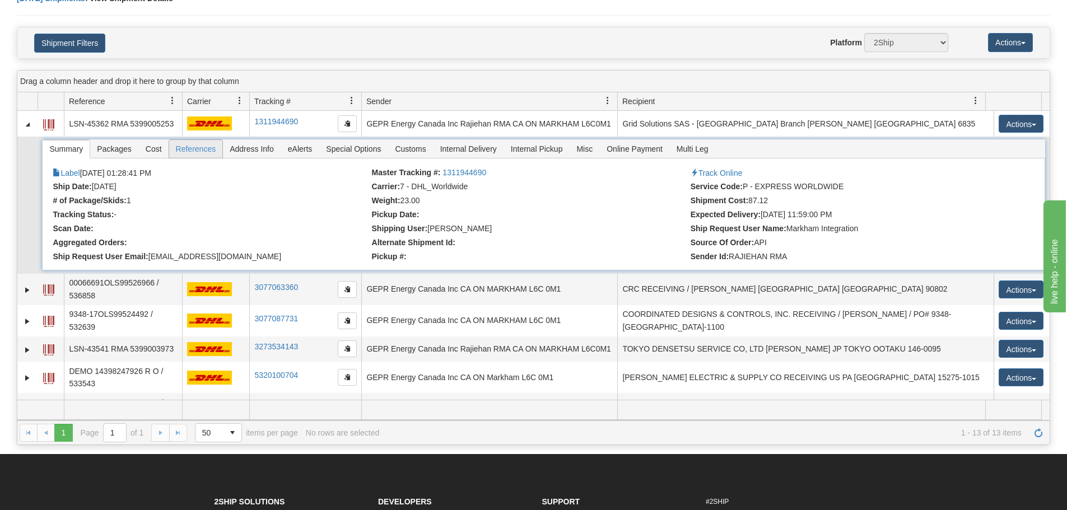
click at [196, 156] on span "References" at bounding box center [196, 149] width 54 height 18
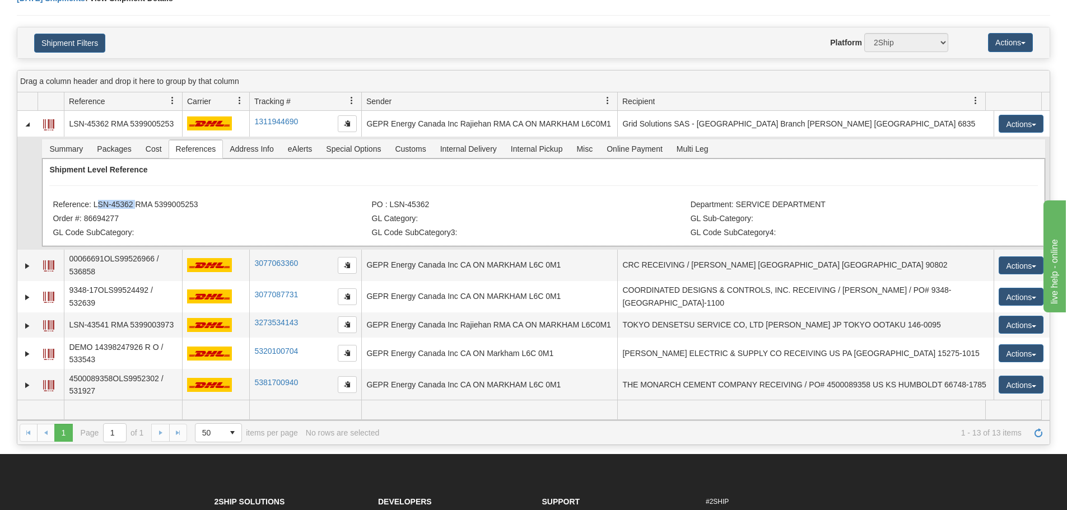
drag, startPoint x: 131, startPoint y: 205, endPoint x: 92, endPoint y: 209, distance: 38.8
click at [92, 209] on li "Reference: LSN-45362 RMA 5399005253" at bounding box center [211, 205] width 316 height 11
copy li "LSN-45362"
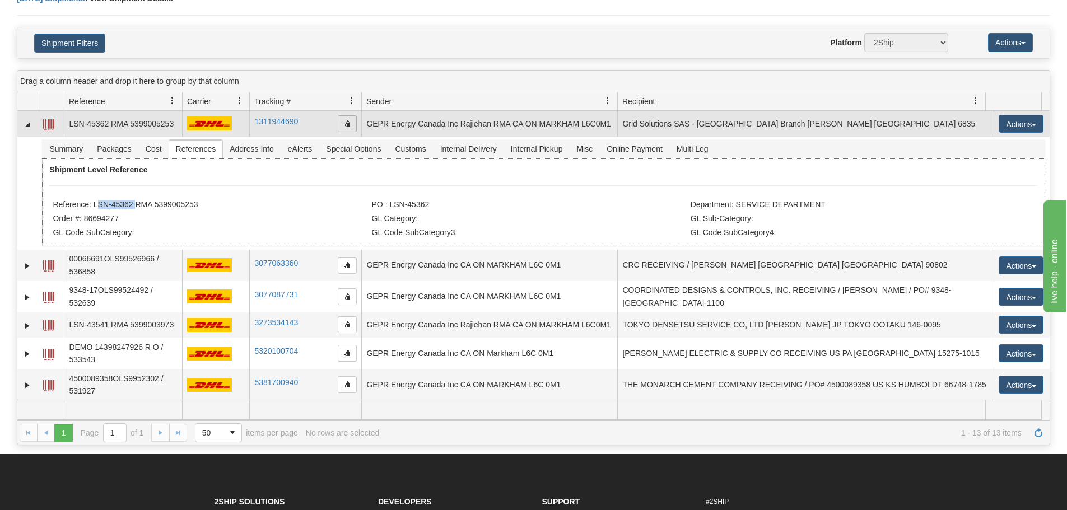
click at [347, 123] on span "button" at bounding box center [347, 123] width 7 height 7
copy li "LSN-45362"
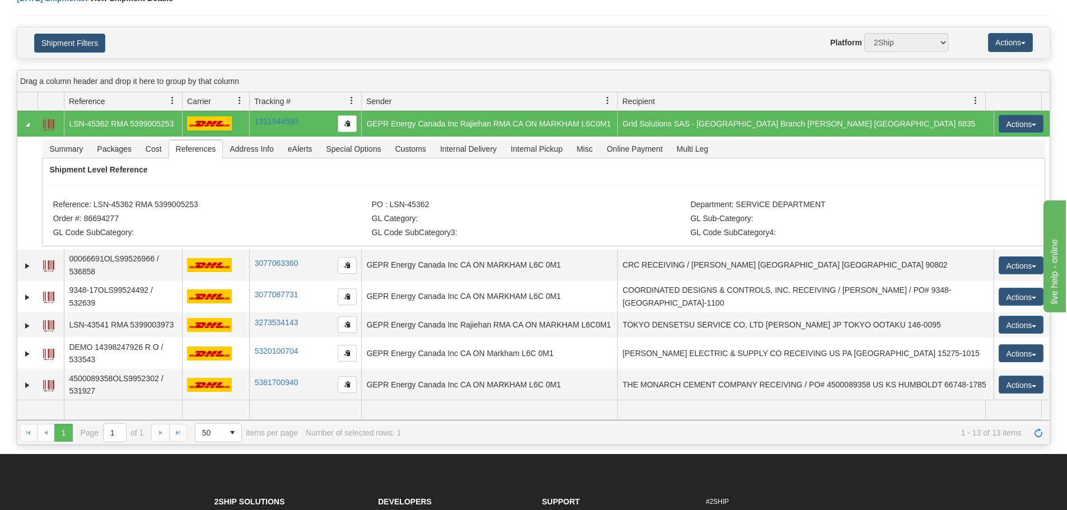
click at [337, 35] on div "Website Agent Nothing selected Client User Platform 2Ship Imported" at bounding box center [575, 42] width 761 height 19
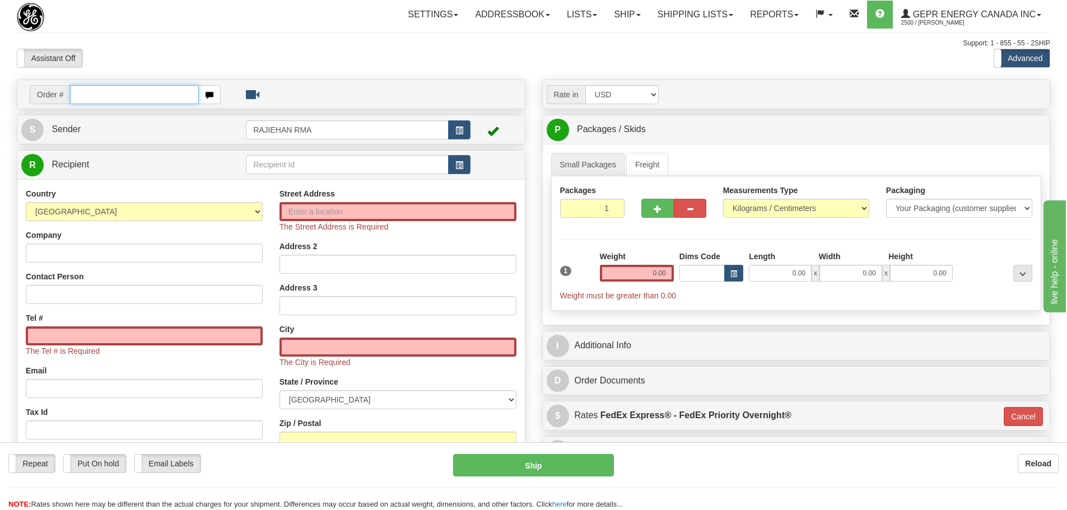
click at [112, 90] on input "text" at bounding box center [134, 94] width 129 height 19
paste input "86694289"
type input "86694289"
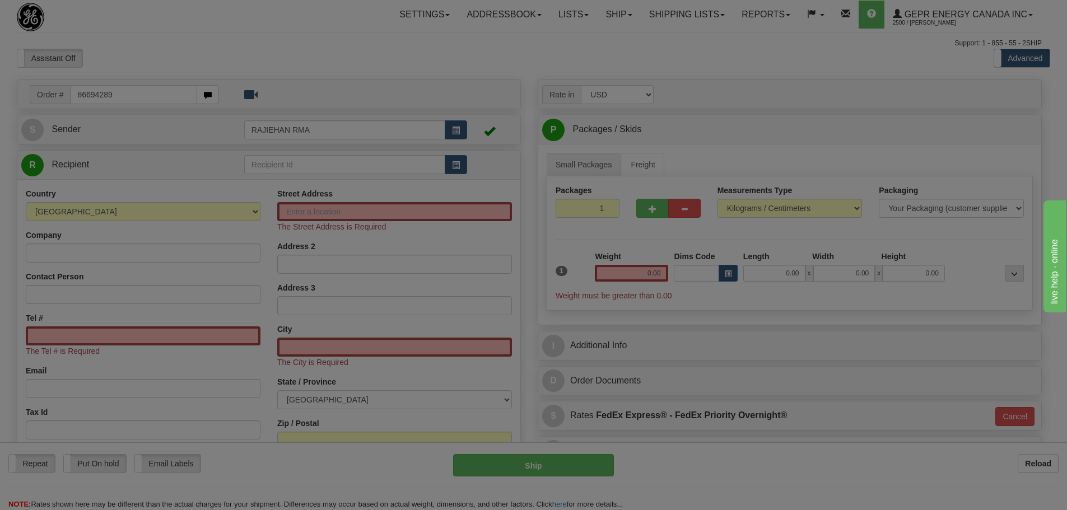
click at [141, 62] on body "Training Course Close Toggle navigation Settings Shipping Preferences New Recip…" at bounding box center [533, 255] width 1067 height 510
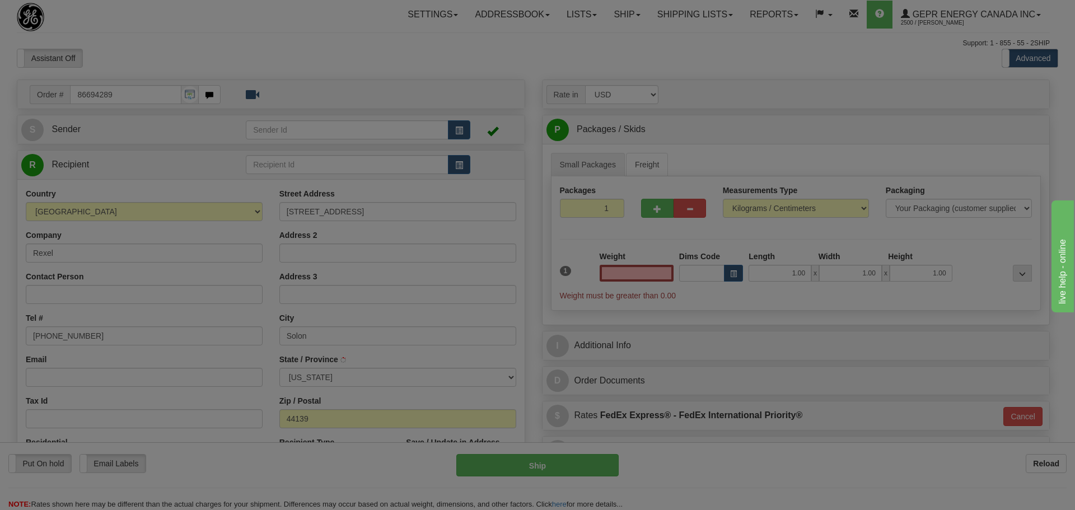
type input "0.00"
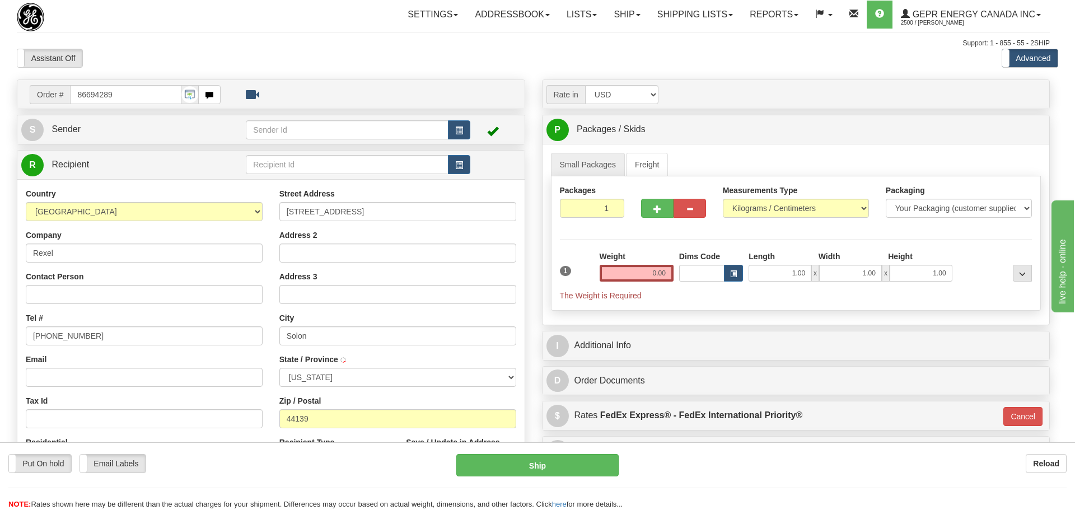
type input "SOLON"
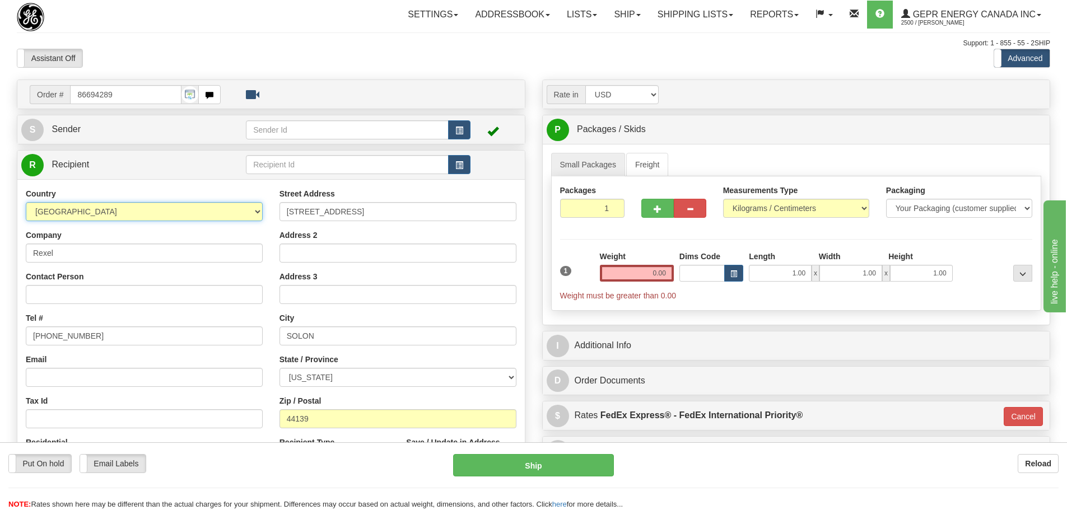
click at [119, 202] on select "AFGHANISTAN ALAND ISLANDS ALBANIA ALGERIA AMERICAN SAMOA ANDORRA ANGOLA ANGUILL…" at bounding box center [144, 211] width 237 height 19
click at [461, 133] on span "button" at bounding box center [459, 130] width 8 height 7
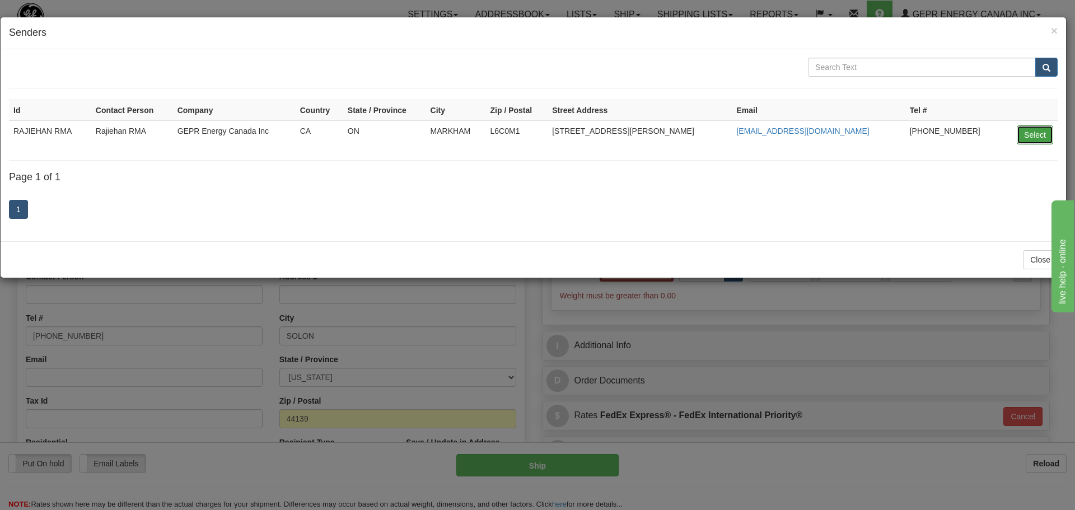
click at [1030, 129] on button "Select" at bounding box center [1035, 134] width 36 height 19
type input "RAJIEHAN RMA"
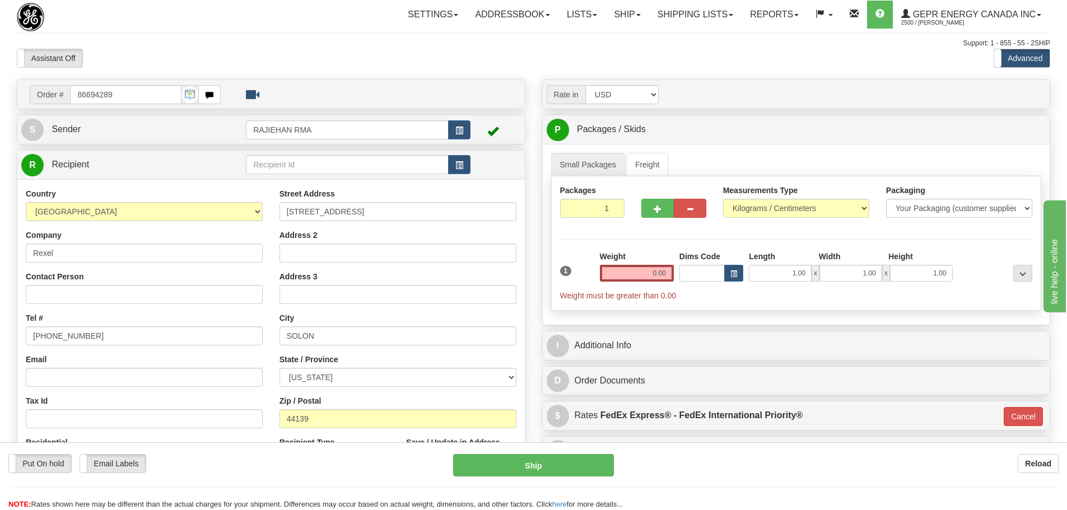
scroll to position [112, 0]
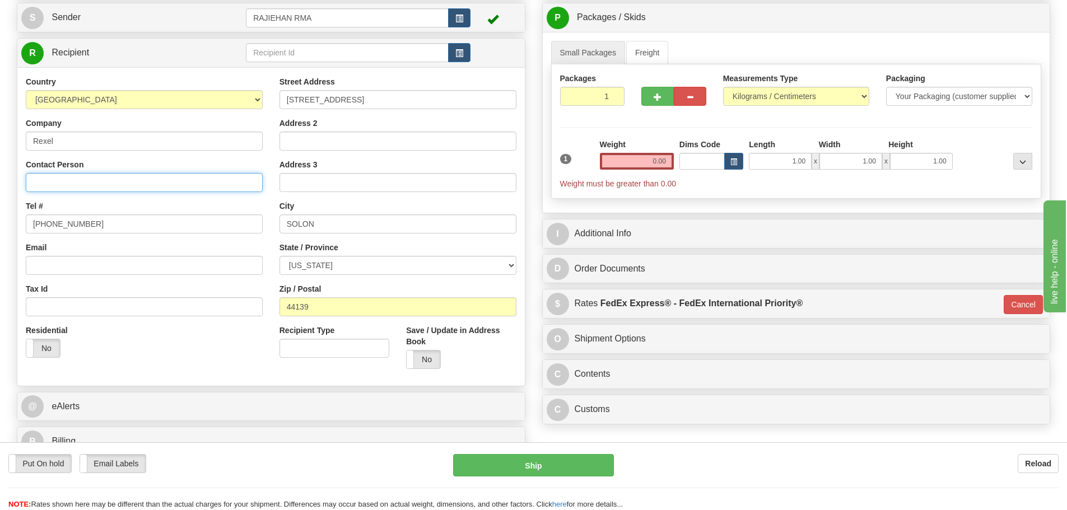
click at [115, 180] on input "Contact Person" at bounding box center [144, 182] width 237 height 19
paste input "Kevin Gosser"
type input "Kevin Gosser"
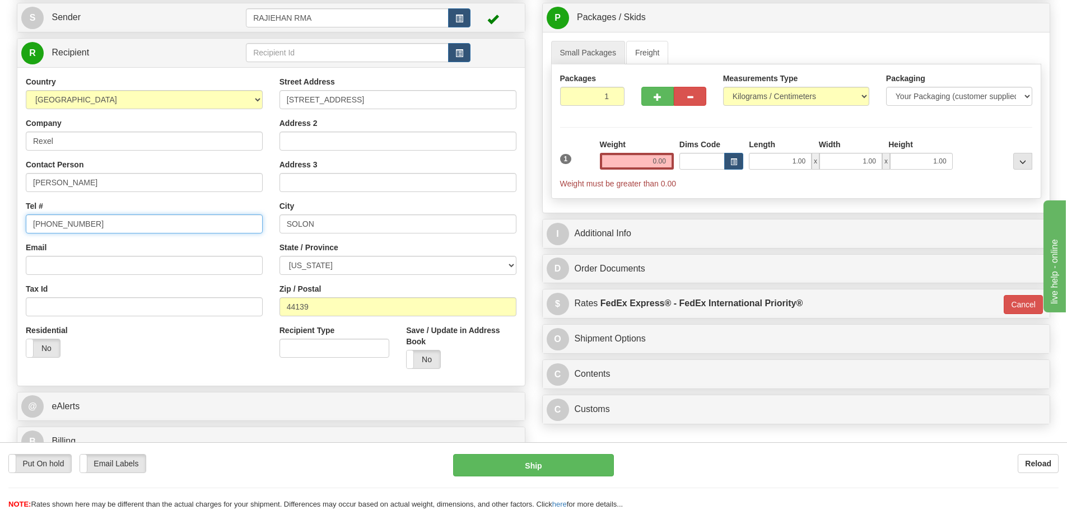
drag, startPoint x: 77, startPoint y: 219, endPoint x: -58, endPoint y: 226, distance: 134.6
click at [0, 226] on html "Training Course Close Toggle navigation Settings Shipping Preferences New Sende…" at bounding box center [533, 143] width 1067 height 510
paste input "440-903-9246"
type input "440-903-9246"
click at [136, 246] on div "Email" at bounding box center [144, 258] width 237 height 33
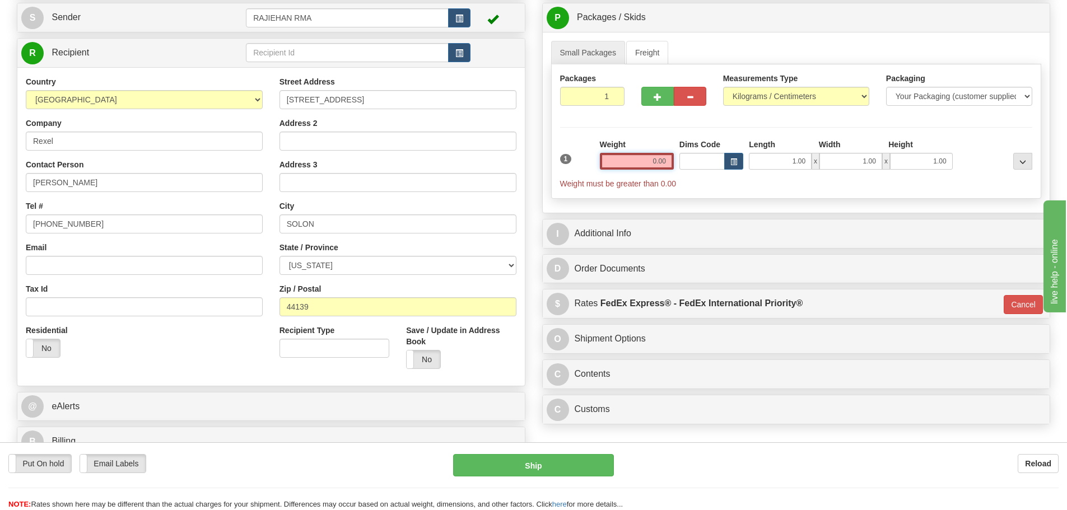
click at [638, 160] on input "0.00" at bounding box center [637, 161] width 74 height 17
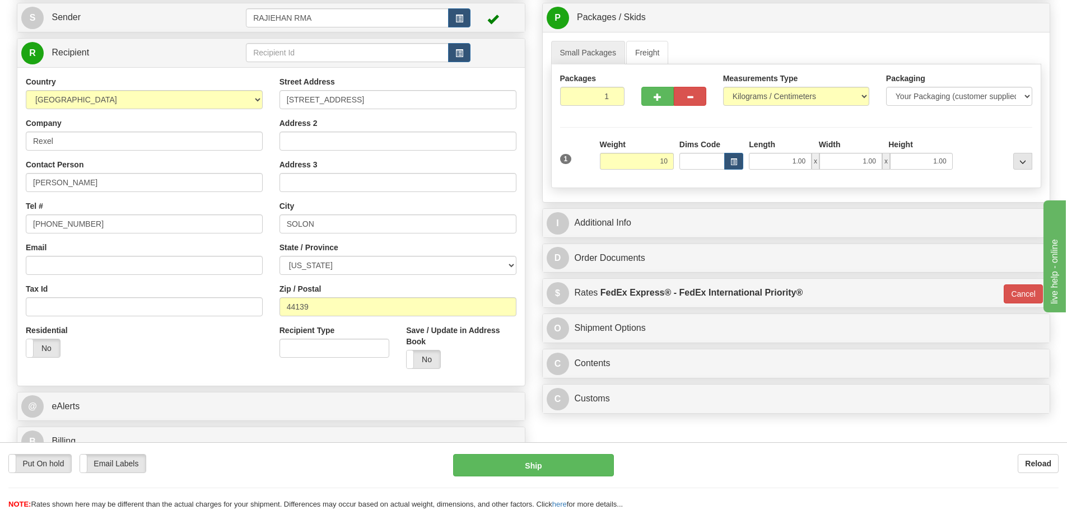
type input "10.00"
type input "01"
click at [647, 113] on div at bounding box center [674, 94] width 82 height 43
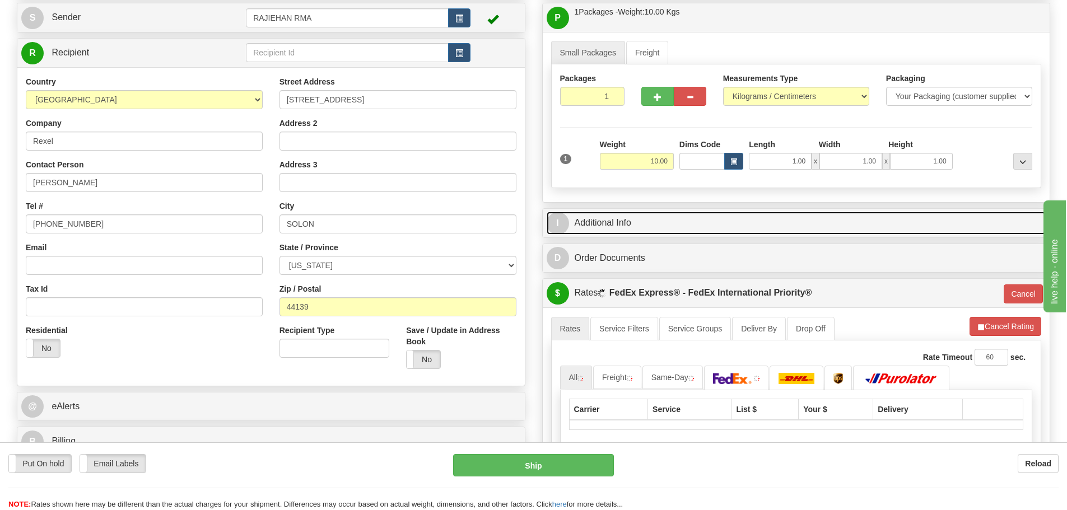
click at [642, 231] on link "I Additional Info" at bounding box center [795, 223] width 499 height 23
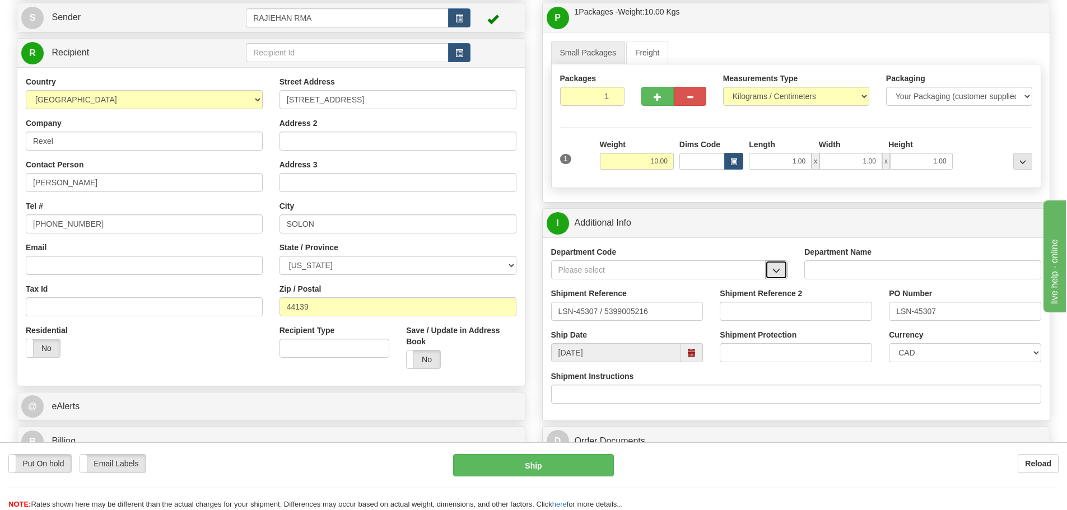
click at [770, 274] on button "button" at bounding box center [776, 269] width 22 height 19
click at [684, 287] on div "SER" at bounding box center [656, 287] width 204 height 12
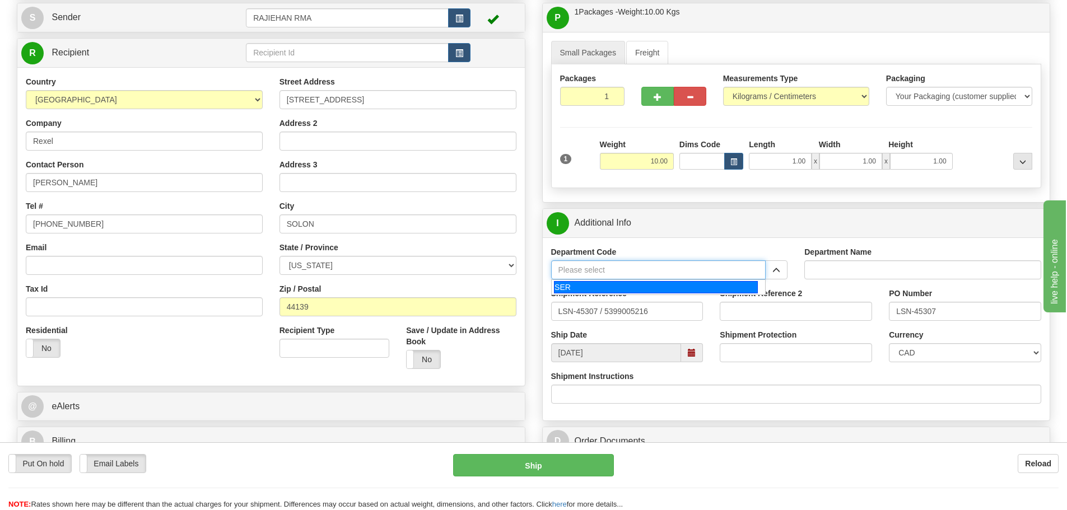
type input "SER"
type input "SERVICE DEPARTMENT"
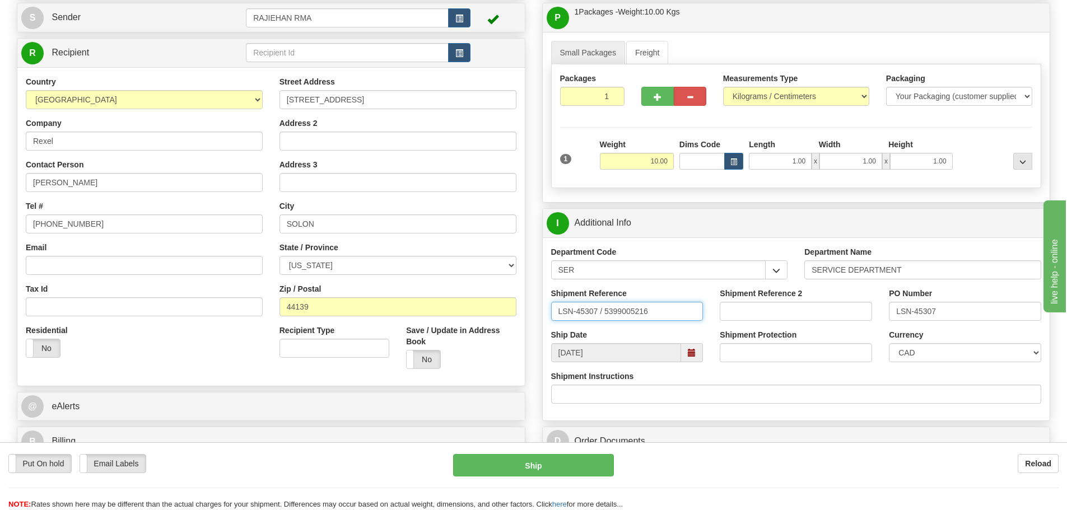
drag, startPoint x: 601, startPoint y: 312, endPoint x: 605, endPoint y: 317, distance: 6.7
click at [605, 317] on input "LSN-45307 / 5399005216" at bounding box center [627, 311] width 152 height 19
type input "LSN-45307 RMA 5399005216"
click at [951, 352] on select "CAD USD EUR ZAR [PERSON_NAME] ARN AUD AUS AWG BBD BFR BGN BHD BMD BND BRC BRL C…" at bounding box center [964, 352] width 152 height 19
select select "1"
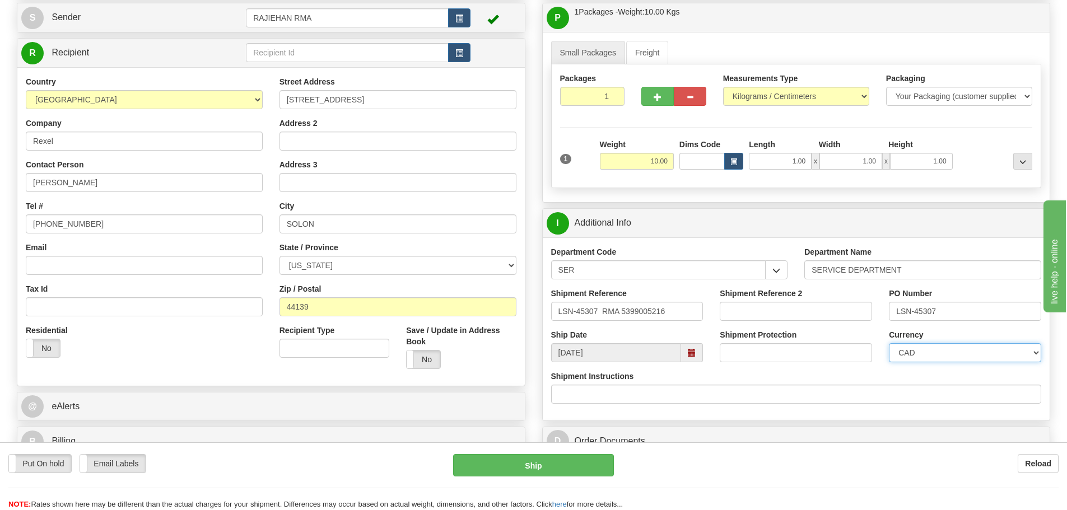
click at [888, 343] on select "CAD USD EUR ZAR [PERSON_NAME] ARN AUD AUS AWG BBD BFR BGN BHD BMD BND BRC BRL C…" at bounding box center [964, 352] width 152 height 19
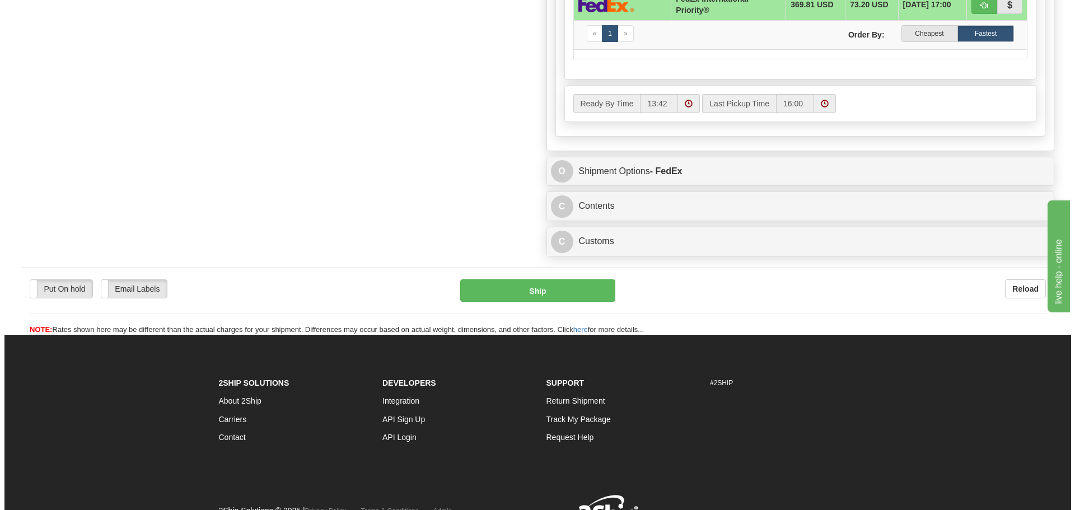
scroll to position [728, 0]
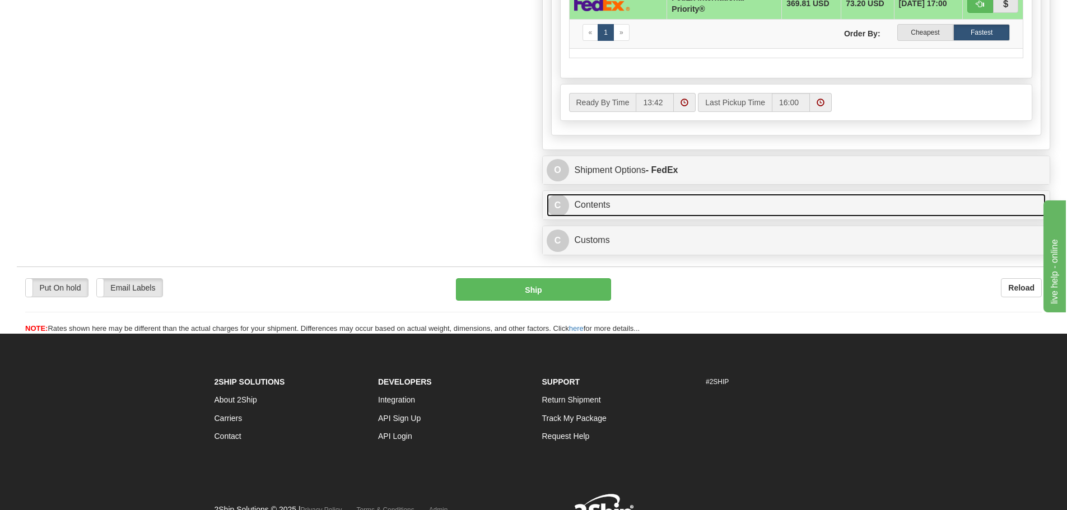
click at [601, 202] on link "C Contents" at bounding box center [795, 205] width 499 height 23
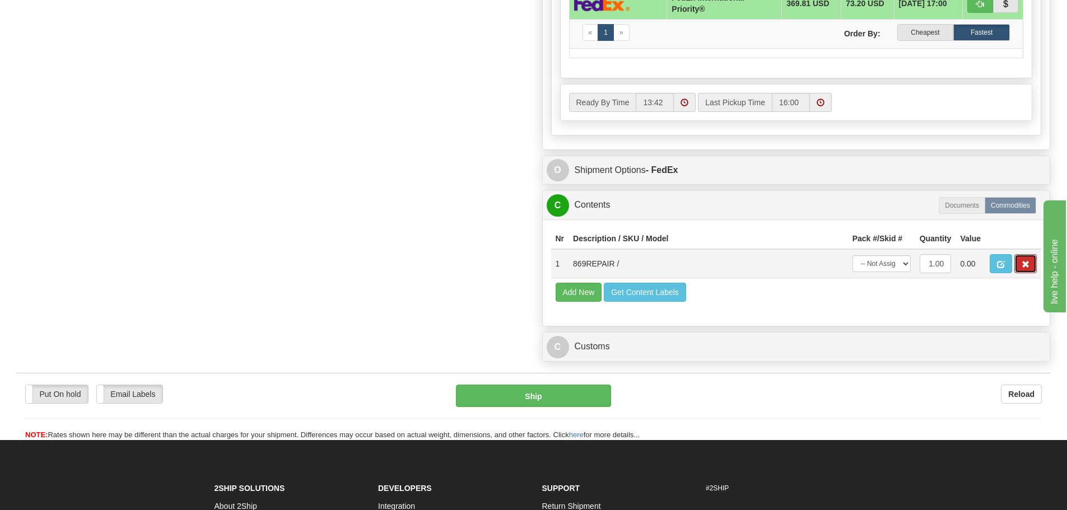
click at [1017, 258] on button "button" at bounding box center [1025, 263] width 22 height 19
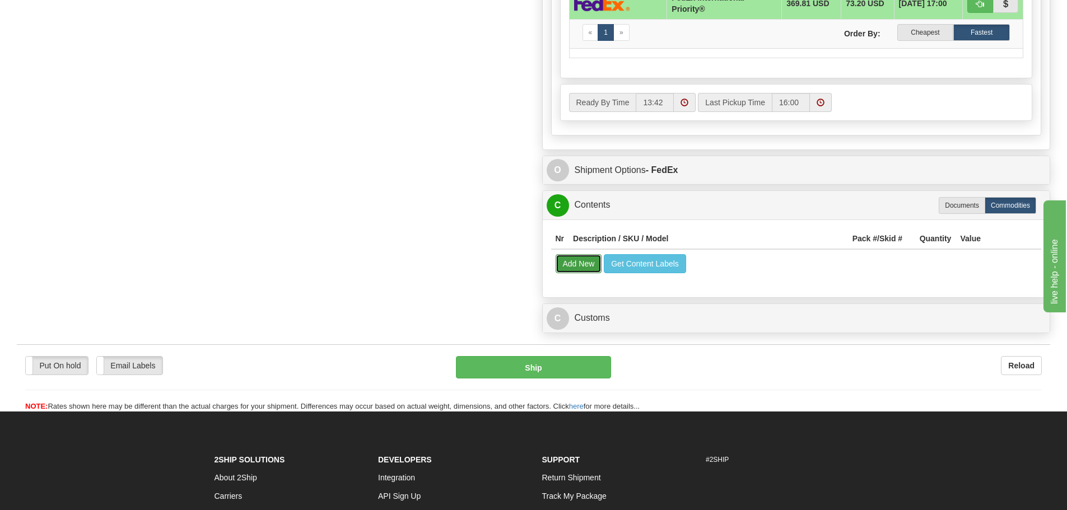
click at [574, 263] on button "Add New" at bounding box center [578, 263] width 46 height 19
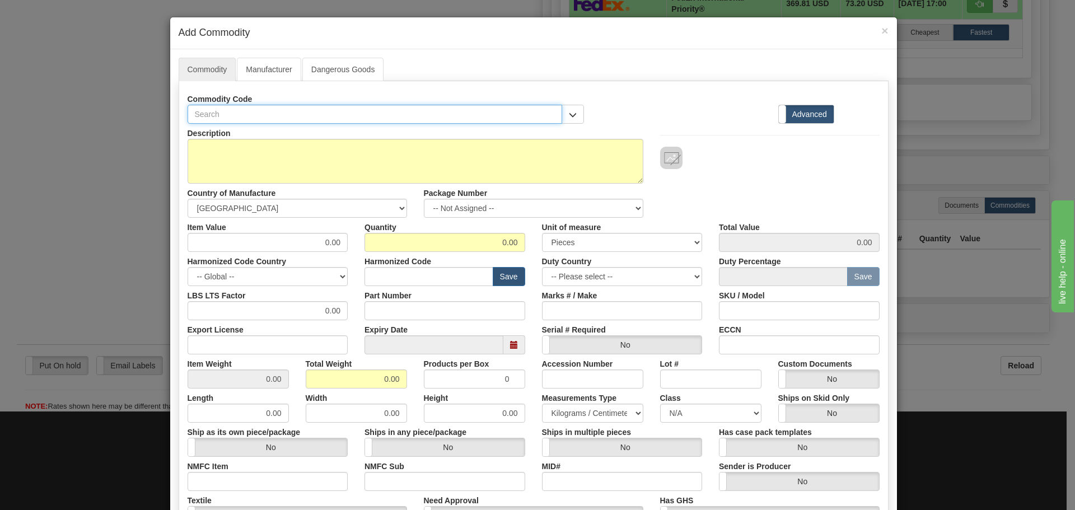
click at [286, 110] on input "text" at bounding box center [375, 114] width 375 height 19
paste input "869-EP5P5B5HSSAANGMPFC1ECNBN"
click at [205, 116] on input "869-EP5P5B5HSSAANGMPFC1ECNBN" at bounding box center [375, 114] width 375 height 19
drag, startPoint x: 345, startPoint y: 111, endPoint x: 130, endPoint y: 111, distance: 215.0
click at [130, 111] on div "× Add Commodity Commodity Manufacturer Dangerous Goods Commodity Code 869EP5P5B…" at bounding box center [537, 255] width 1075 height 510
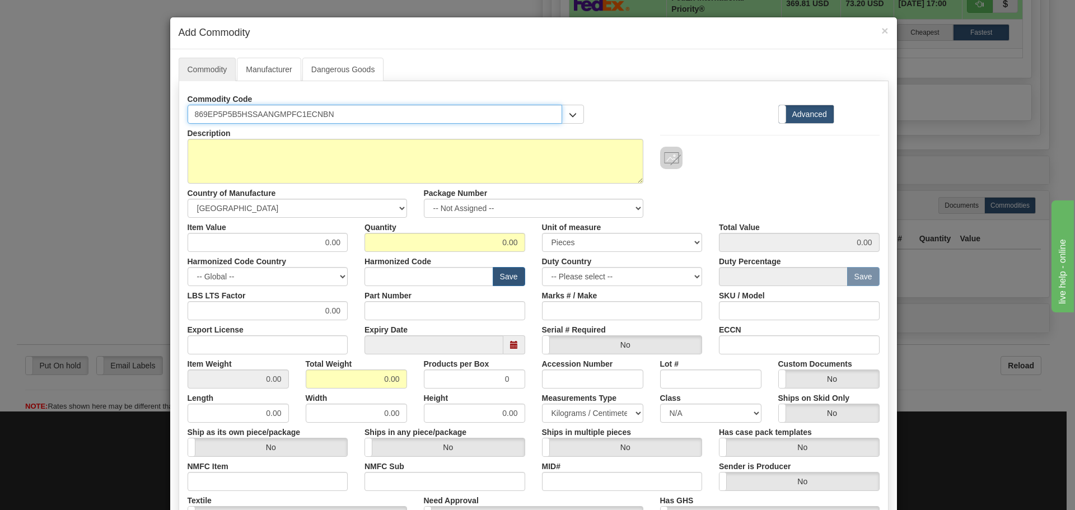
type input "869EP5P5B5HSSAANGMPFC1ECNBN"
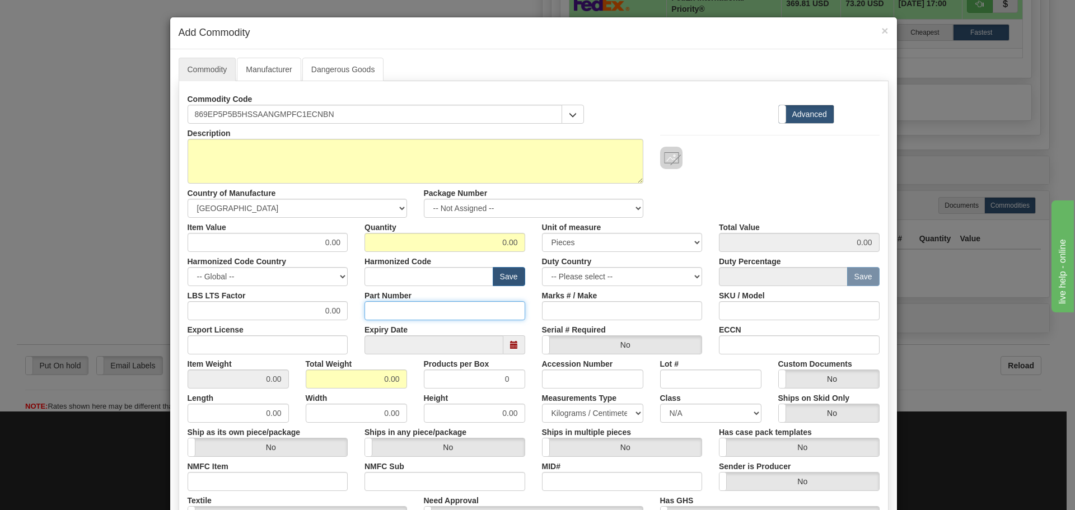
click at [388, 310] on input "Part Number" at bounding box center [444, 310] width 161 height 19
paste input "869EP5P5B5HSSAANGMPFC1ECNBN"
type input "869EP5P5B5HSSAANGMPFC1ECNBN"
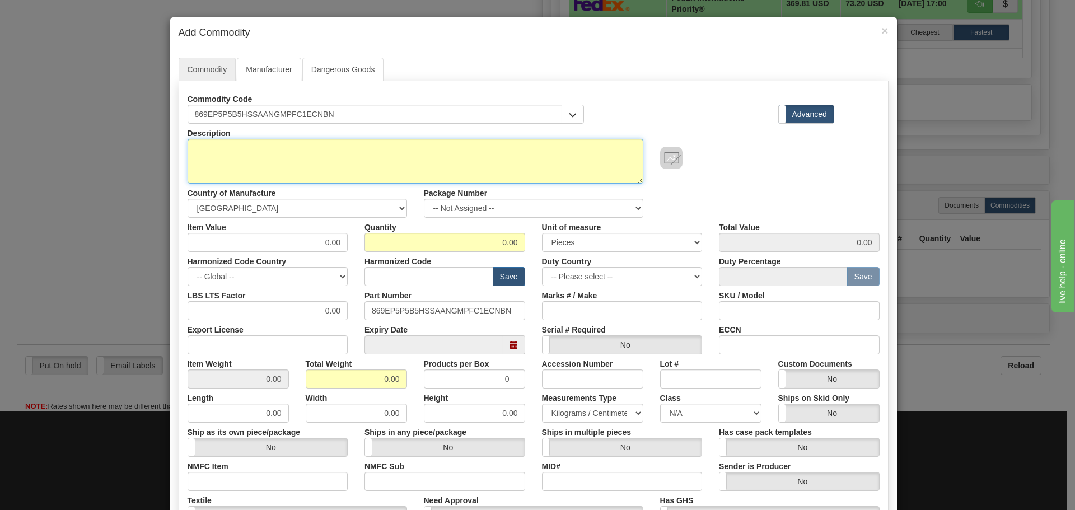
click at [365, 175] on textarea "Description" at bounding box center [416, 161] width 456 height 45
click at [258, 147] on textarea "Description" at bounding box center [416, 161] width 456 height 45
paste textarea "869 Motor Protection Relay"
type textarea "869 Motor Protection Relay"
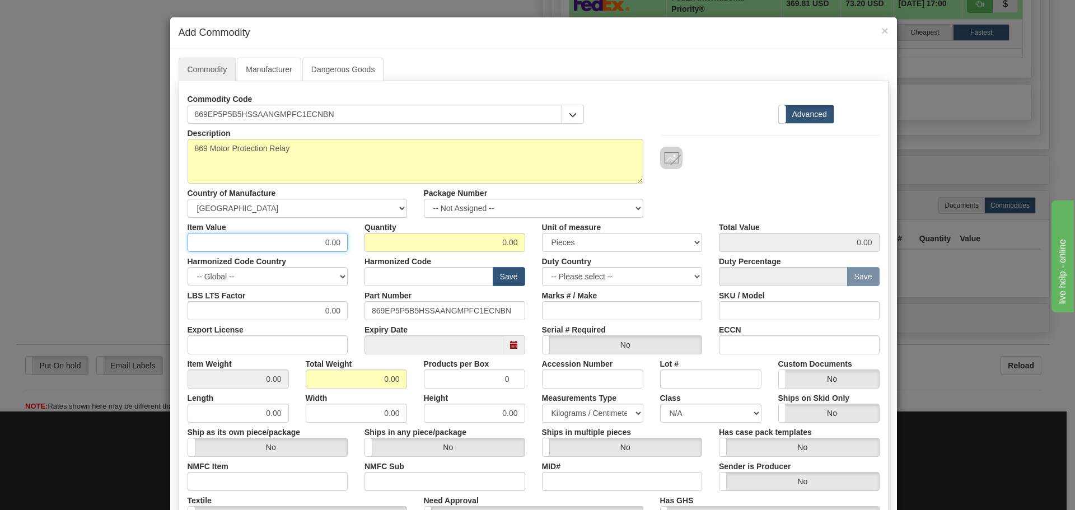
drag, startPoint x: 298, startPoint y: 246, endPoint x: 343, endPoint y: 248, distance: 44.3
click at [343, 248] on input "0.00" at bounding box center [268, 242] width 161 height 19
type input "75"
type input "1"
type input "75.00"
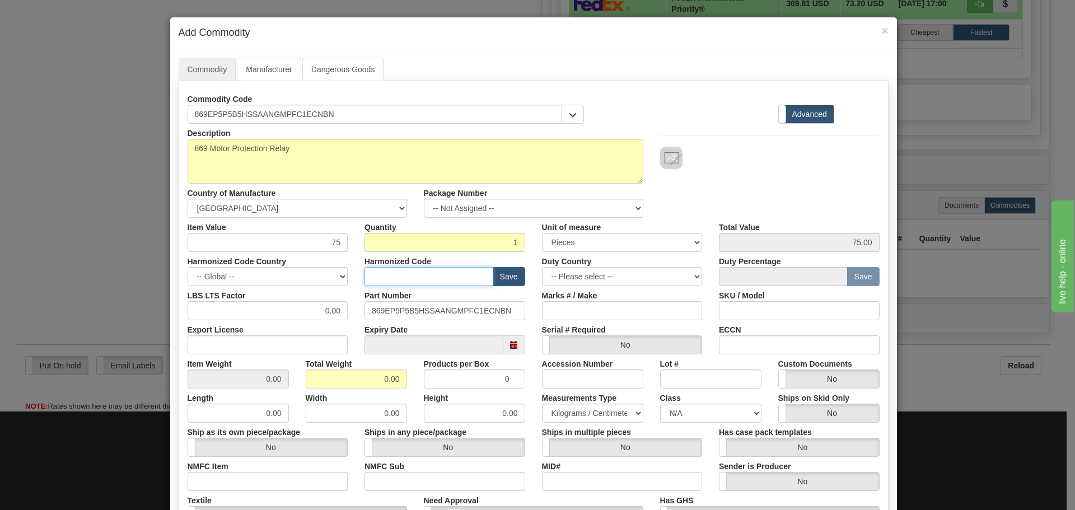
click at [453, 277] on input "text" at bounding box center [428, 276] width 129 height 19
type input "8537.10.9070"
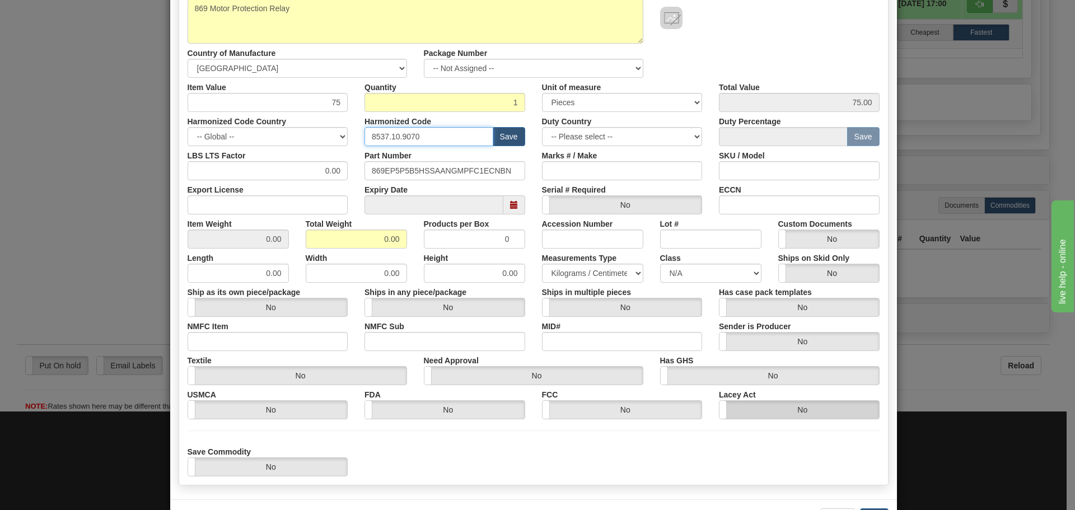
scroll to position [168, 0]
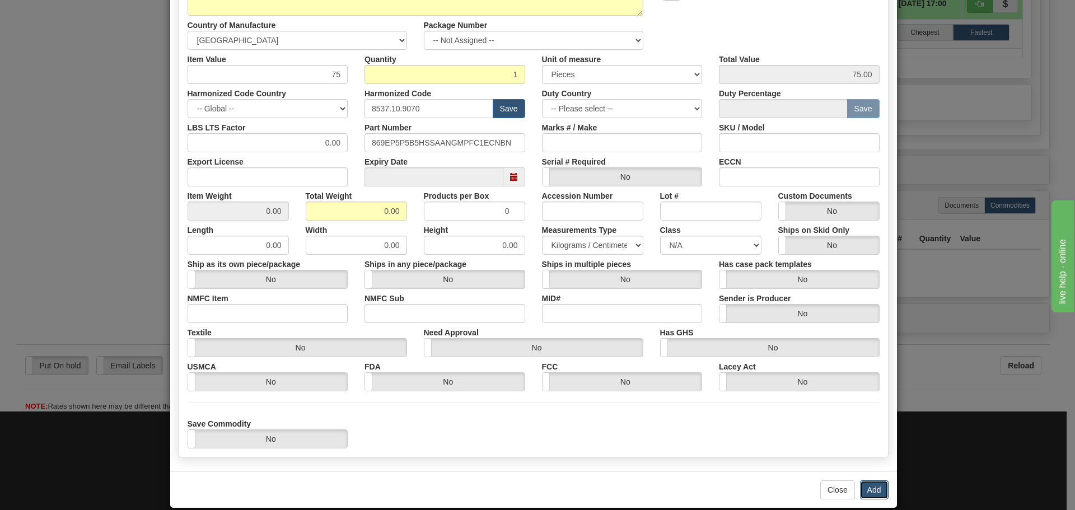
click at [874, 483] on button "Add" at bounding box center [874, 489] width 29 height 19
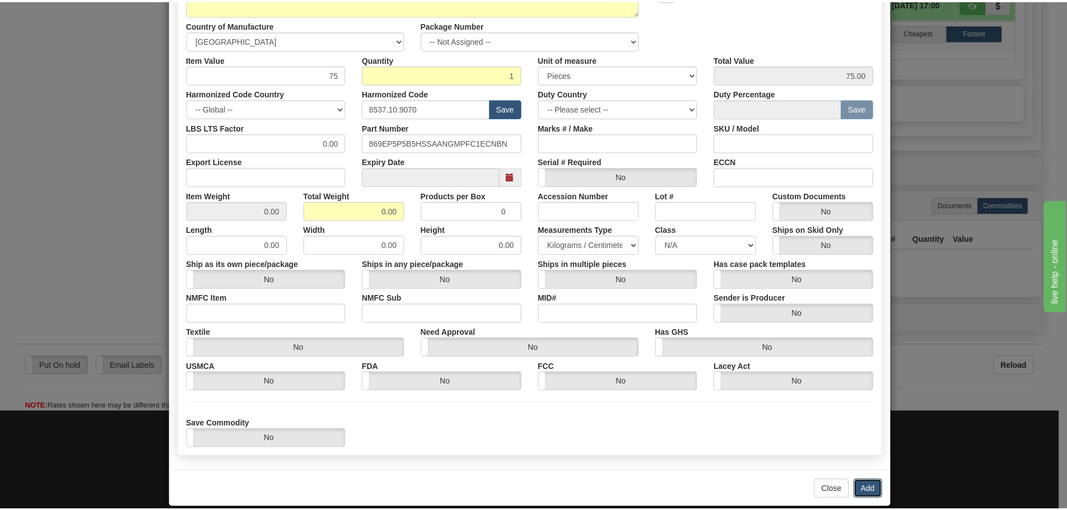
scroll to position [0, 0]
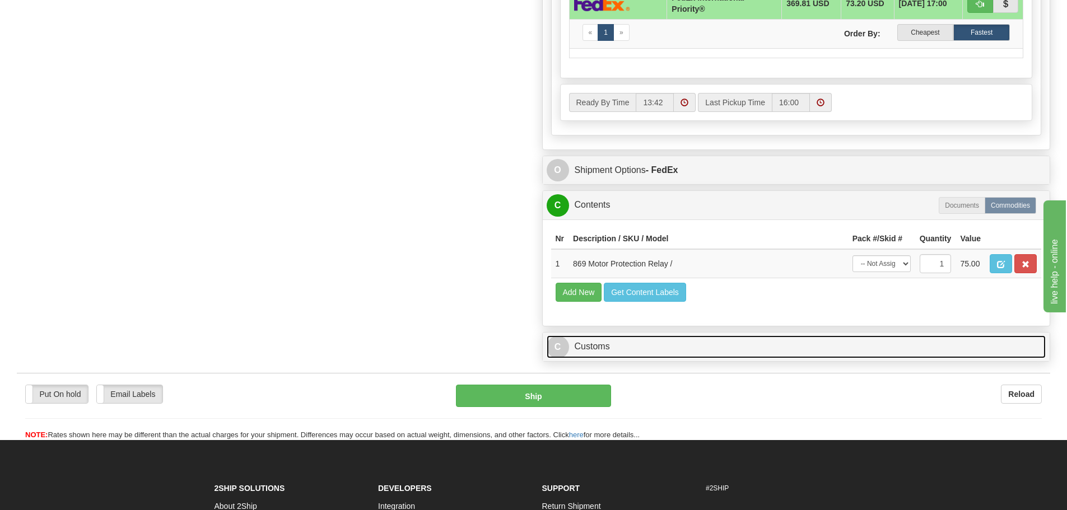
click at [627, 350] on link "C Customs" at bounding box center [795, 346] width 499 height 23
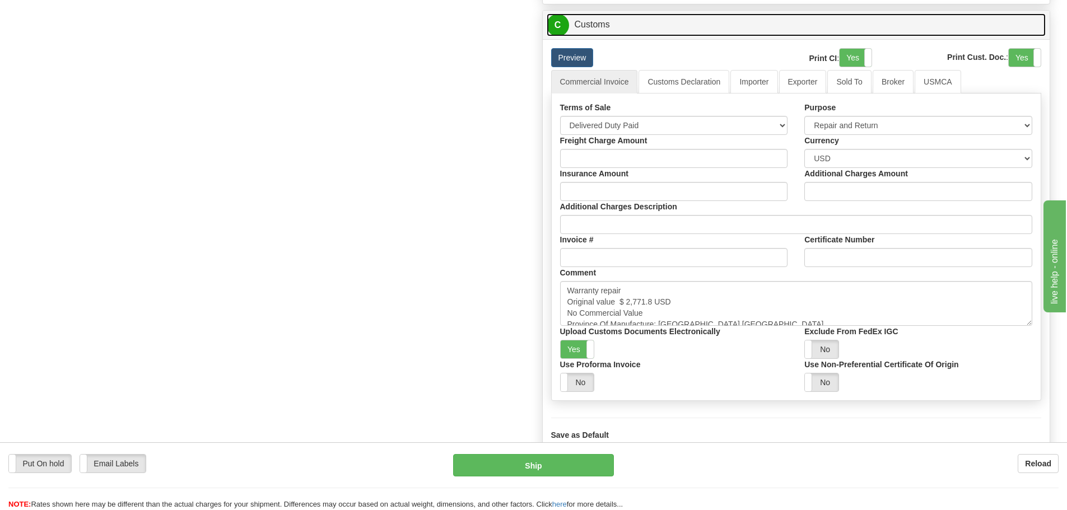
scroll to position [1064, 0]
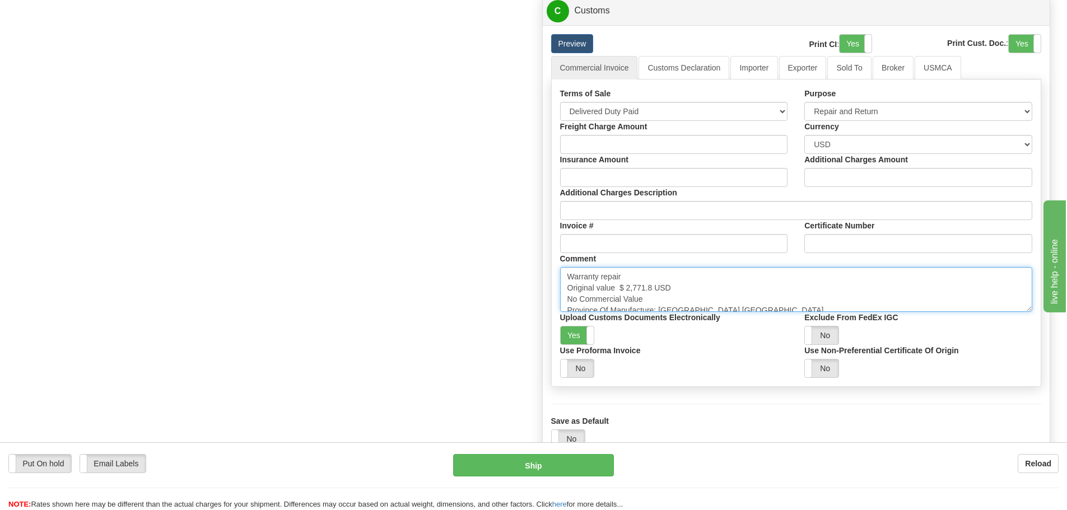
drag, startPoint x: 619, startPoint y: 289, endPoint x: 654, endPoint y: 284, distance: 35.0
click at [654, 284] on textarea "Warranty repair Original value $ 2,771.8 USD No Commercial Value Province Of Ma…" at bounding box center [796, 289] width 473 height 45
paste textarea "8,860.29"
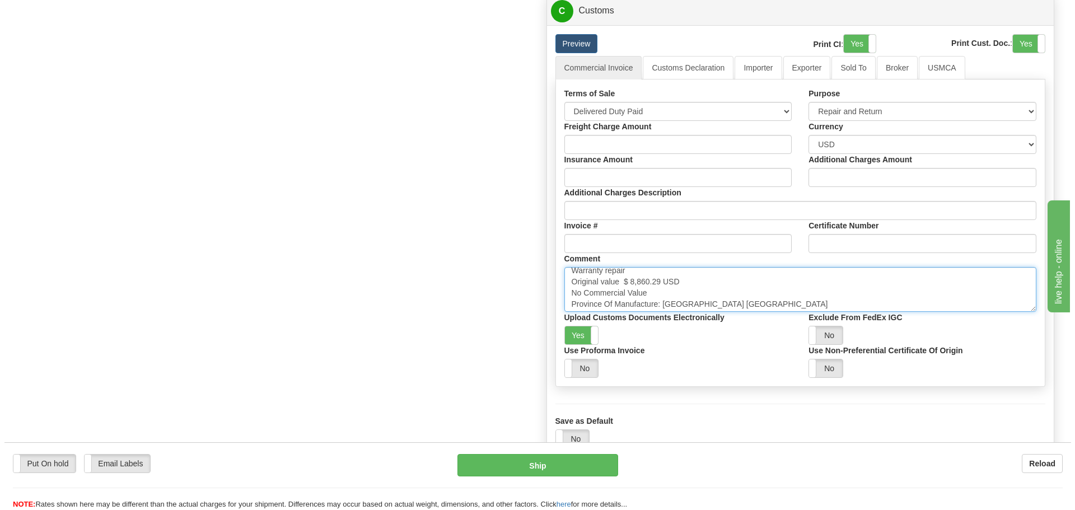
scroll to position [8, 0]
type textarea "Warranty repair Original value $ 8,860.29 USD No Commercial Value Province Of M…"
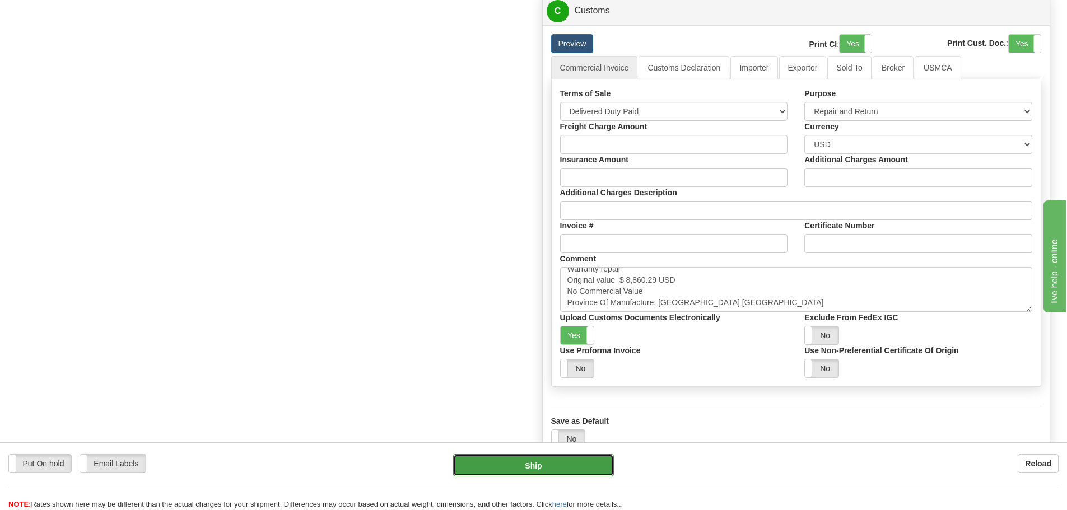
click at [602, 465] on button "Ship" at bounding box center [533, 465] width 161 height 22
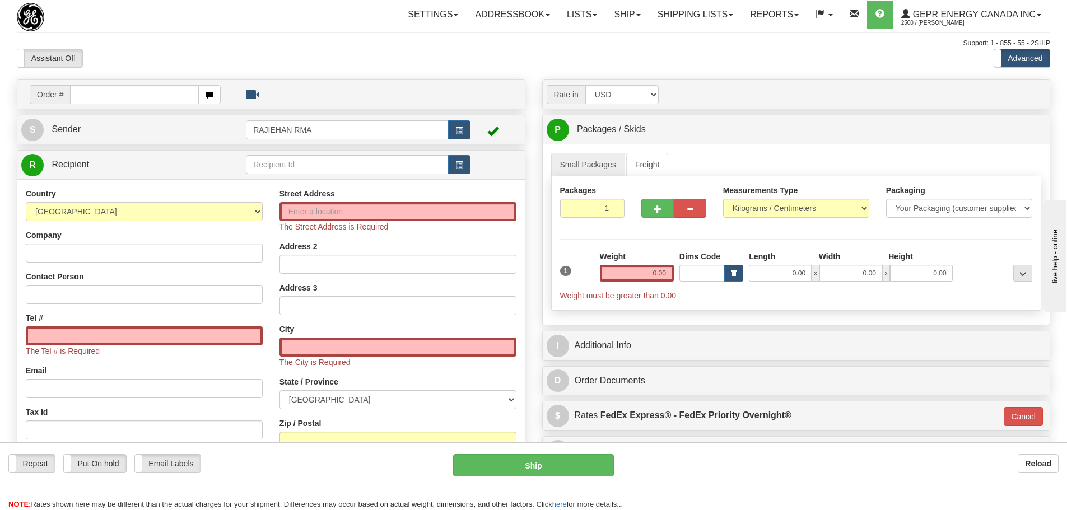
click at [377, 42] on div "Support: 1 - 855 - 55 - 2SHIP" at bounding box center [533, 44] width 1033 height 10
click at [202, 24] on div "Settings Shipping Preferences Fields Preferences New Store Connections Addressb…" at bounding box center [624, 15] width 852 height 28
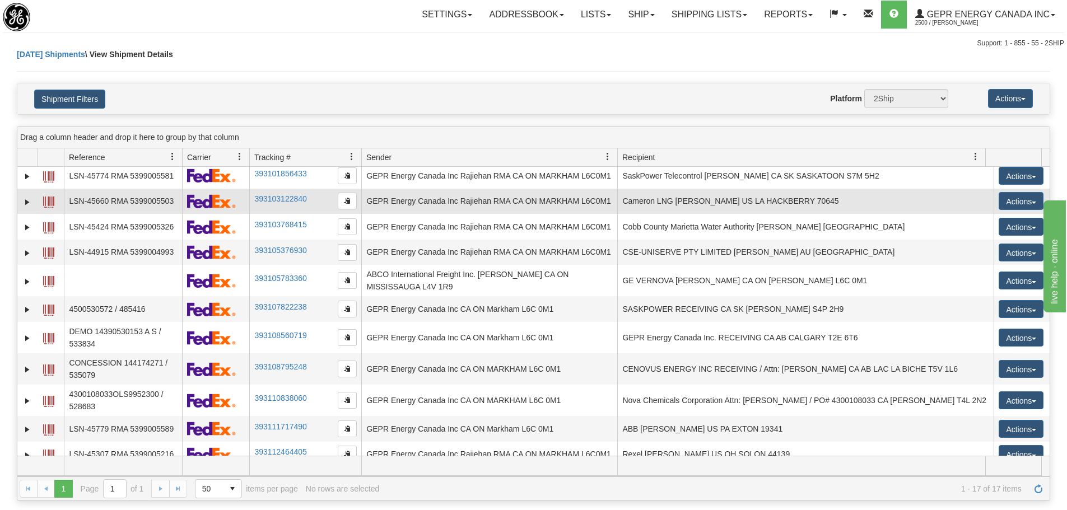
scroll to position [191, 0]
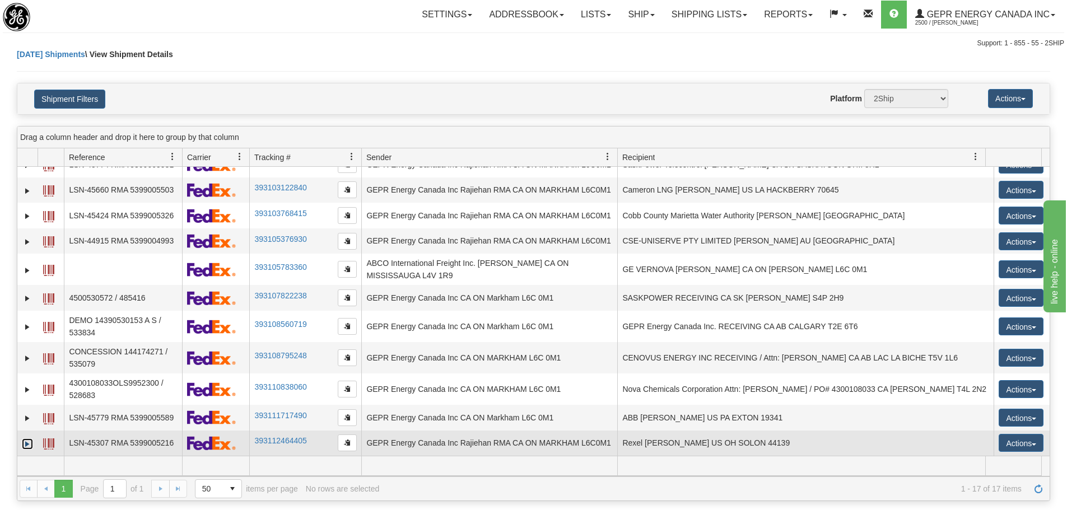
click at [31, 440] on link "Expand" at bounding box center [27, 443] width 11 height 11
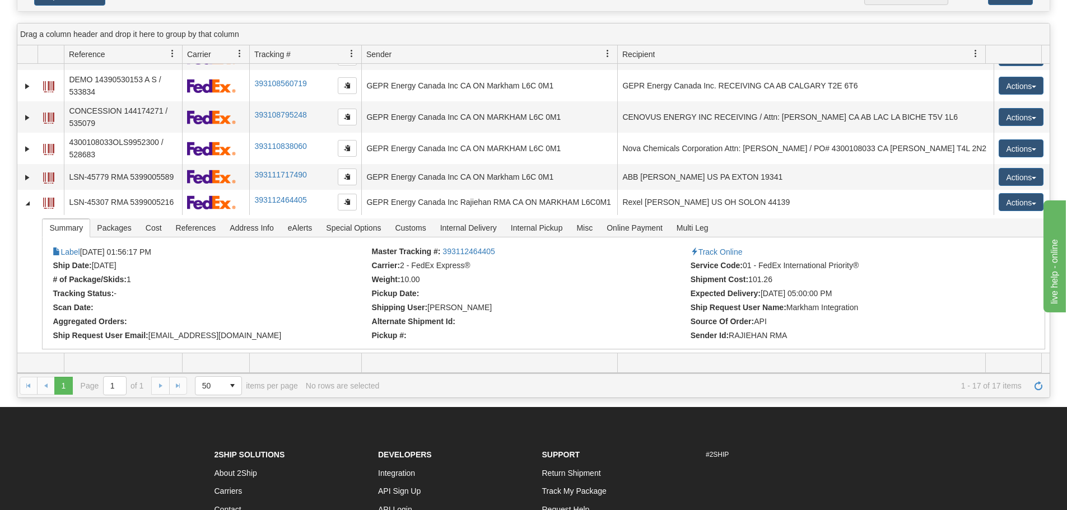
scroll to position [168, 0]
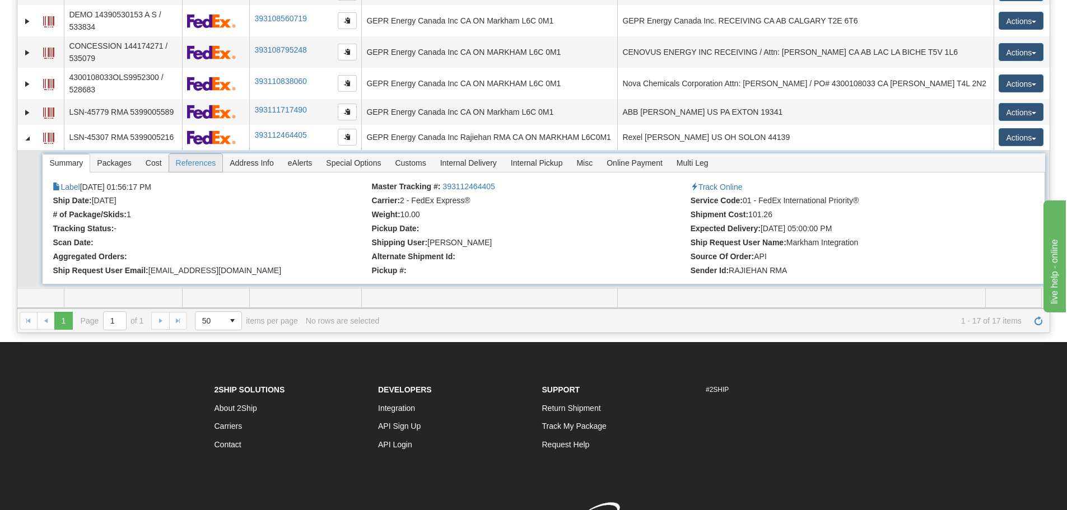
click at [179, 166] on span "References" at bounding box center [196, 163] width 54 height 18
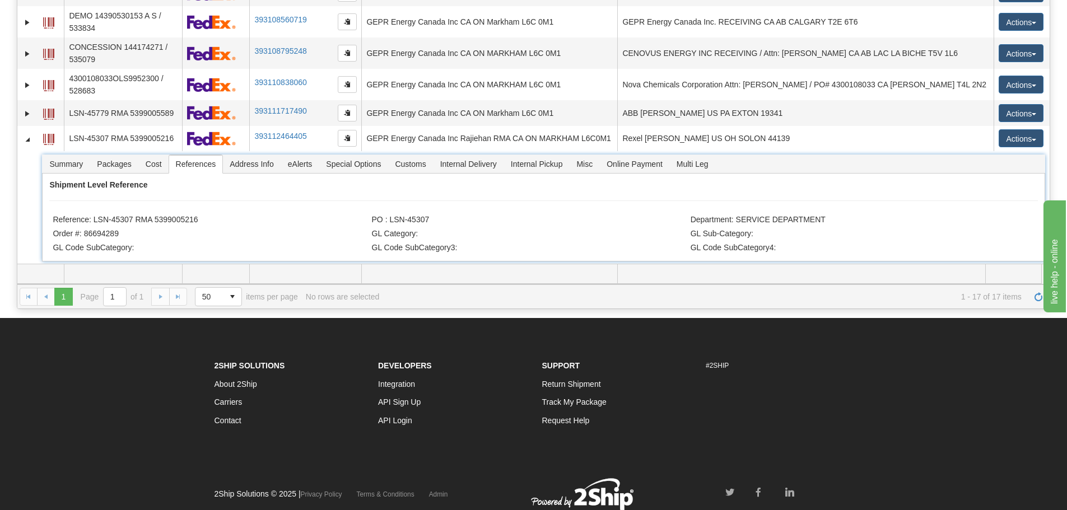
scroll to position [305, 0]
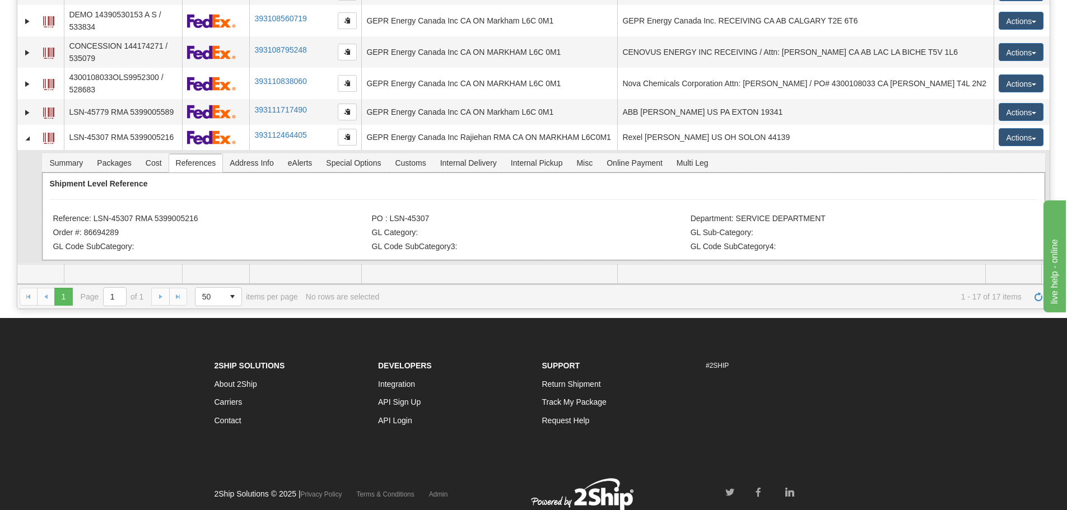
drag, startPoint x: 198, startPoint y: 224, endPoint x: 141, endPoint y: 226, distance: 57.1
click at [141, 226] on div "Shipment Level Reference Reference: LSN-45307 RMA 5399005216 PO : LSN-45307 Dep…" at bounding box center [543, 216] width 1002 height 88
click at [201, 214] on li "Reference: LSN-45307 RMA 5399005216" at bounding box center [211, 219] width 316 height 11
drag, startPoint x: 177, startPoint y: 228, endPoint x: 96, endPoint y: 217, distance: 82.5
click at [96, 217] on li "Reference: LSN-45307 RMA 5399005216" at bounding box center [211, 219] width 316 height 11
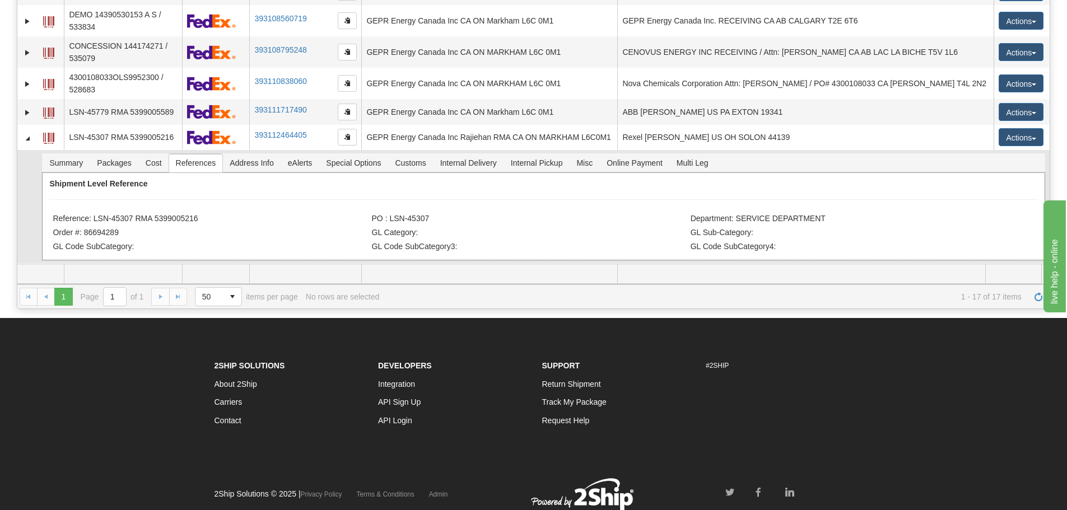
click at [116, 207] on div "Shipment Level Reference Reference: LSN-45307 RMA 5399005216 PO : LSN-45307 Dep…" at bounding box center [543, 216] width 1002 height 88
click at [95, 223] on li "Reference: LSN-45307 RMA 5399005216" at bounding box center [211, 219] width 316 height 11
drag, startPoint x: 95, startPoint y: 223, endPoint x: 207, endPoint y: 221, distance: 111.4
click at [207, 221] on li "Reference: LSN-45307 RMA 5399005216" at bounding box center [211, 219] width 316 height 11
copy li "LSN-45307 RMA 5399005216"
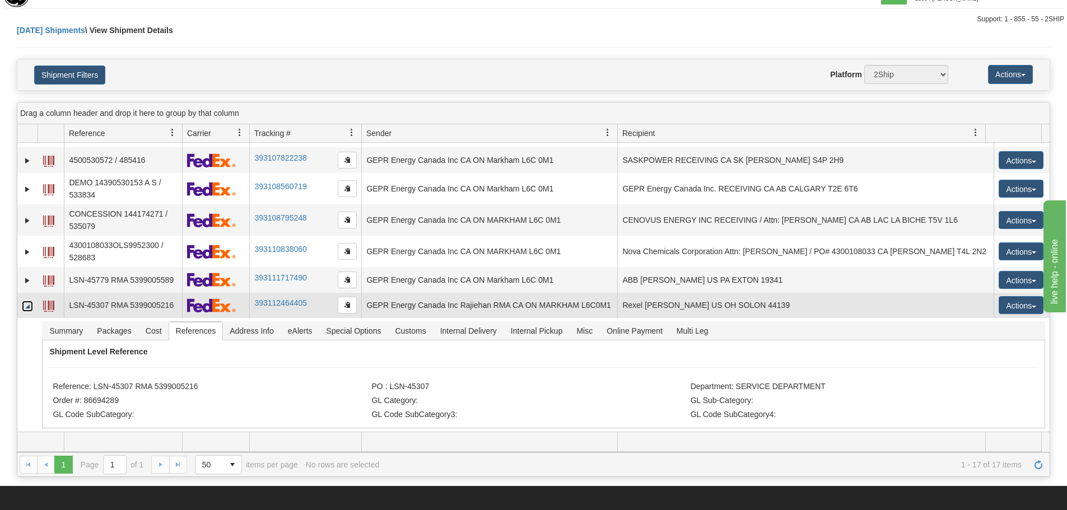
click at [28, 302] on link "Collapse" at bounding box center [27, 306] width 11 height 11
